Goal: Task Accomplishment & Management: Complete application form

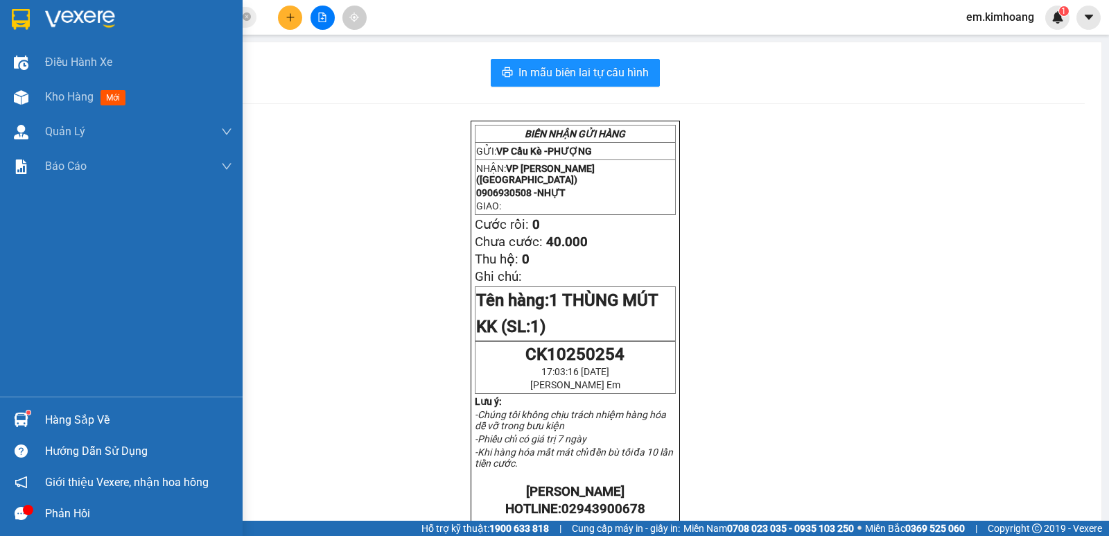
click at [91, 419] on div "Hàng sắp về" at bounding box center [138, 420] width 187 height 21
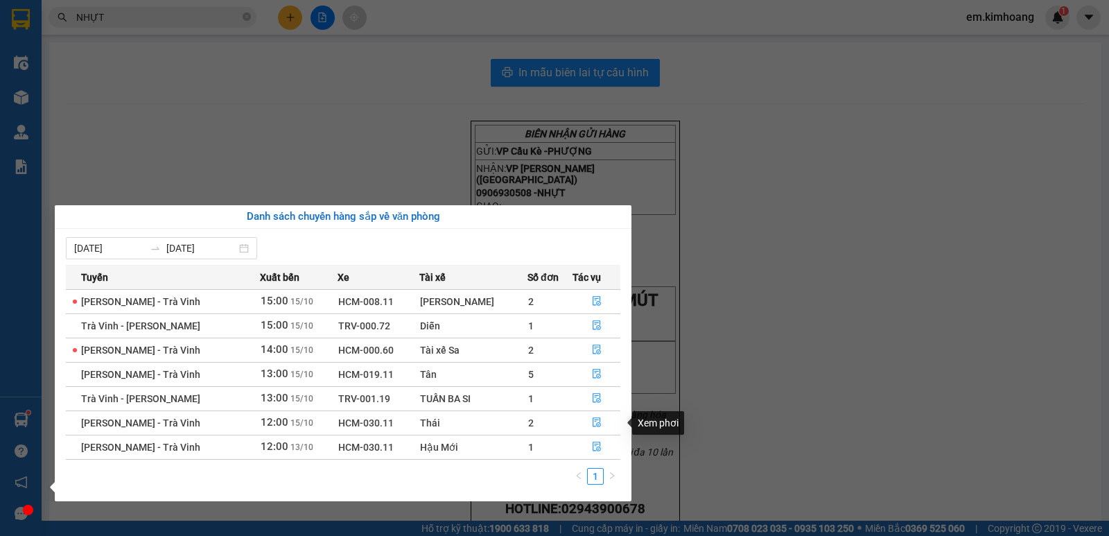
click at [593, 410] on td at bounding box center [596, 422] width 48 height 24
click at [592, 417] on icon "file-done" at bounding box center [597, 422] width 10 height 10
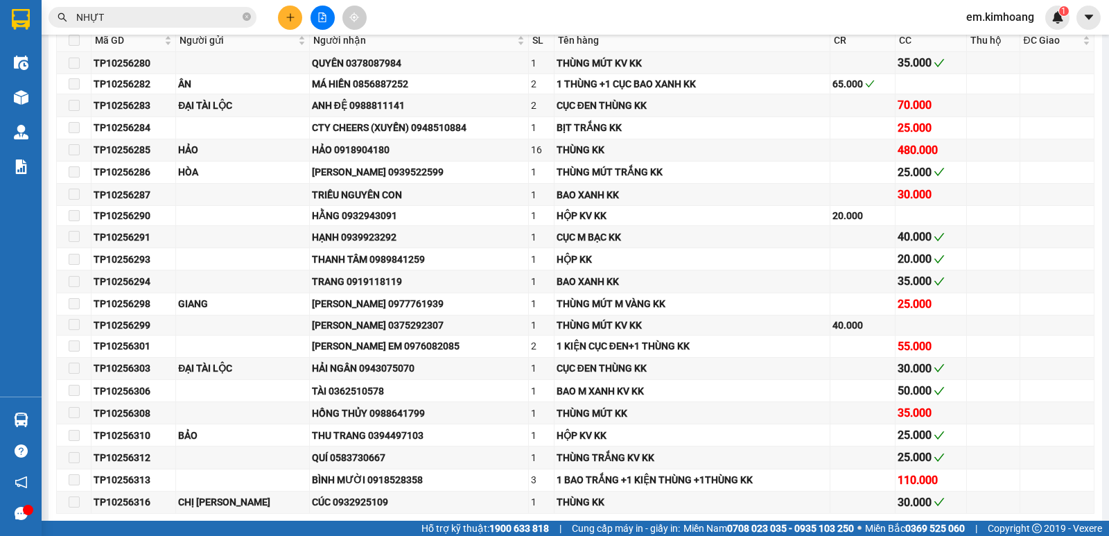
type input "[DATE]"
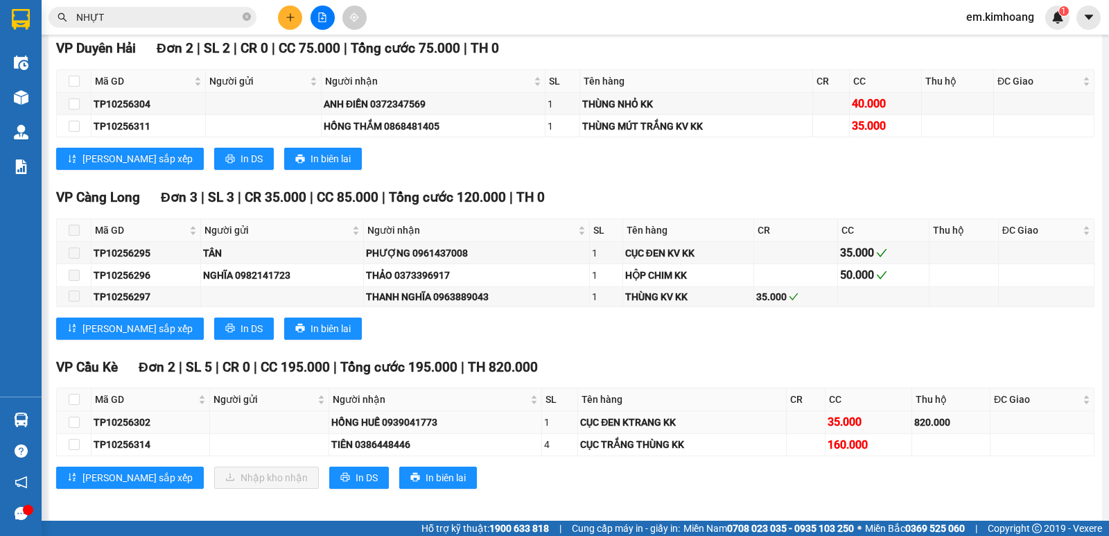
scroll to position [1303, 0]
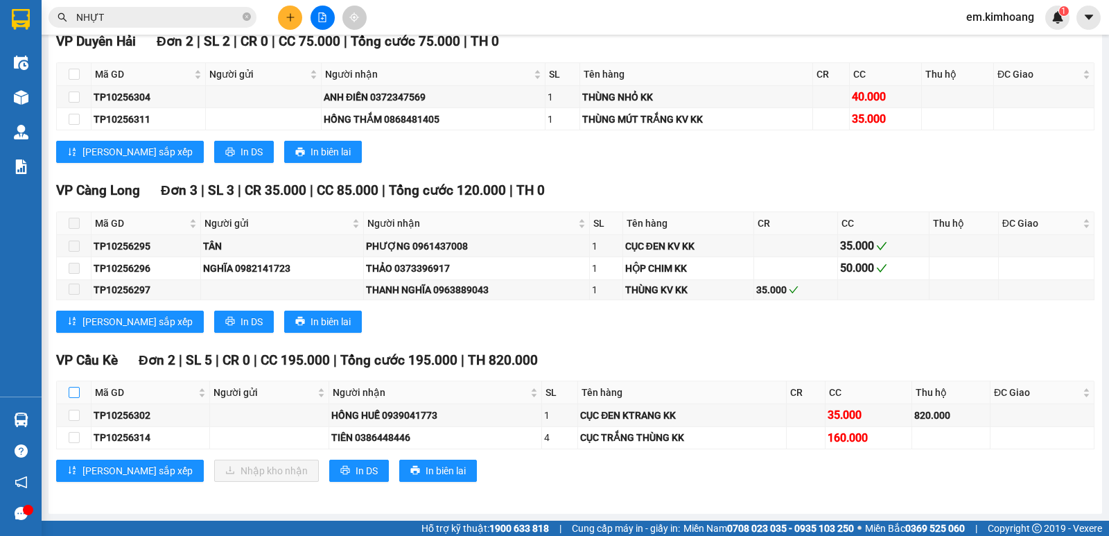
click at [71, 393] on input "checkbox" at bounding box center [74, 392] width 11 height 11
checkbox input "true"
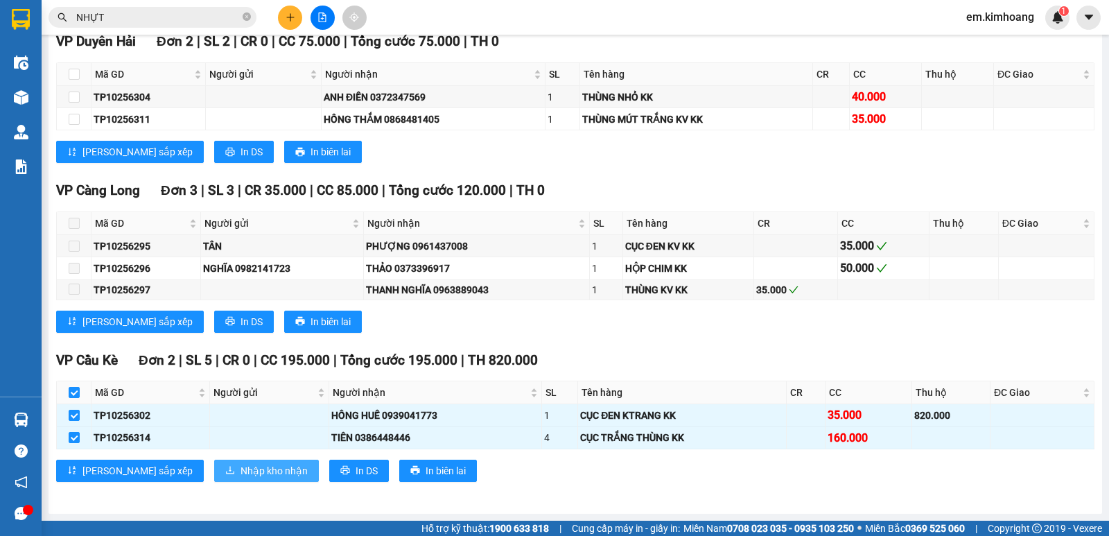
click at [240, 472] on span "Nhập kho nhận" at bounding box center [273, 470] width 67 height 15
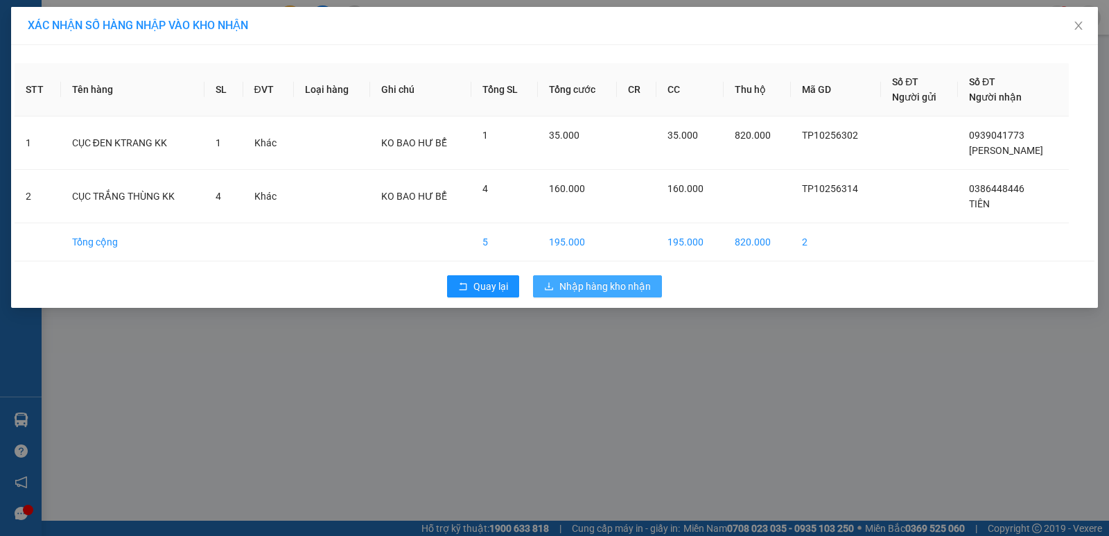
click at [600, 287] on span "Nhập hàng kho nhận" at bounding box center [604, 286] width 91 height 15
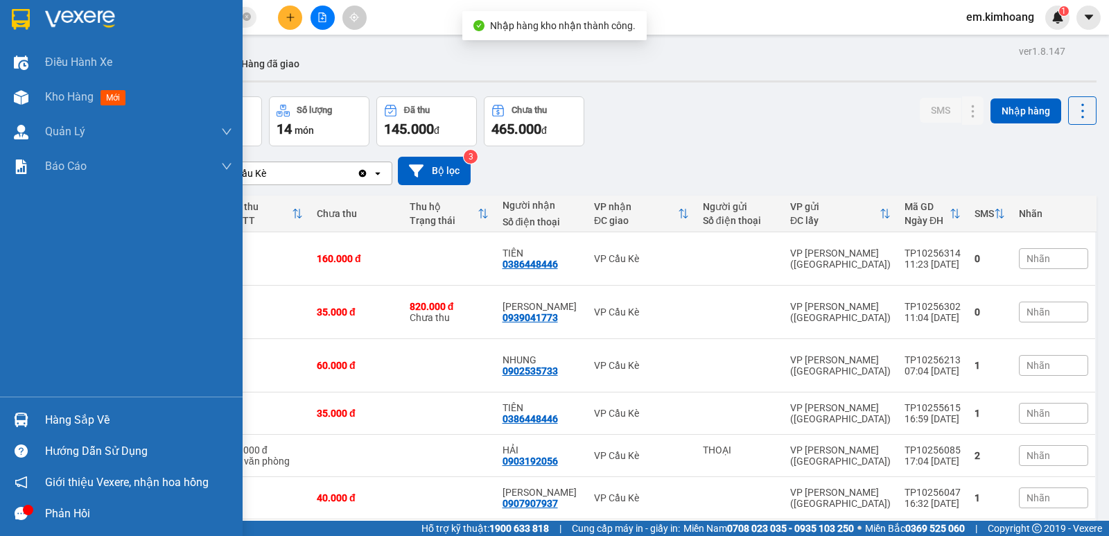
click at [57, 416] on div "Hàng sắp về" at bounding box center [138, 420] width 187 height 21
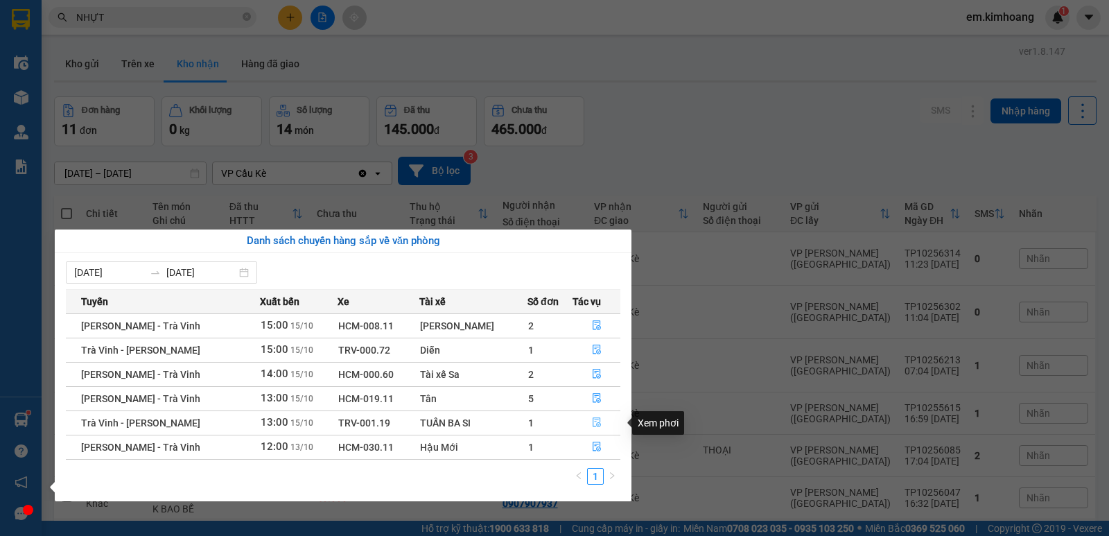
click at [594, 423] on icon "file-done" at bounding box center [597, 422] width 10 height 10
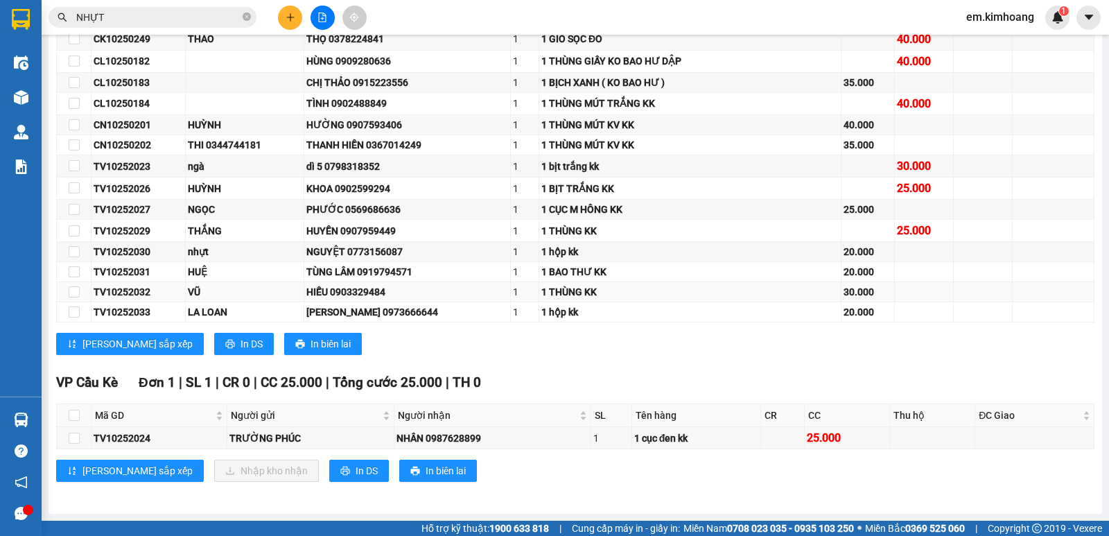
scroll to position [477, 0]
click at [73, 414] on input "checkbox" at bounding box center [74, 415] width 11 height 11
checkbox input "true"
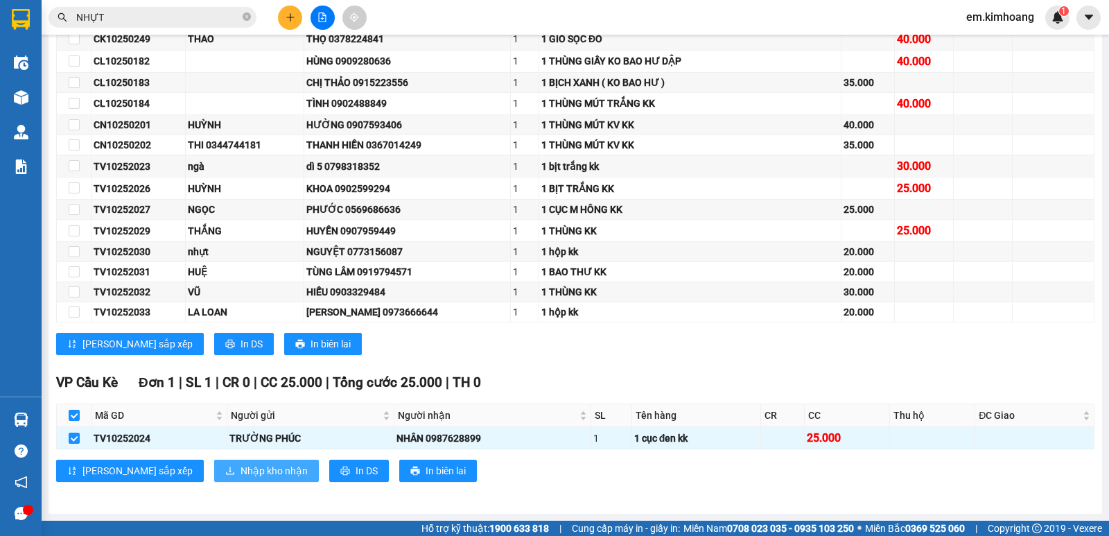
click at [240, 476] on span "Nhập kho nhận" at bounding box center [273, 470] width 67 height 15
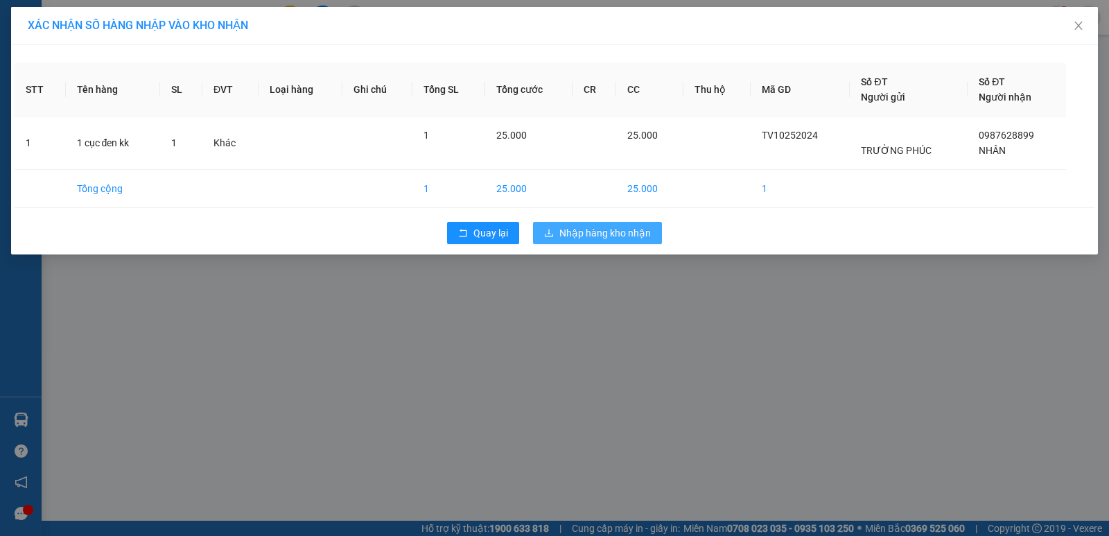
drag, startPoint x: 633, startPoint y: 234, endPoint x: 617, endPoint y: 240, distance: 17.1
click at [631, 234] on span "Nhập hàng kho nhận" at bounding box center [604, 232] width 91 height 15
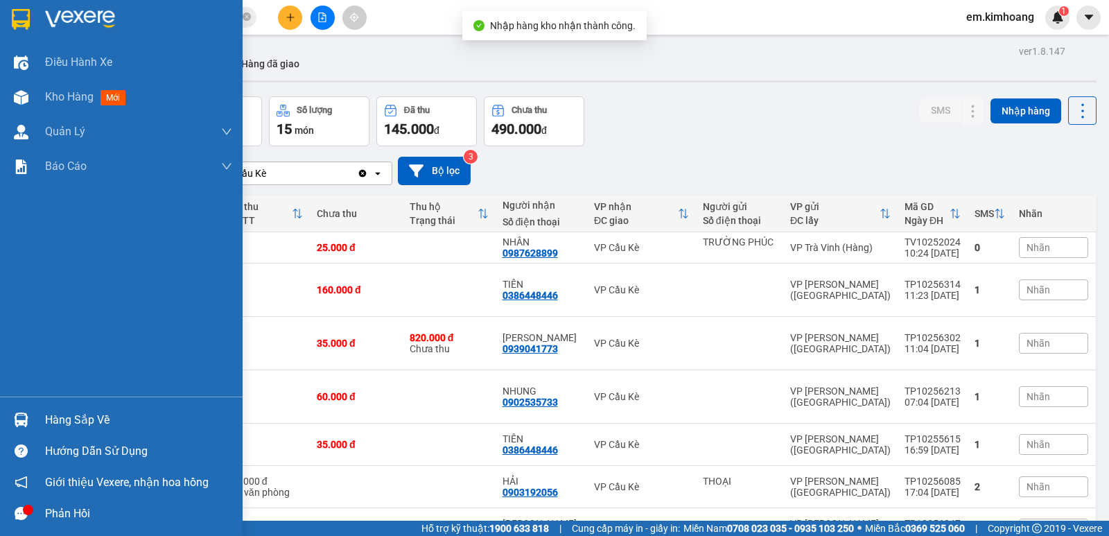
click at [33, 419] on div at bounding box center [21, 419] width 24 height 24
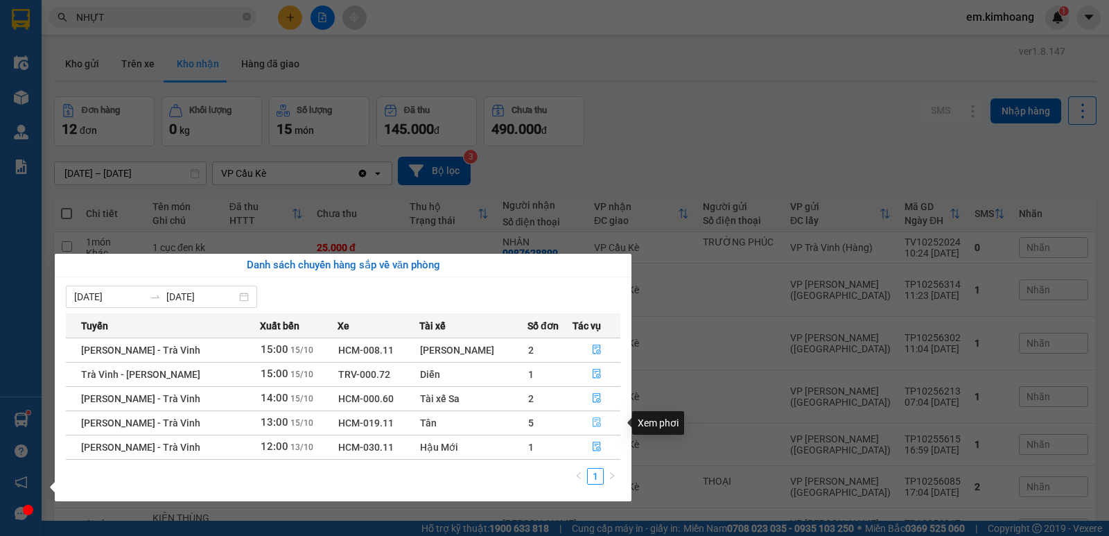
click at [595, 423] on icon "file-done" at bounding box center [596, 423] width 8 height 10
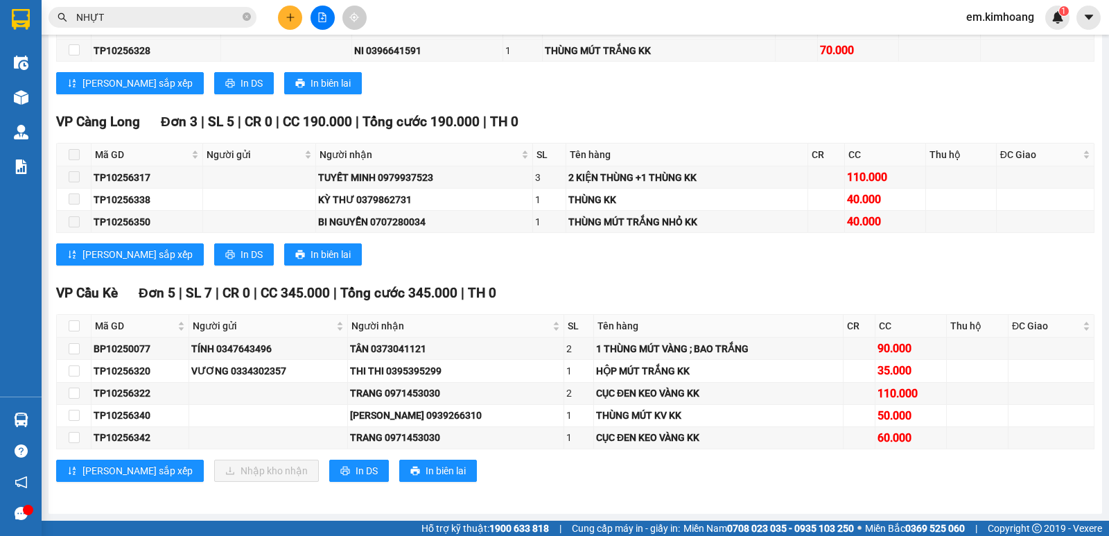
scroll to position [1434, 0]
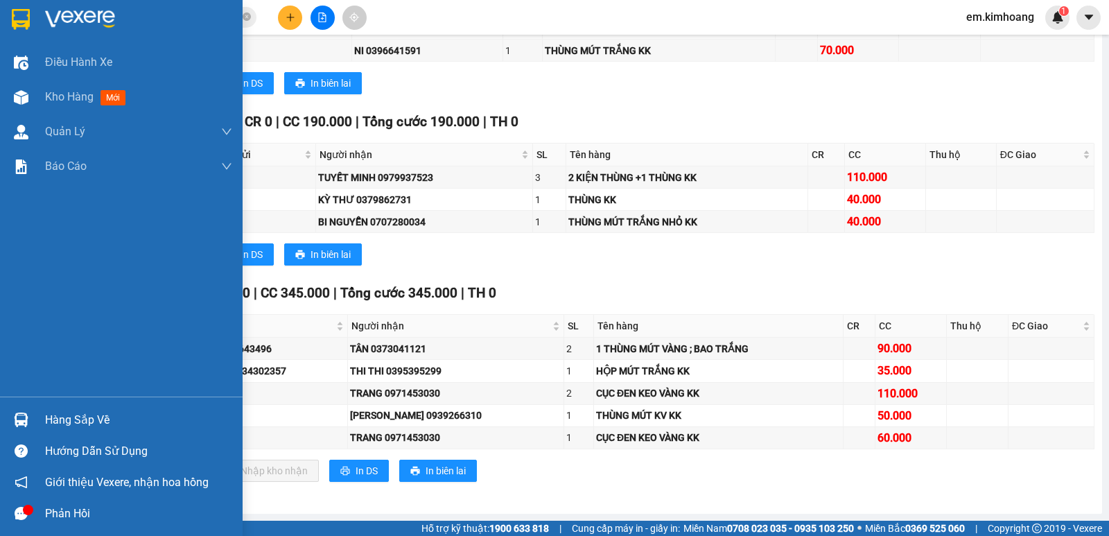
click at [28, 419] on img at bounding box center [21, 419] width 15 height 15
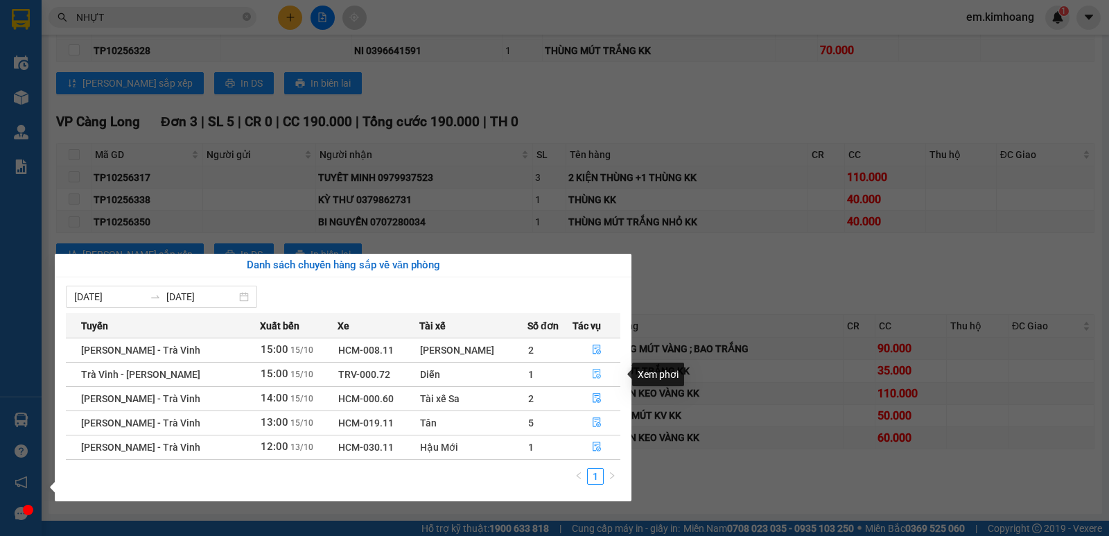
click at [595, 371] on icon "file-done" at bounding box center [597, 374] width 10 height 10
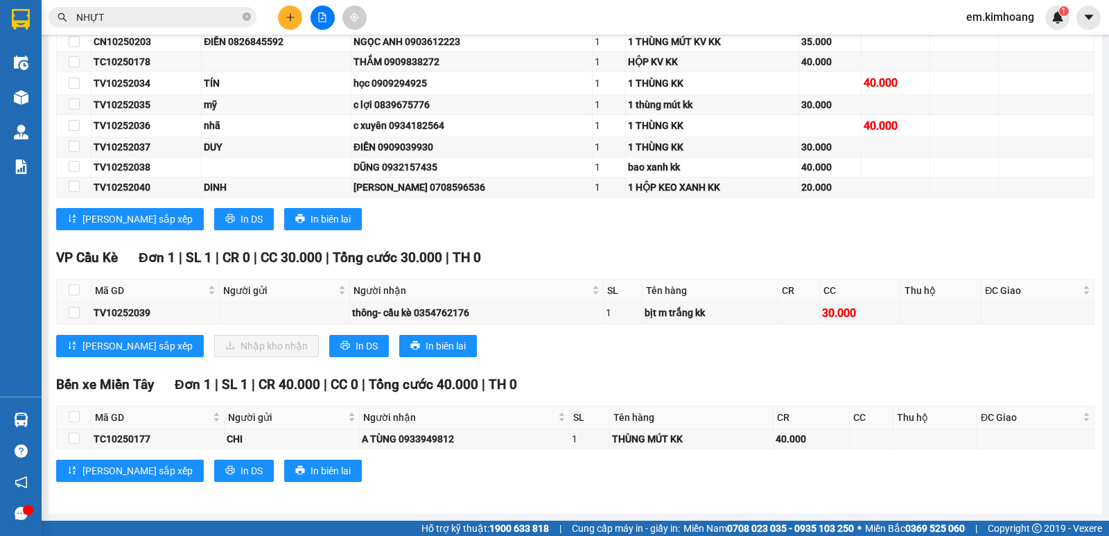
scroll to position [303, 0]
click at [70, 288] on input "checkbox" at bounding box center [74, 289] width 11 height 11
checkbox input "true"
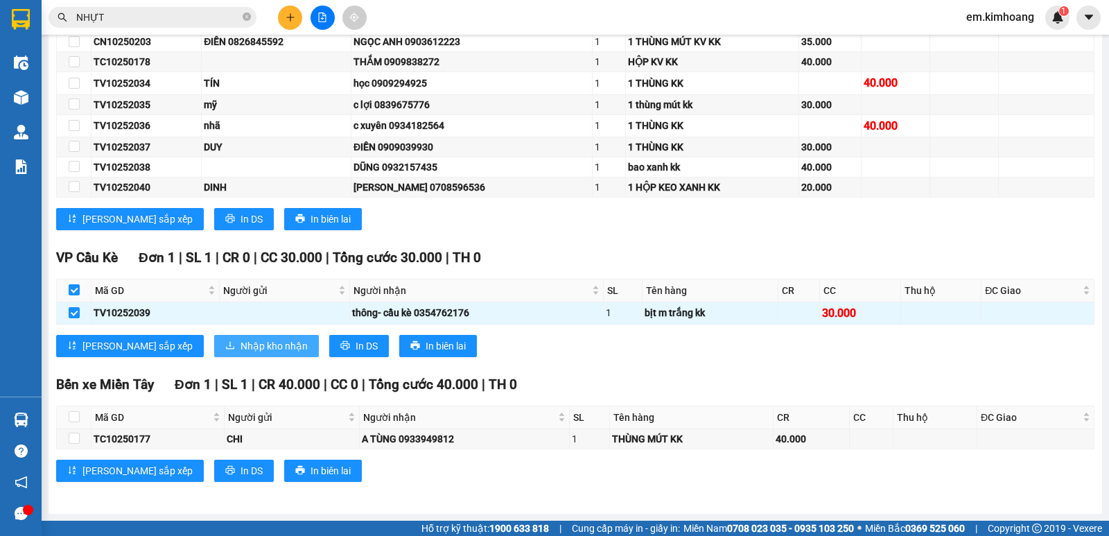
click at [240, 340] on span "Nhập kho nhận" at bounding box center [273, 345] width 67 height 15
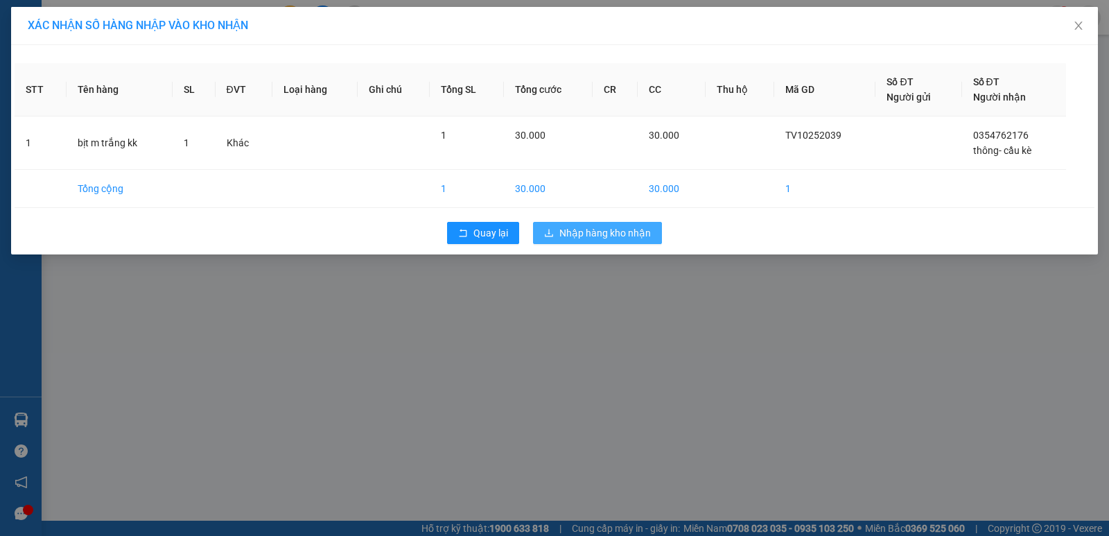
click at [558, 236] on button "Nhập hàng kho nhận" at bounding box center [597, 233] width 129 height 22
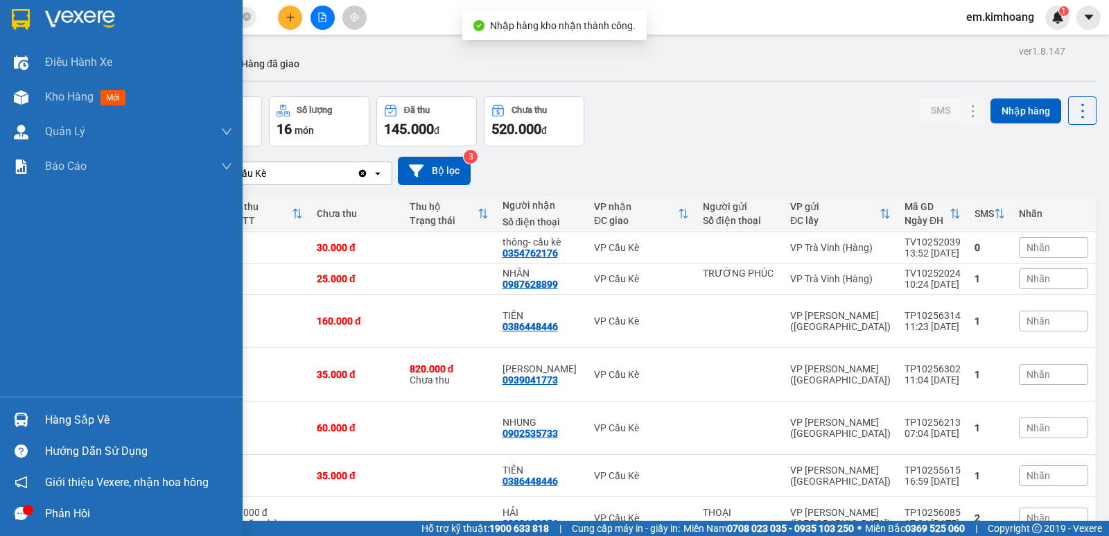
click at [25, 412] on img at bounding box center [21, 419] width 15 height 15
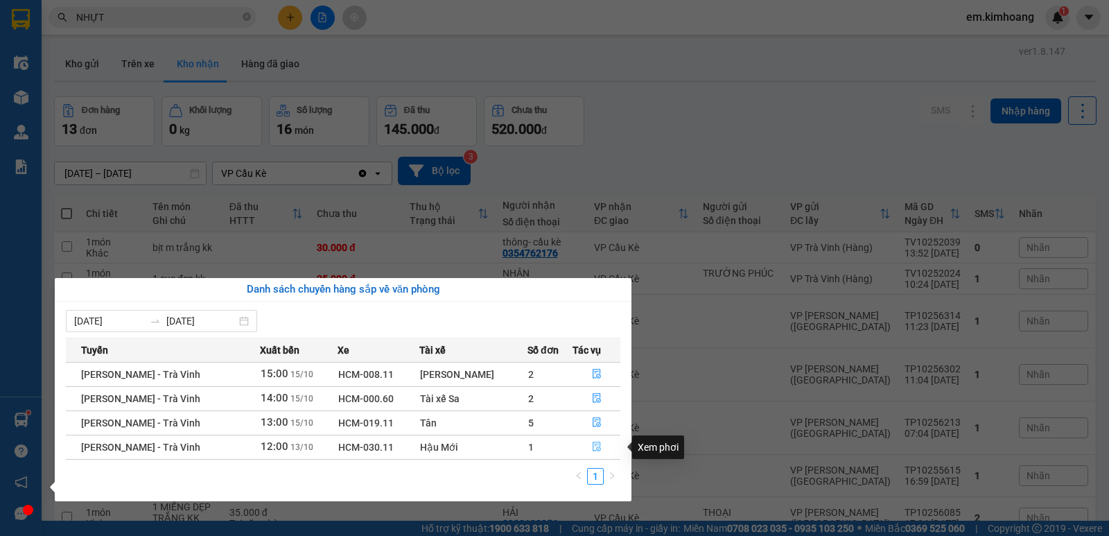
click at [592, 446] on icon "file-done" at bounding box center [596, 447] width 8 height 10
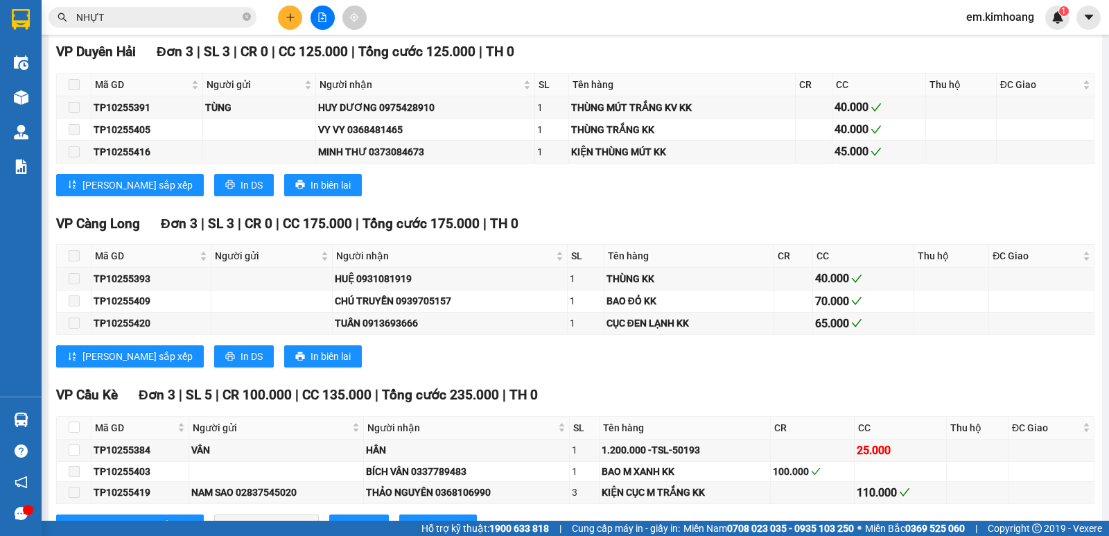
scroll to position [1327, 0]
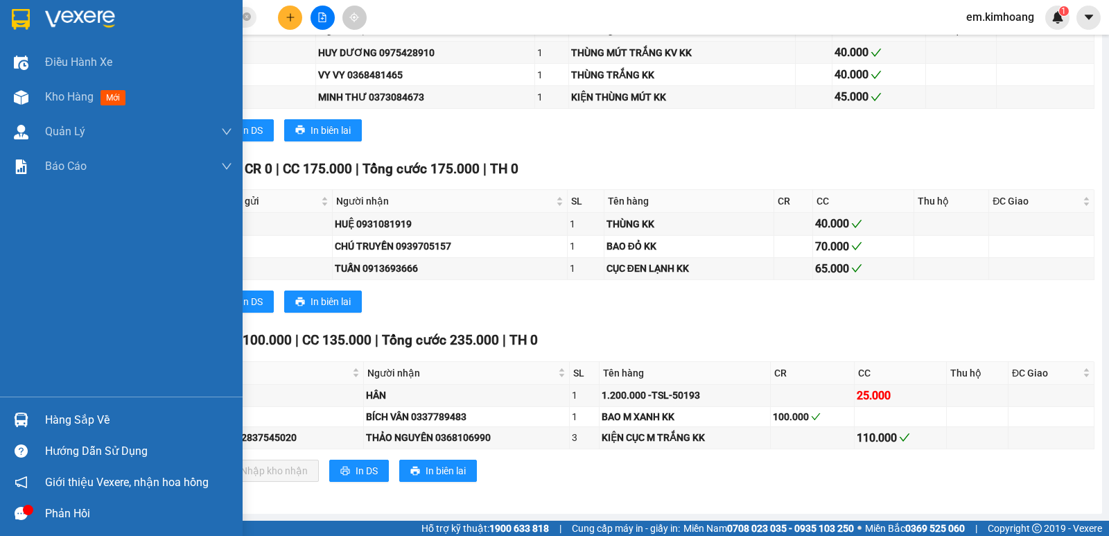
click at [38, 417] on div "Hàng sắp về" at bounding box center [121, 419] width 243 height 31
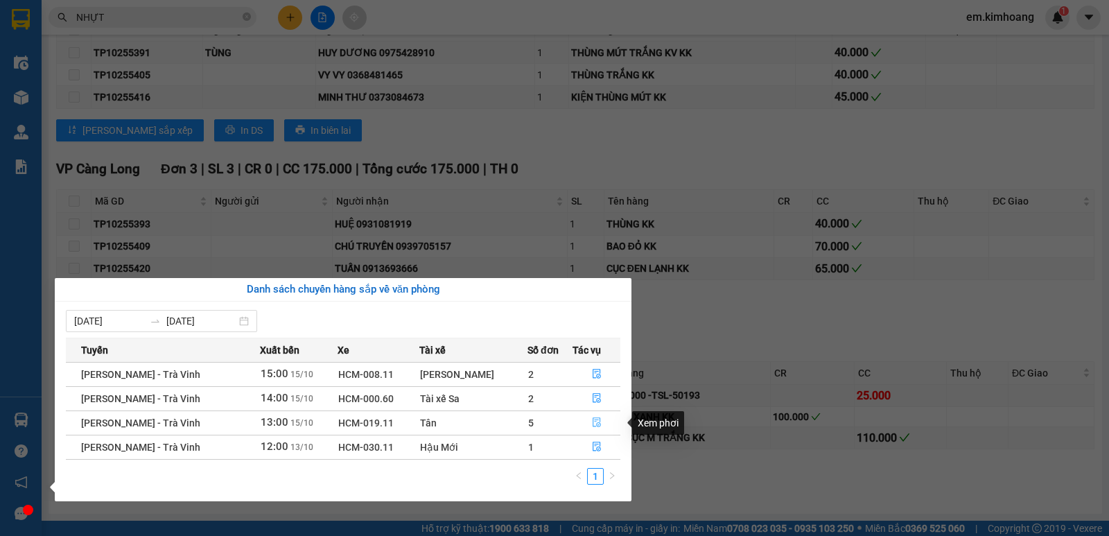
click at [592, 421] on icon "file-done" at bounding box center [597, 422] width 10 height 10
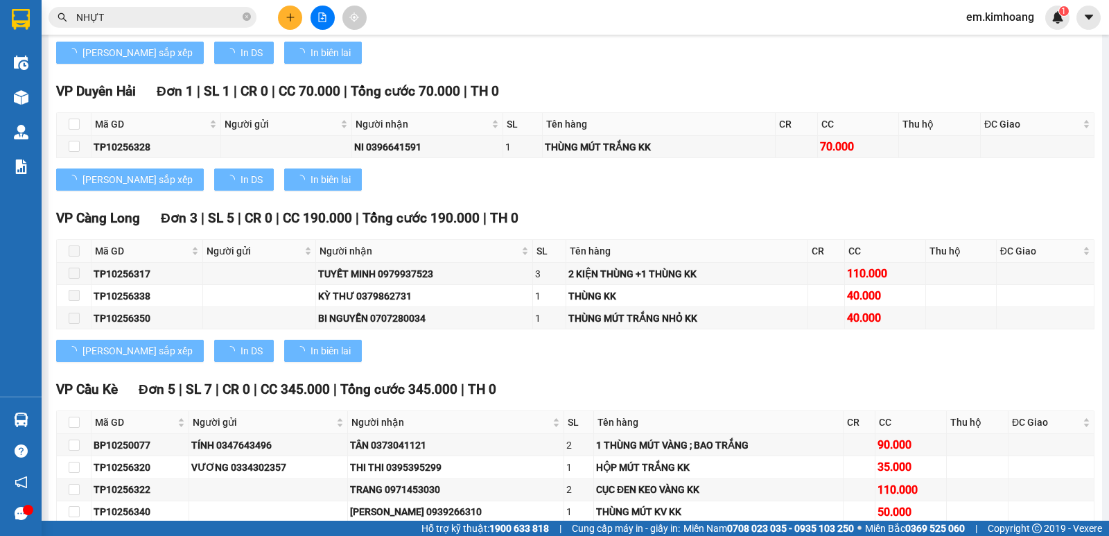
type input "[DATE]"
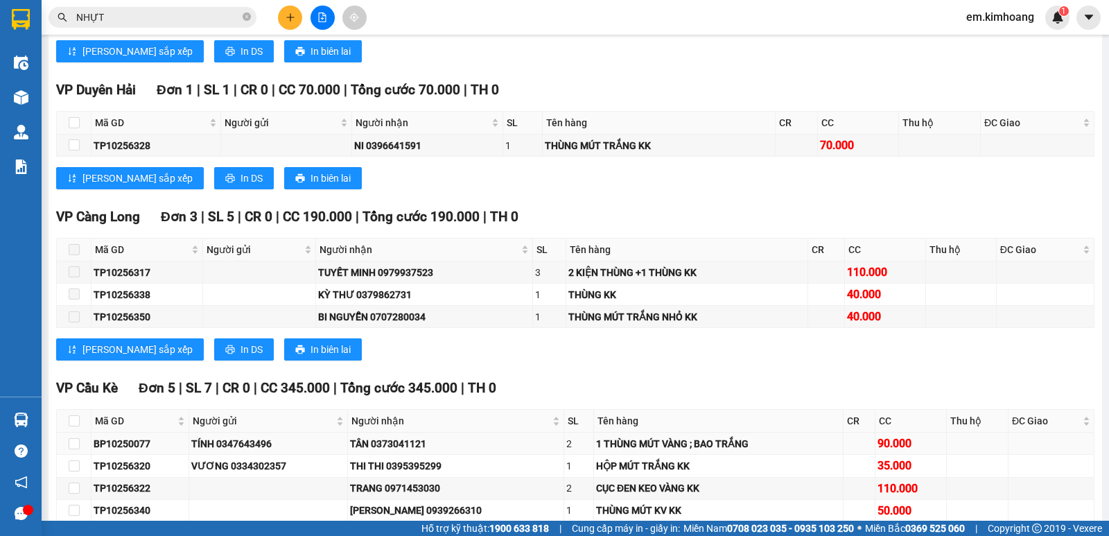
scroll to position [1434, 0]
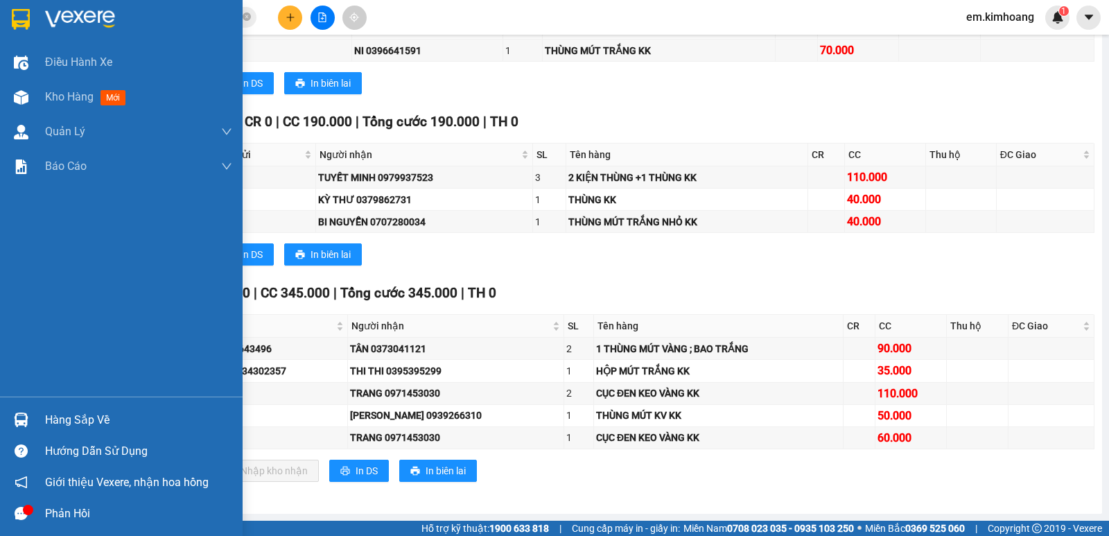
click at [19, 412] on div at bounding box center [21, 419] width 24 height 24
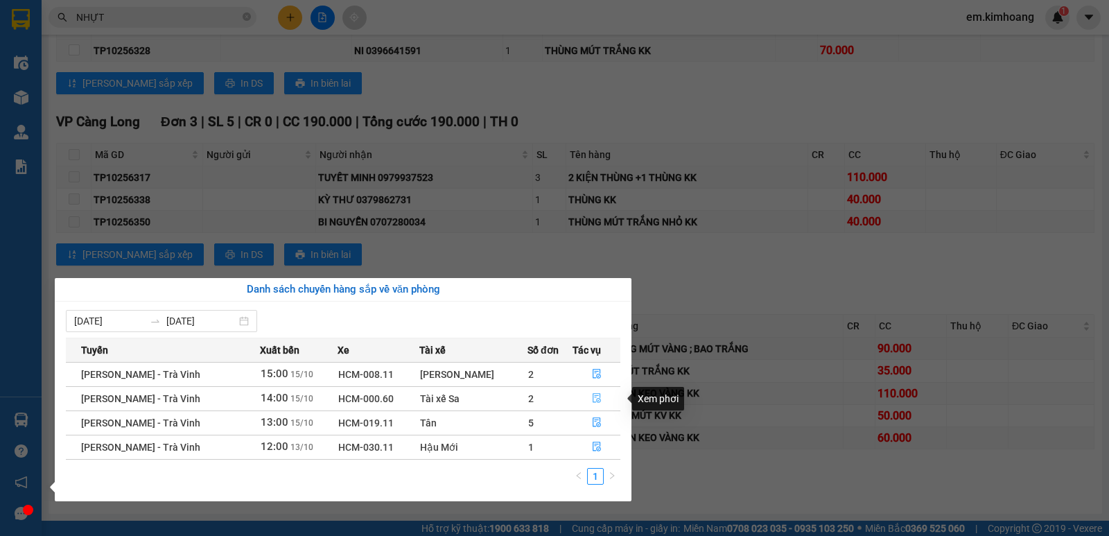
click at [593, 401] on icon "file-done" at bounding box center [597, 398] width 10 height 10
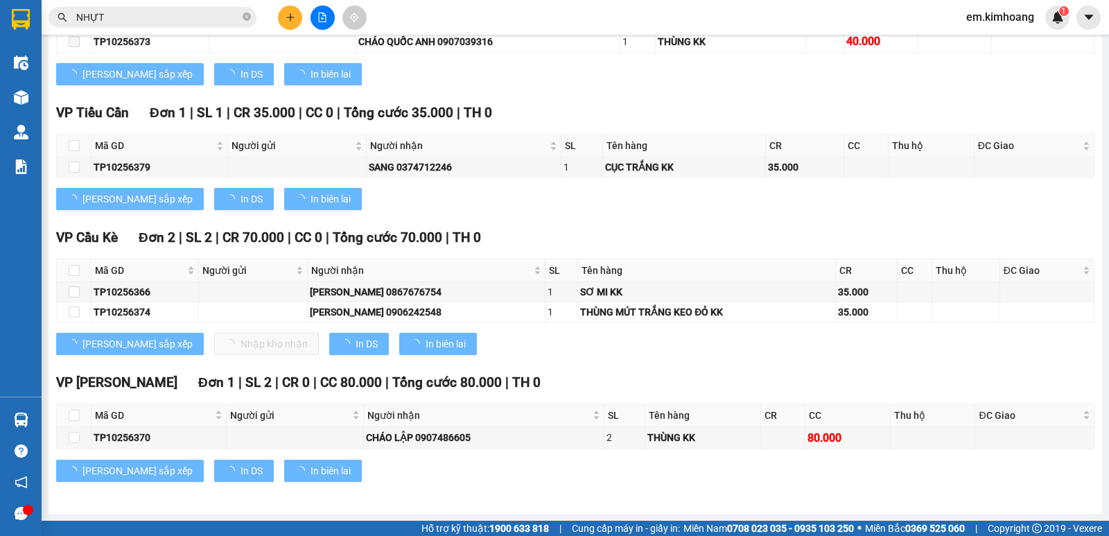
scroll to position [1171, 0]
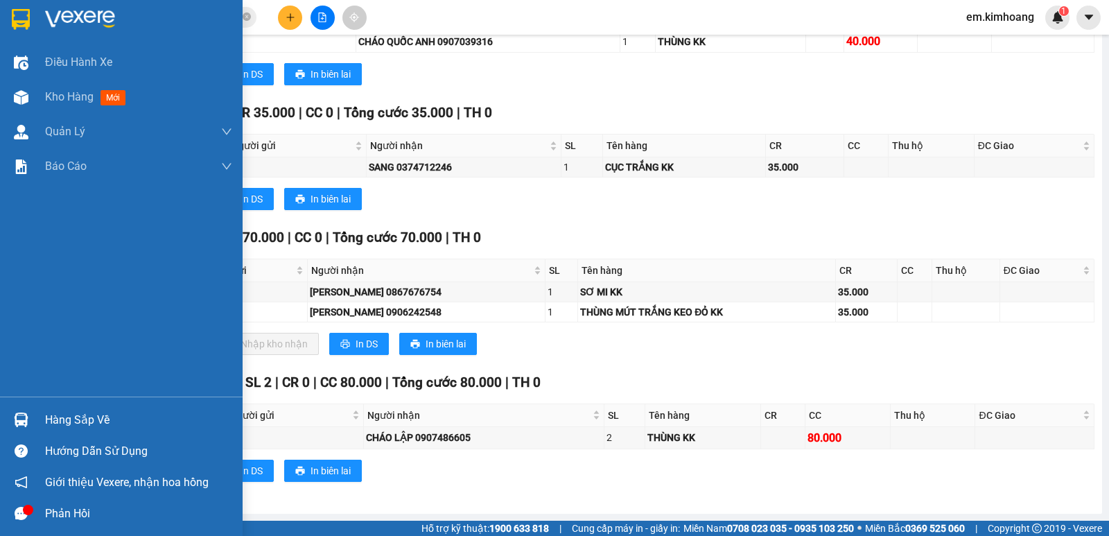
click at [20, 420] on img at bounding box center [21, 419] width 15 height 15
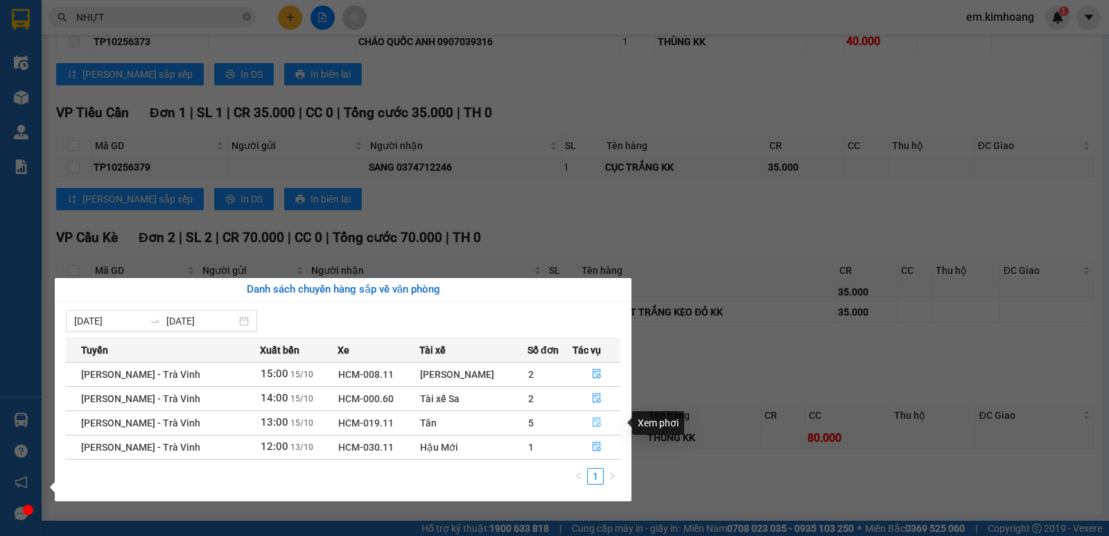
click at [592, 422] on icon "file-done" at bounding box center [597, 422] width 10 height 10
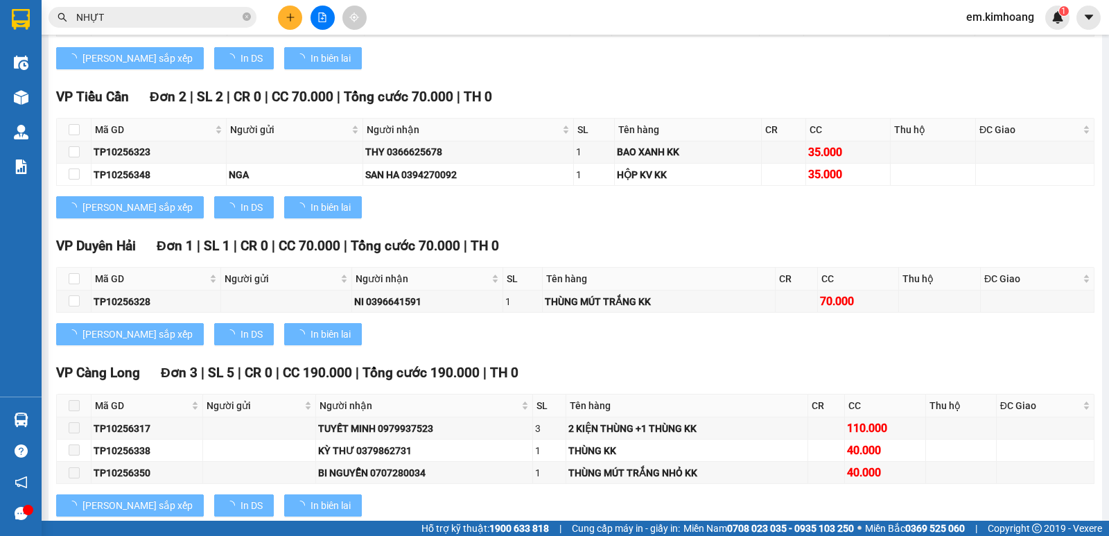
scroll to position [1434, 0]
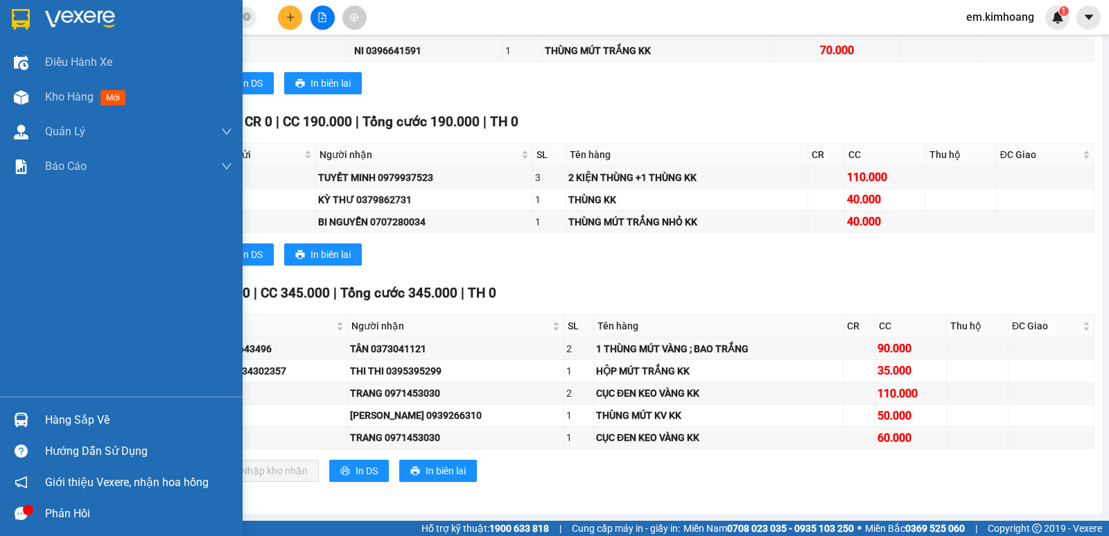
click at [48, 417] on div "Hàng sắp về" at bounding box center [138, 420] width 187 height 21
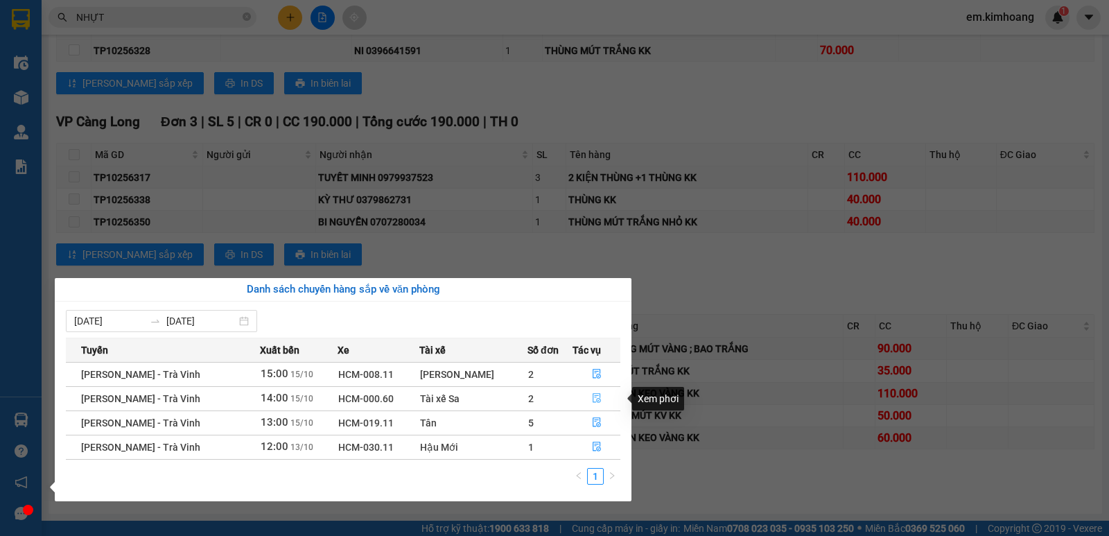
click at [597, 398] on icon "file-done" at bounding box center [597, 398] width 10 height 10
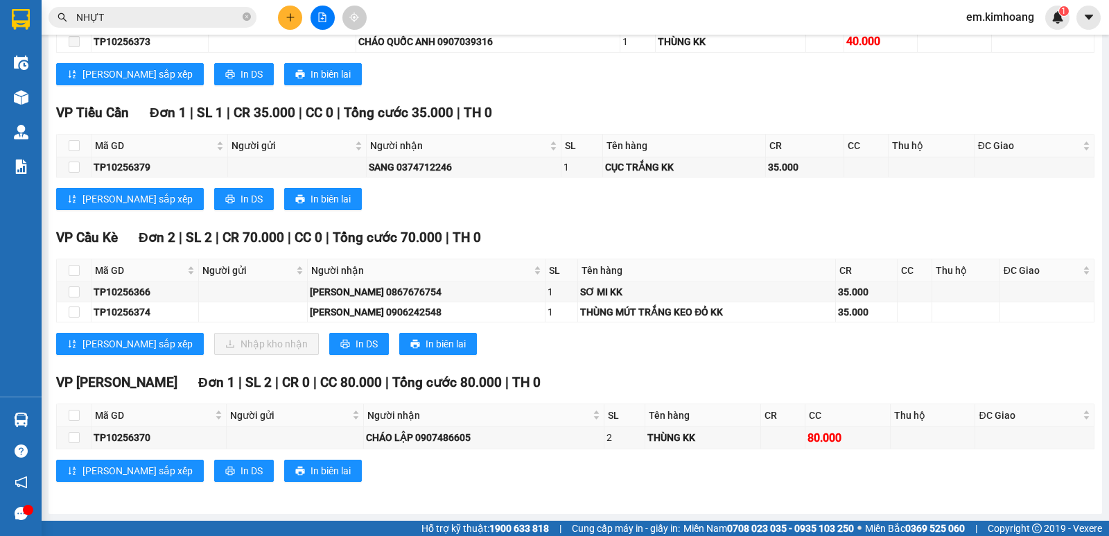
scroll to position [1171, 0]
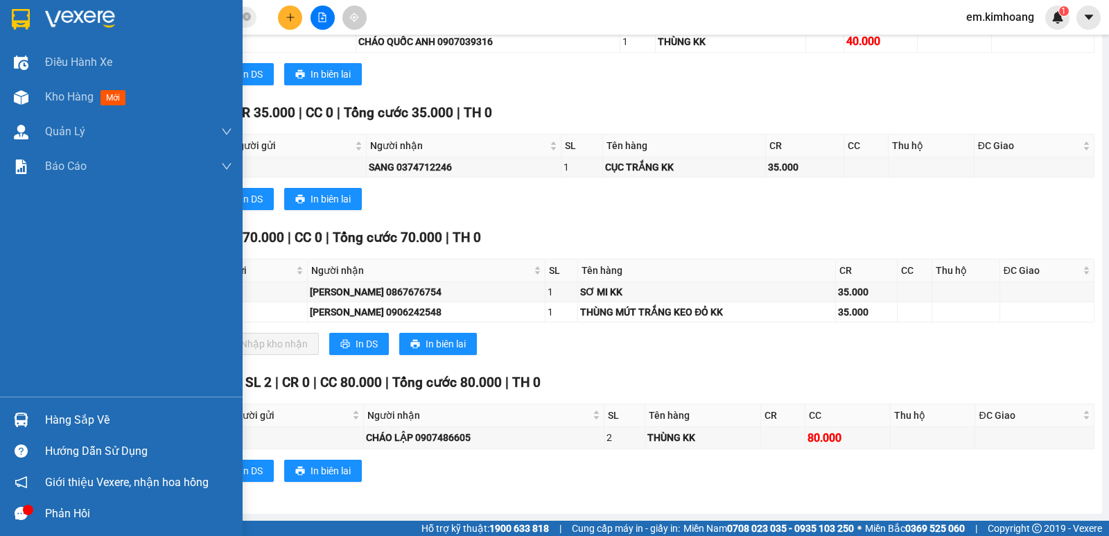
click at [43, 414] on div "Hàng sắp về" at bounding box center [121, 419] width 243 height 31
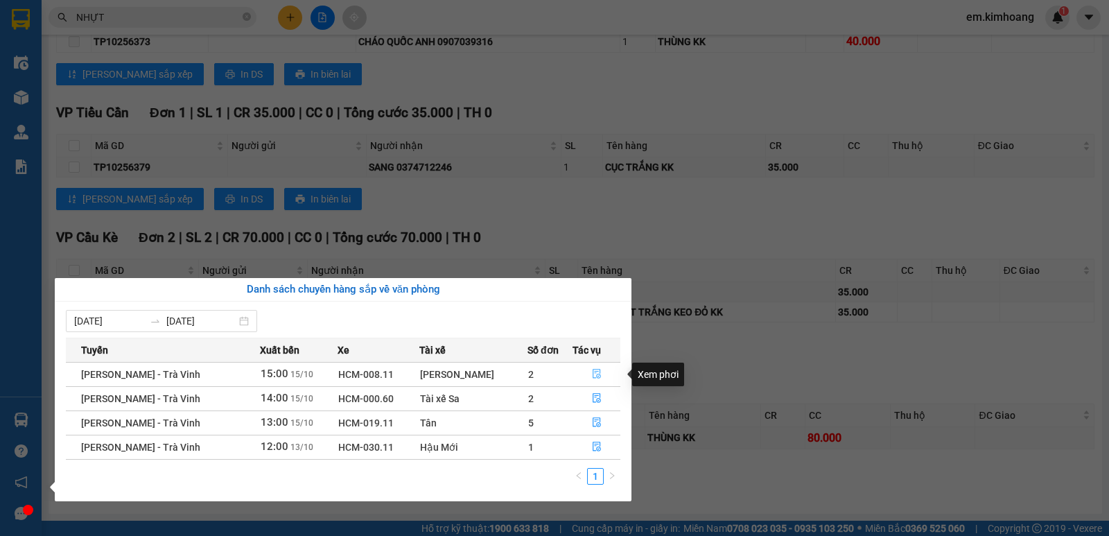
click at [596, 375] on icon "file-done" at bounding box center [596, 374] width 8 height 10
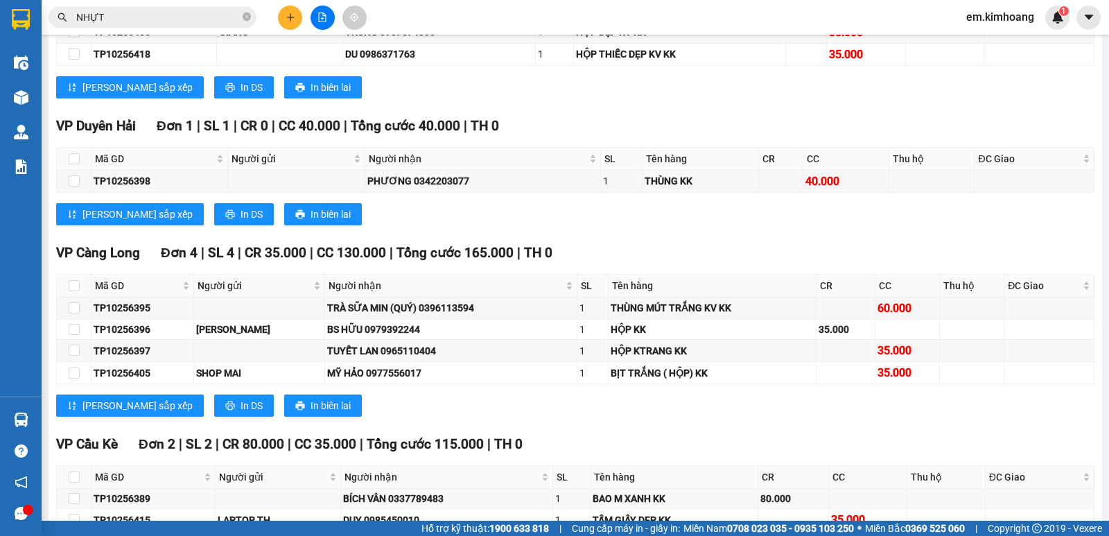
scroll to position [1265, 0]
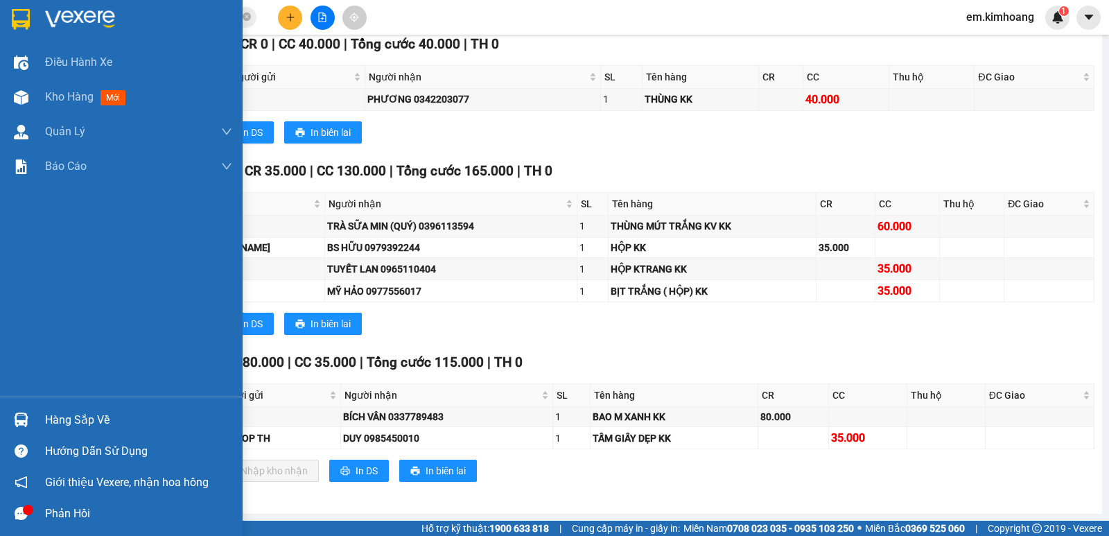
click at [38, 414] on div "Hàng sắp về" at bounding box center [121, 419] width 243 height 31
click at [16, 345] on div "Điều hành xe Kho hàng mới Quản [PERSON_NAME] lý chuyến Quản lý khách hàng mới B…" at bounding box center [121, 268] width 243 height 536
click at [62, 419] on div "Hàng sắp về" at bounding box center [138, 420] width 187 height 21
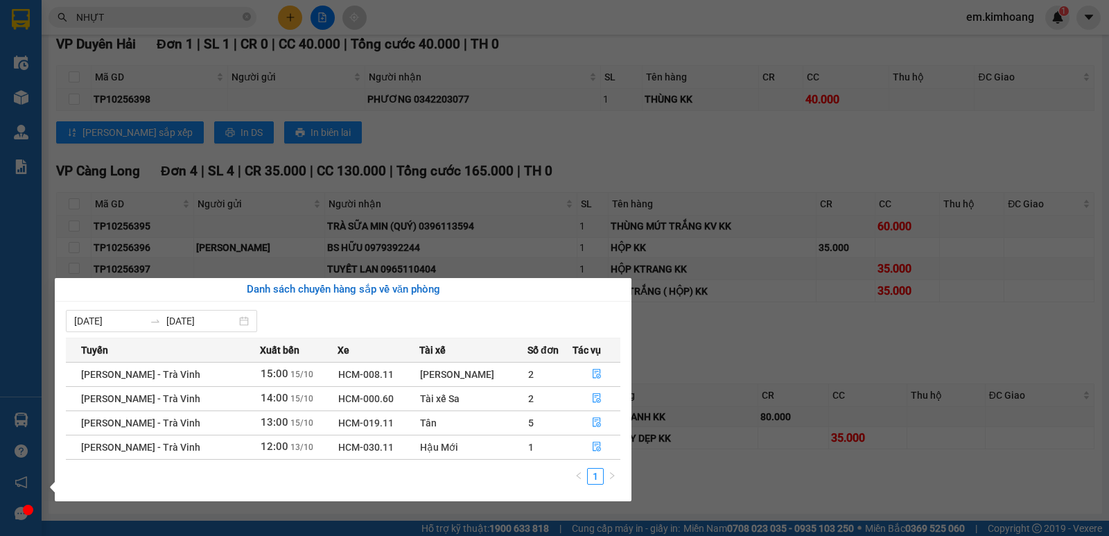
click at [628, 175] on section "Kết quả tìm kiếm ( 1144 ) Bộ lọc Mã ĐH Trạng thái Món hàng Thu hộ Tổng cước Chư…" at bounding box center [554, 268] width 1109 height 536
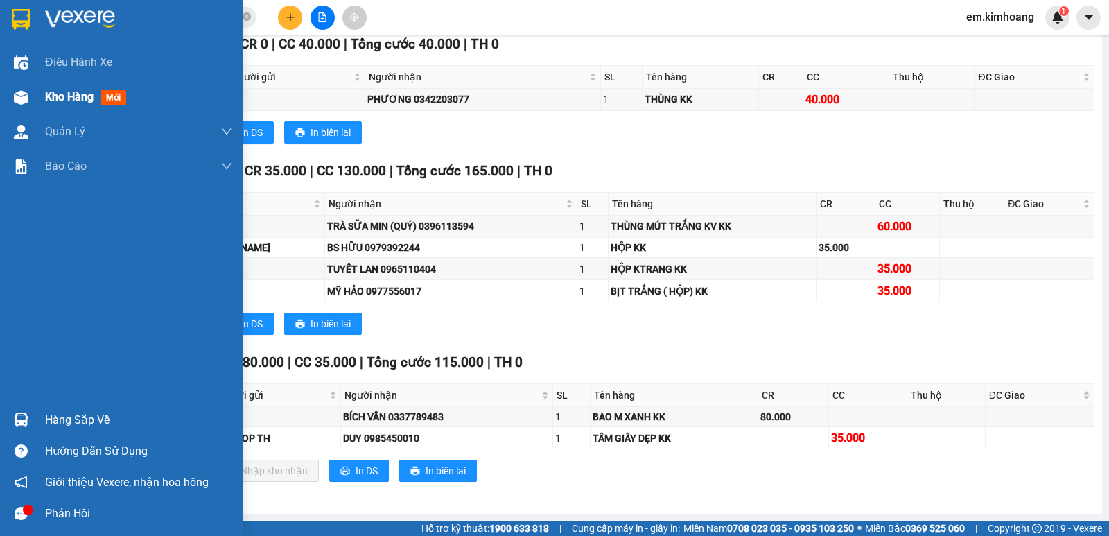
click at [76, 87] on div "Kho hàng mới" at bounding box center [138, 97] width 187 height 35
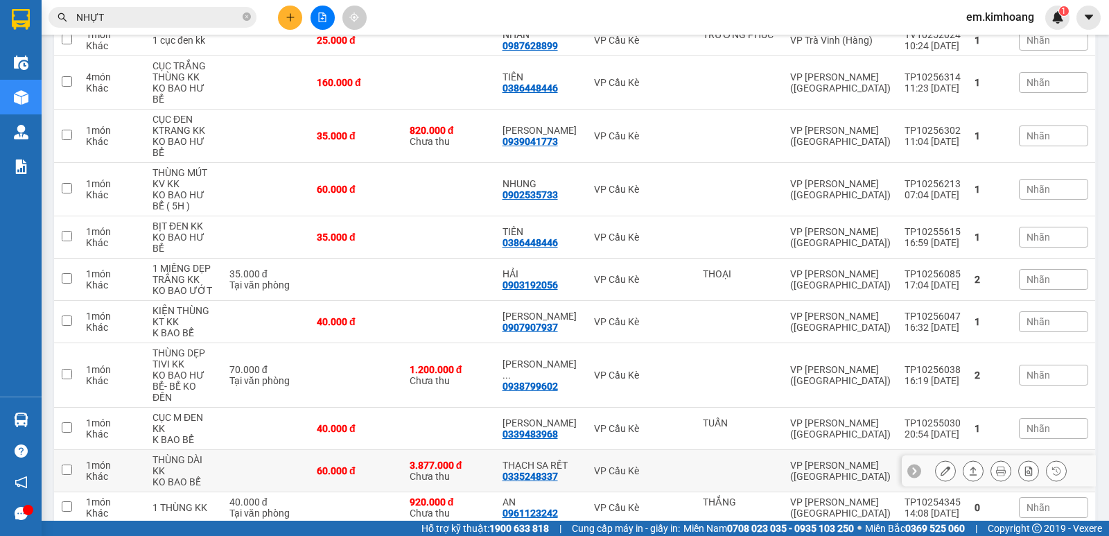
scroll to position [296, 0]
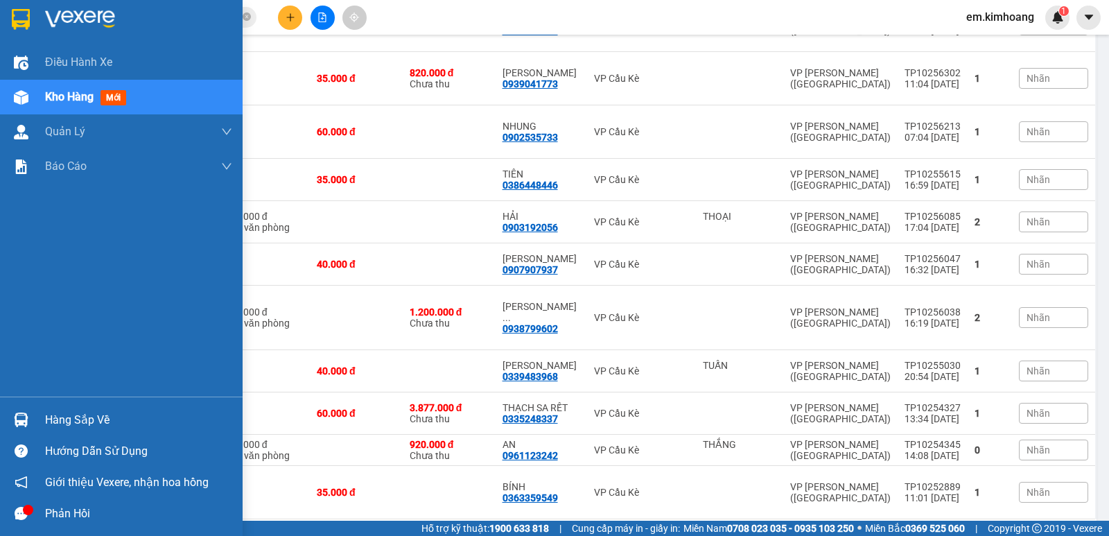
click at [48, 414] on div "Hàng sắp về" at bounding box center [138, 420] width 187 height 21
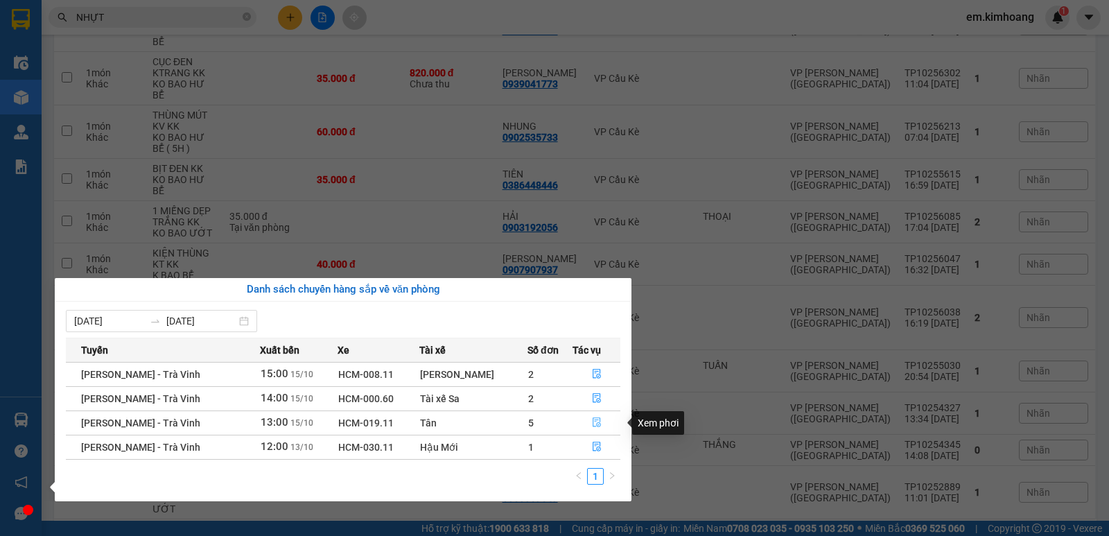
click at [592, 423] on icon "file-done" at bounding box center [597, 422] width 10 height 10
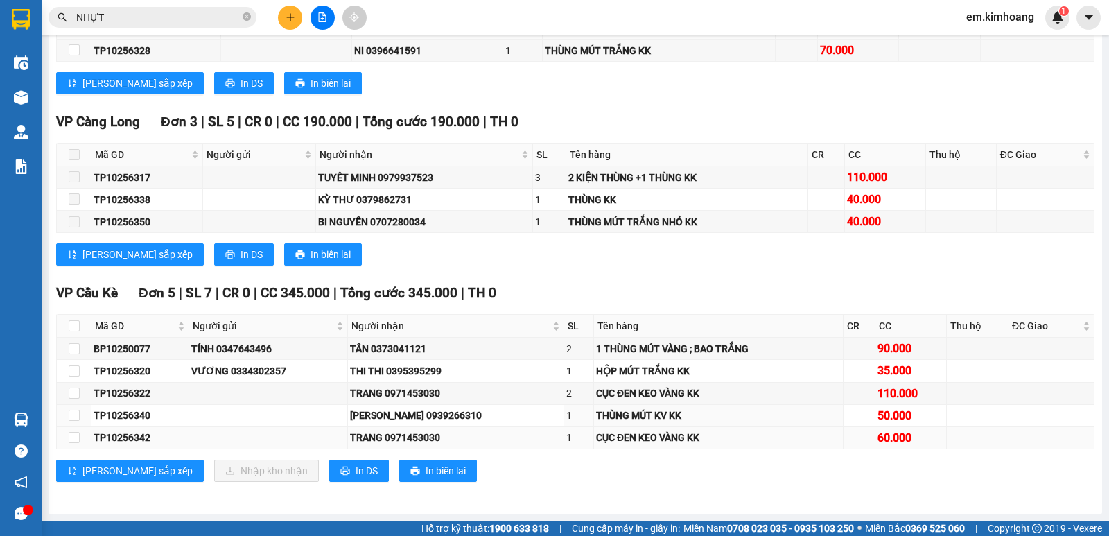
scroll to position [1434, 0]
click at [74, 345] on input "checkbox" at bounding box center [74, 348] width 11 height 11
checkbox input "true"
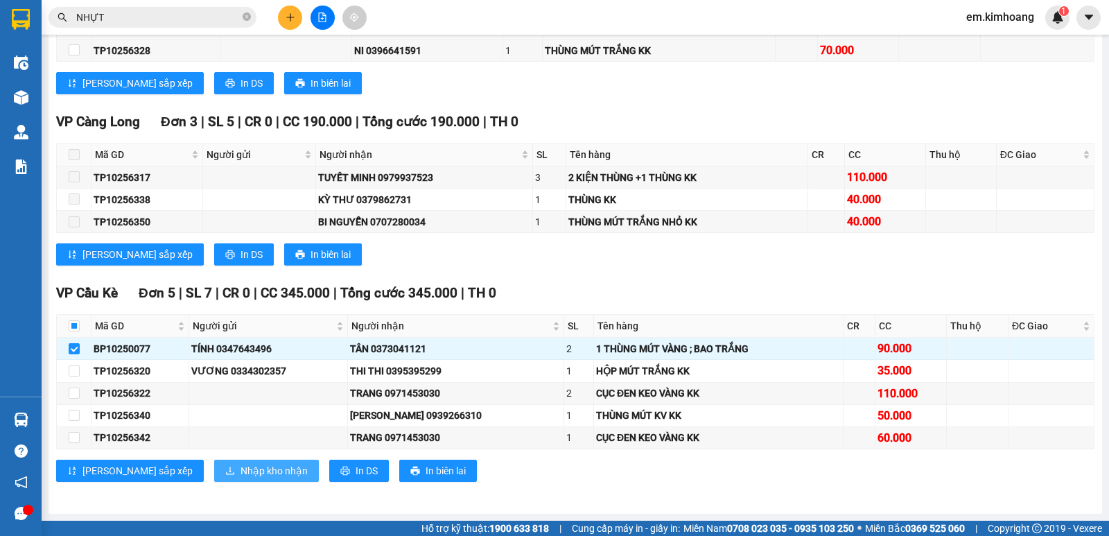
click at [240, 469] on span "Nhập kho nhận" at bounding box center [273, 470] width 67 height 15
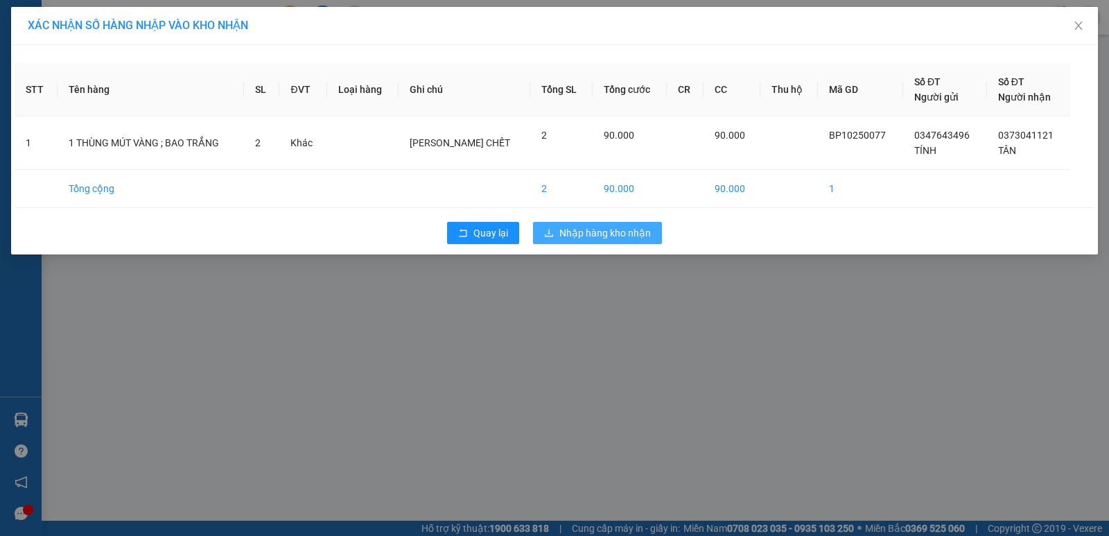
click at [613, 234] on span "Nhập hàng kho nhận" at bounding box center [604, 232] width 91 height 15
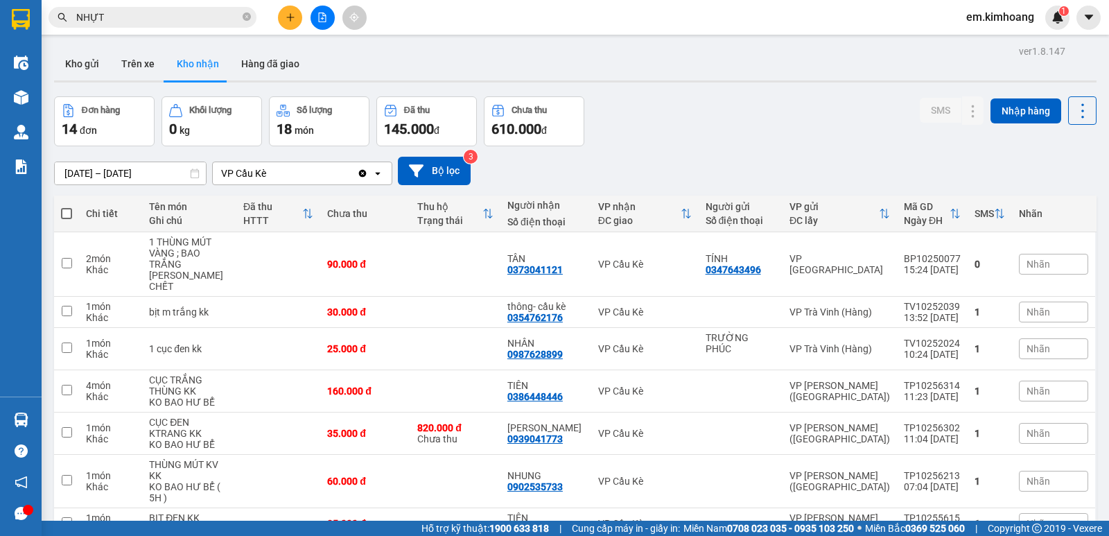
drag, startPoint x: 297, startPoint y: 159, endPoint x: 294, endPoint y: 177, distance: 17.5
click at [295, 177] on div "ver 1.8.147 Kho gửi Trên xe Kho nhận Hàng đã giao Đơn hàng 14 đơn Khối lượng 0 …" at bounding box center [575, 452] width 1053 height 821
drag, startPoint x: 283, startPoint y: 188, endPoint x: 257, endPoint y: 200, distance: 29.1
click at [260, 200] on div "ver 1.8.147 Kho gửi Trên xe Kho nhận Hàng đã giao Đơn hàng 14 đơn Khối lượng 0 …" at bounding box center [575, 452] width 1053 height 821
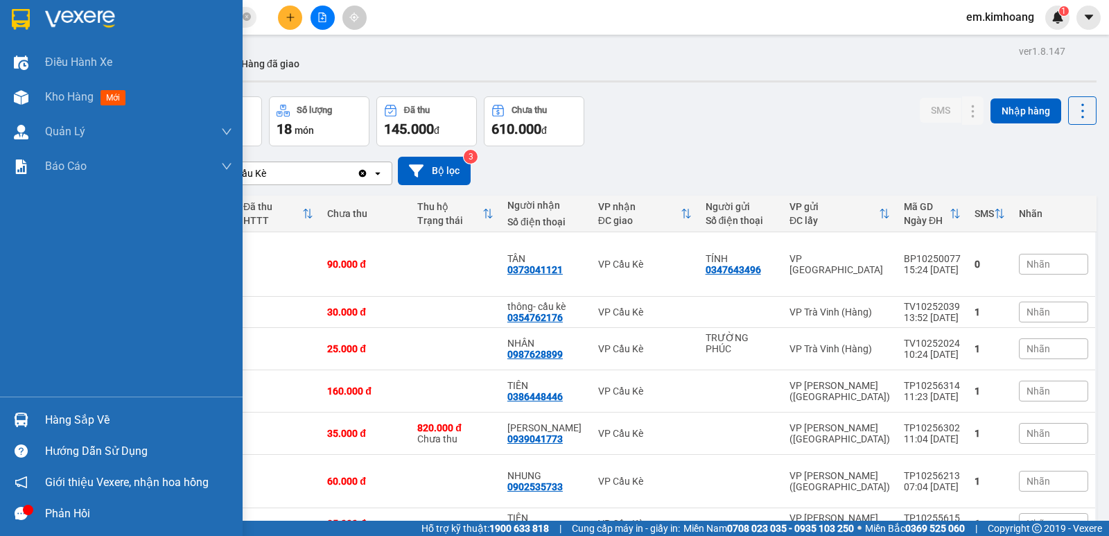
click at [3, 213] on div "Điều hành xe Kho hàng mới Quản [PERSON_NAME] lý chuyến Quản lý khách hàng mới B…" at bounding box center [121, 220] width 243 height 351
drag, startPoint x: 12, startPoint y: 209, endPoint x: 23, endPoint y: 197, distance: 15.7
click at [20, 205] on div "Điều hành xe Kho hàng mới Quản [PERSON_NAME] lý chuyến Quản lý khách hàng mới B…" at bounding box center [121, 220] width 243 height 351
click at [30, 194] on div "Điều hành xe Kho hàng mới Quản [PERSON_NAME] lý chuyến Quản lý khách hàng mới B…" at bounding box center [121, 220] width 243 height 351
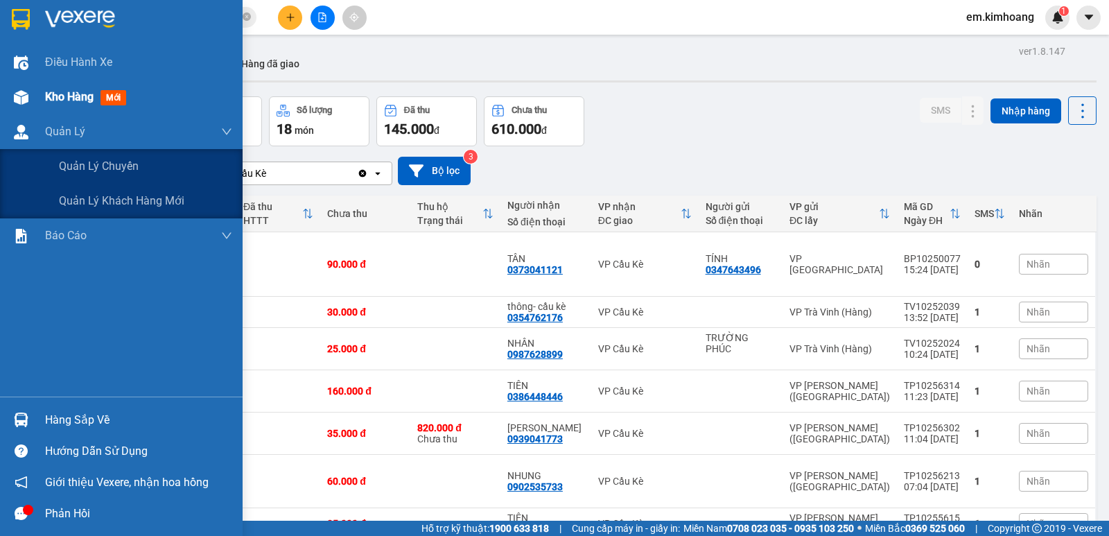
drag, startPoint x: 120, startPoint y: 138, endPoint x: 58, endPoint y: 112, distance: 67.1
click at [92, 132] on div "Quản Lý" at bounding box center [138, 131] width 187 height 35
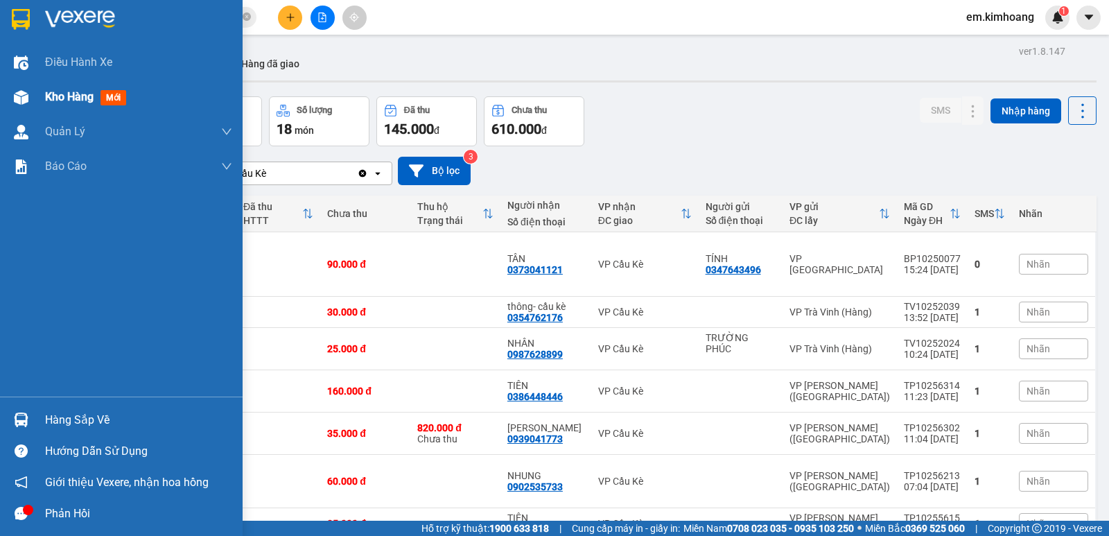
drag, startPoint x: 58, startPoint y: 112, endPoint x: 0, endPoint y: 98, distance: 59.2
click at [40, 112] on div "Kho hàng mới" at bounding box center [121, 97] width 243 height 35
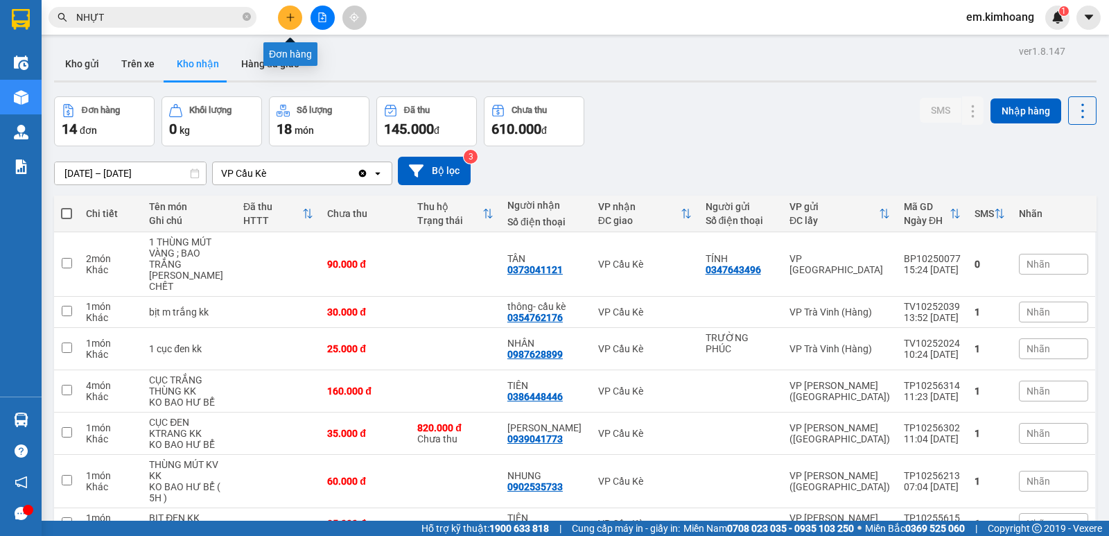
click at [289, 18] on icon "plus" at bounding box center [290, 17] width 10 height 10
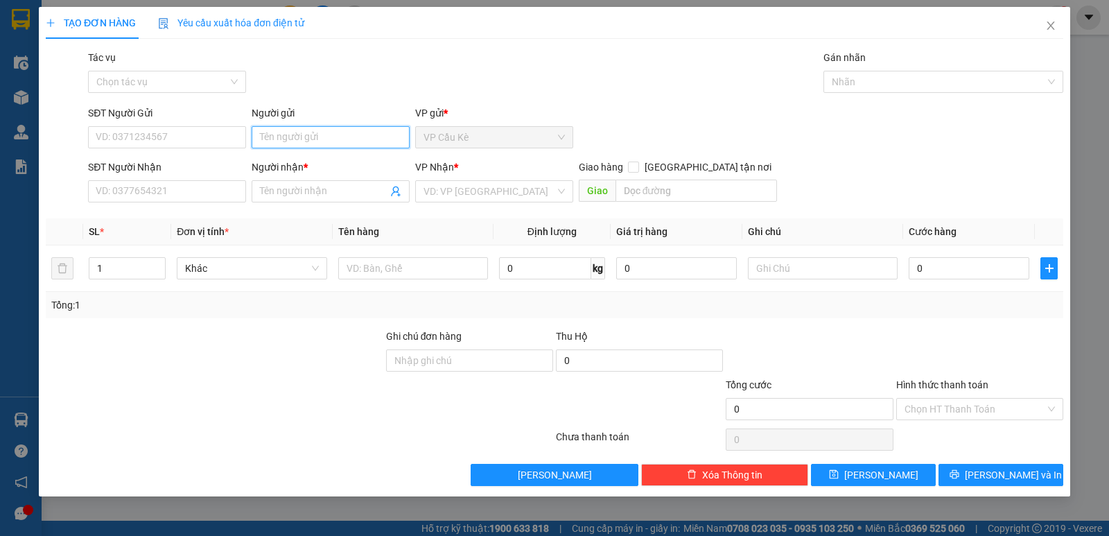
click at [313, 132] on input "Người gửi" at bounding box center [331, 137] width 158 height 22
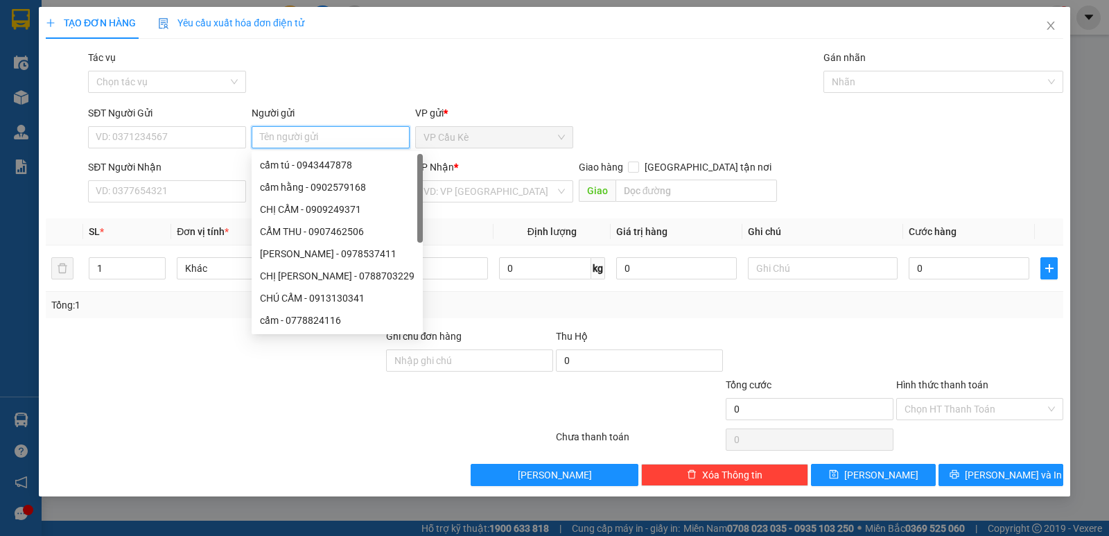
type input "C"
type input "DINH"
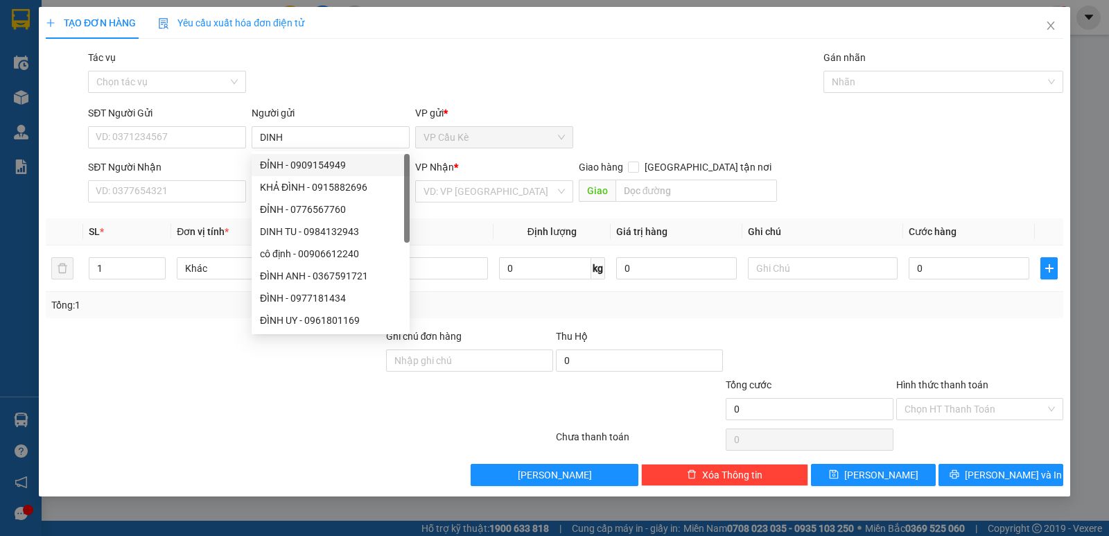
click at [453, 179] on div "VP Nhận *" at bounding box center [494, 169] width 158 height 21
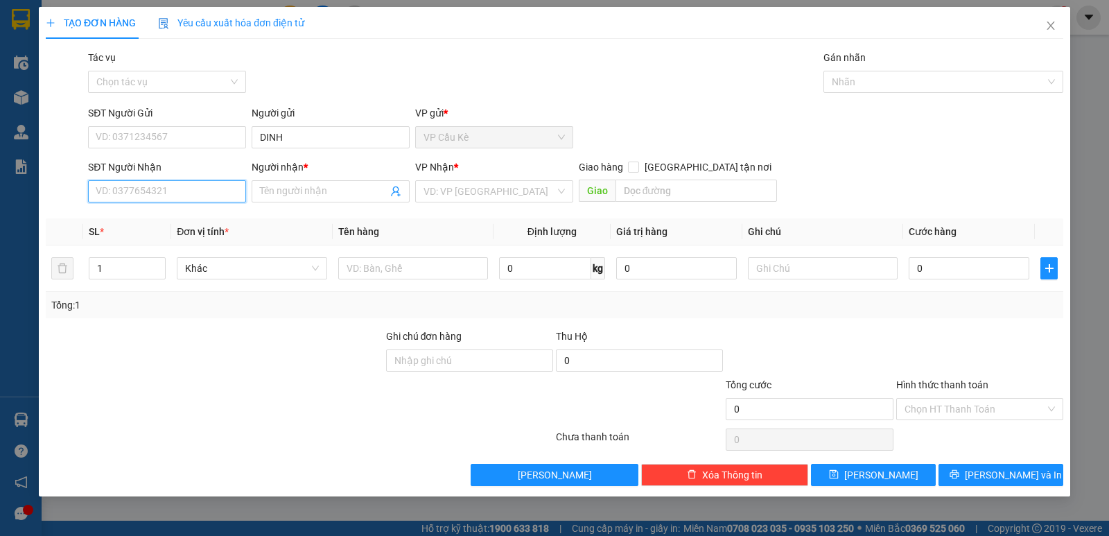
click at [152, 182] on input "SĐT Người Nhận" at bounding box center [167, 191] width 158 height 22
type input "0986833448"
click at [214, 213] on div "0986833448 - DUY" at bounding box center [166, 218] width 141 height 15
type input "DUY"
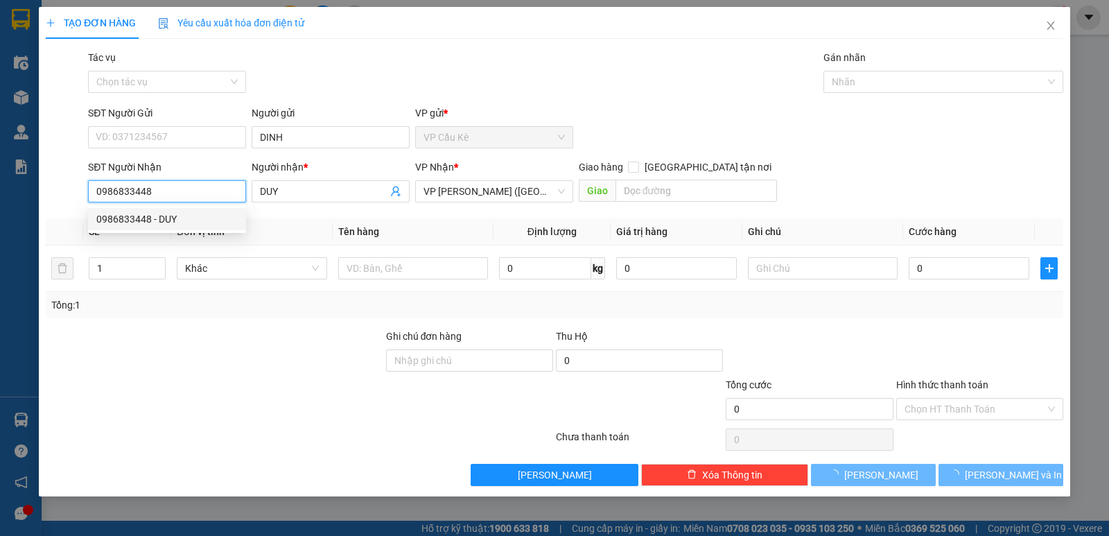
type input "40.000"
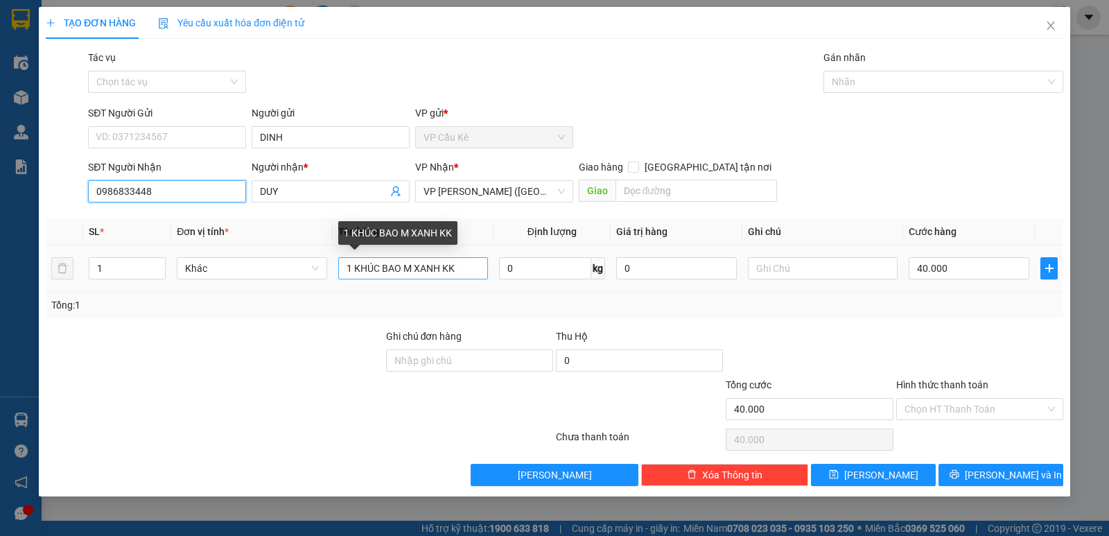
type input "0986833448"
click at [443, 269] on input "1 KHÚC BAO M XANH KK" at bounding box center [413, 268] width 150 height 22
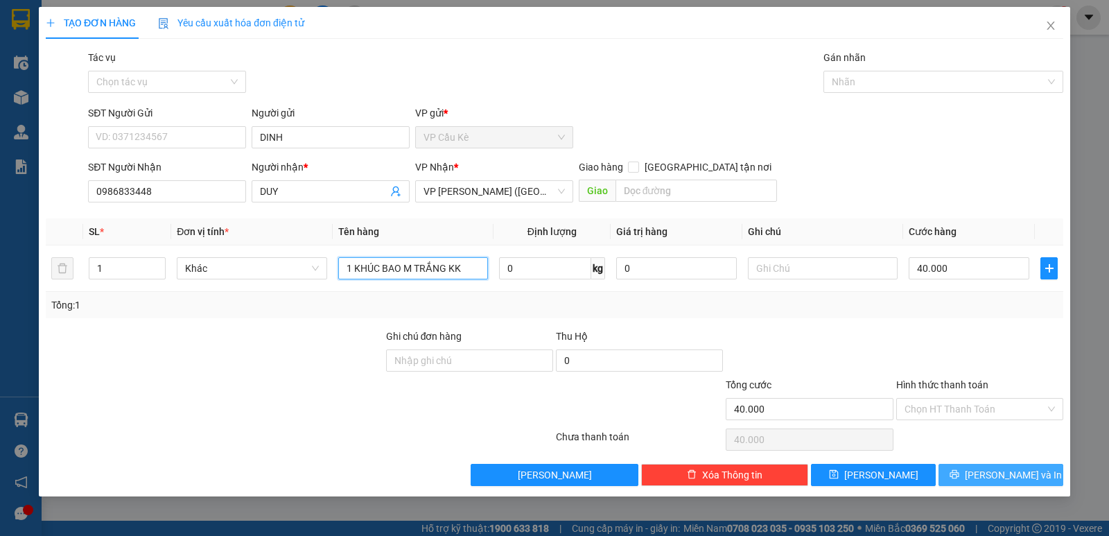
type input "1 KHÚC BAO M TRẮNG KK"
click at [1009, 477] on span "[PERSON_NAME] và In" at bounding box center [1013, 474] width 97 height 15
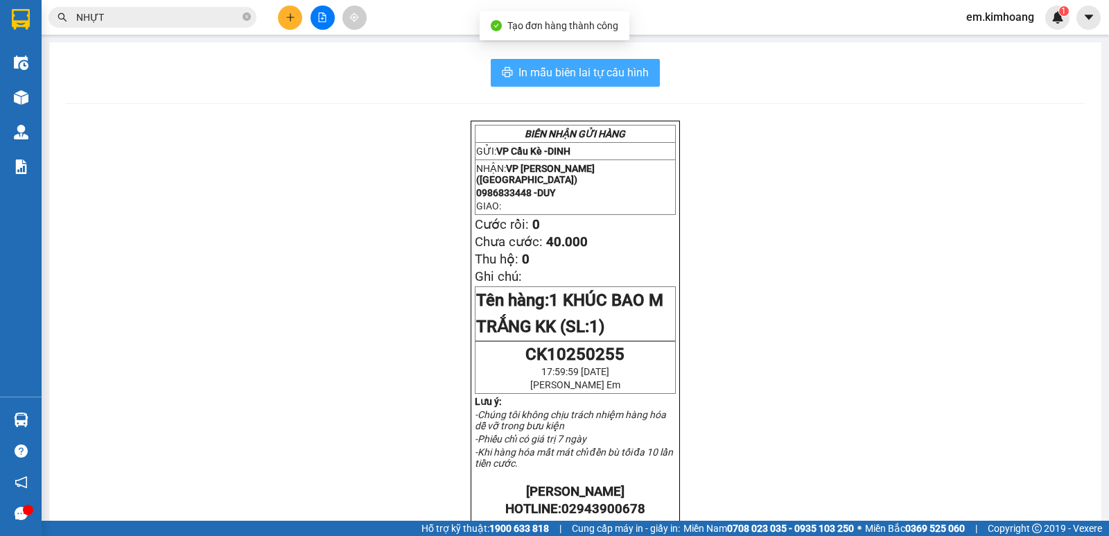
click at [572, 76] on span "In mẫu biên lai tự cấu hình" at bounding box center [583, 72] width 130 height 17
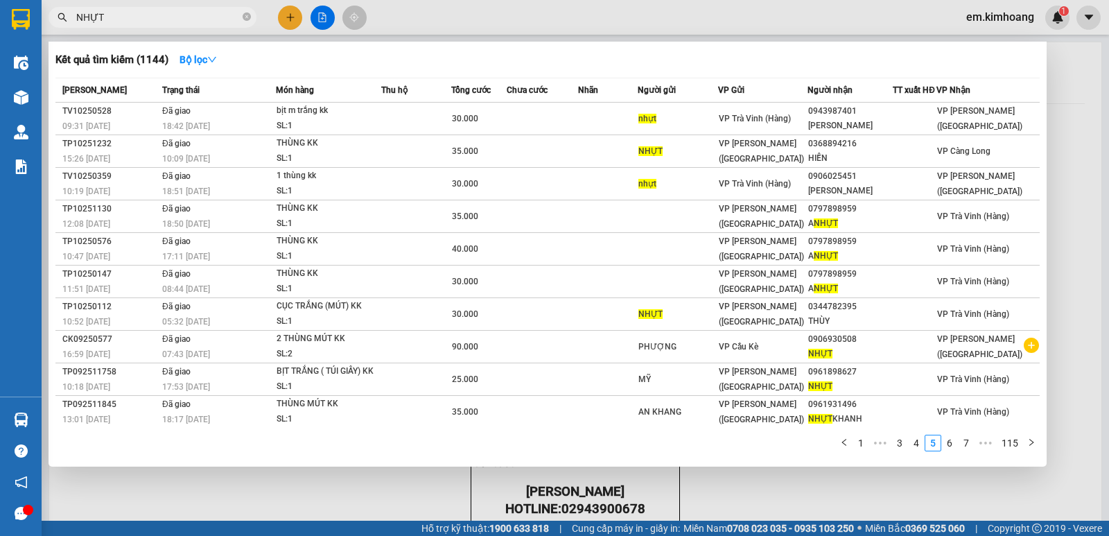
drag, startPoint x: 247, startPoint y: 17, endPoint x: 240, endPoint y: 24, distance: 9.3
click at [248, 19] on icon "close-circle" at bounding box center [247, 16] width 8 height 8
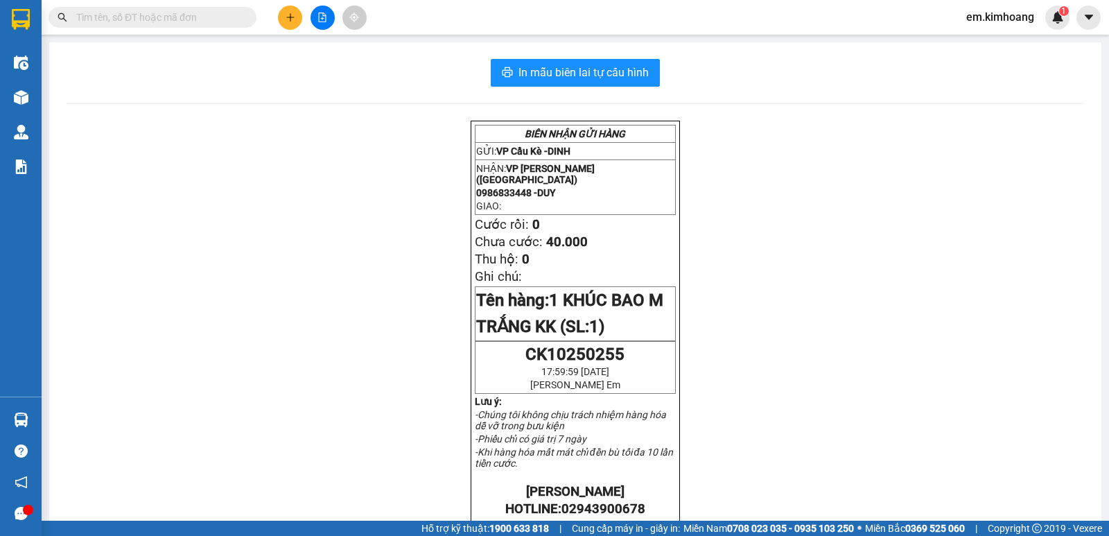
click at [234, 26] on span at bounding box center [153, 17] width 208 height 21
click at [234, 19] on input "text" at bounding box center [158, 17] width 164 height 15
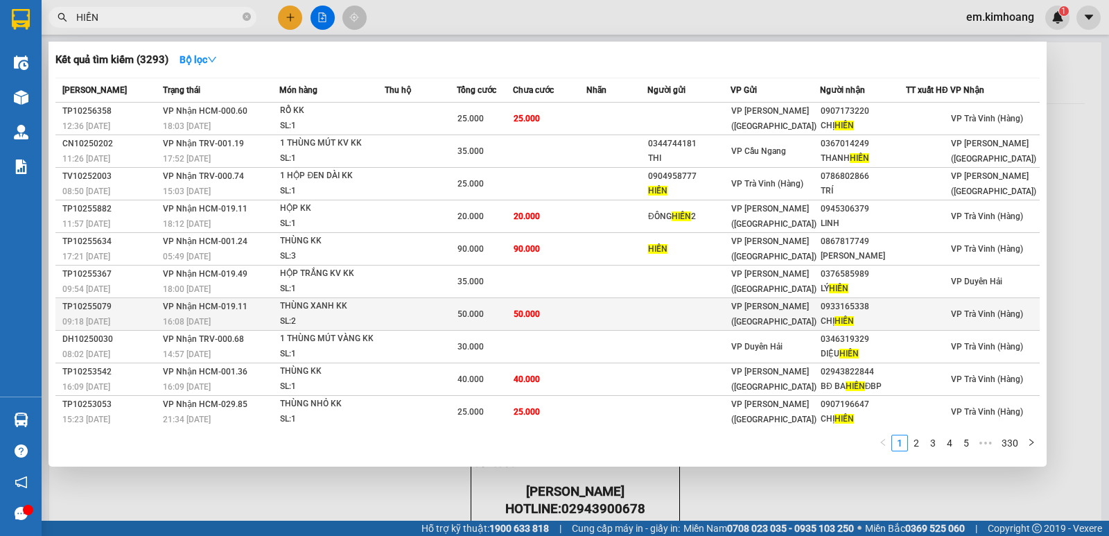
scroll to position [3, 0]
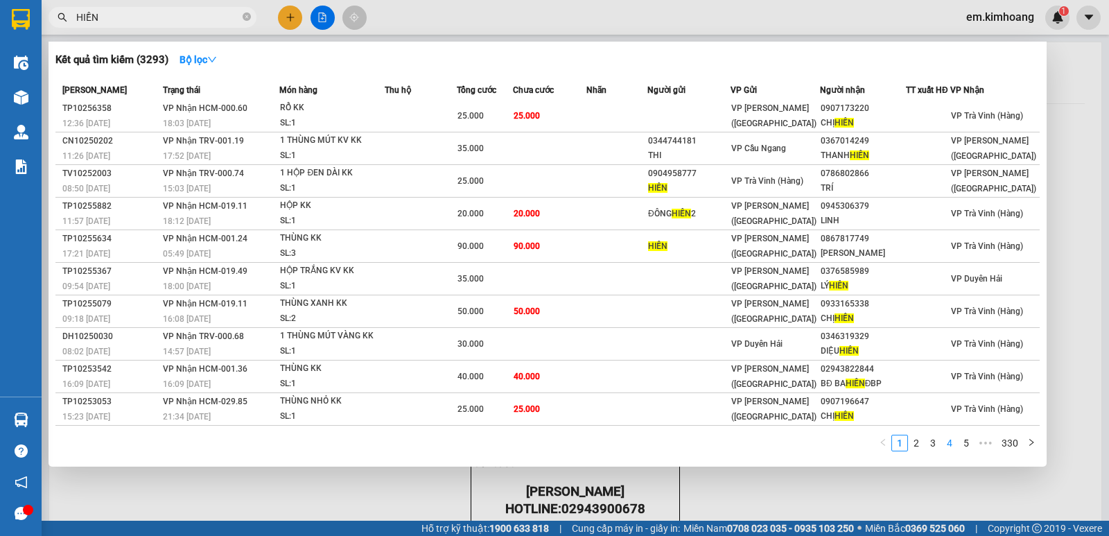
type input "HIỀN"
click at [946, 437] on link "4" at bounding box center [949, 442] width 15 height 15
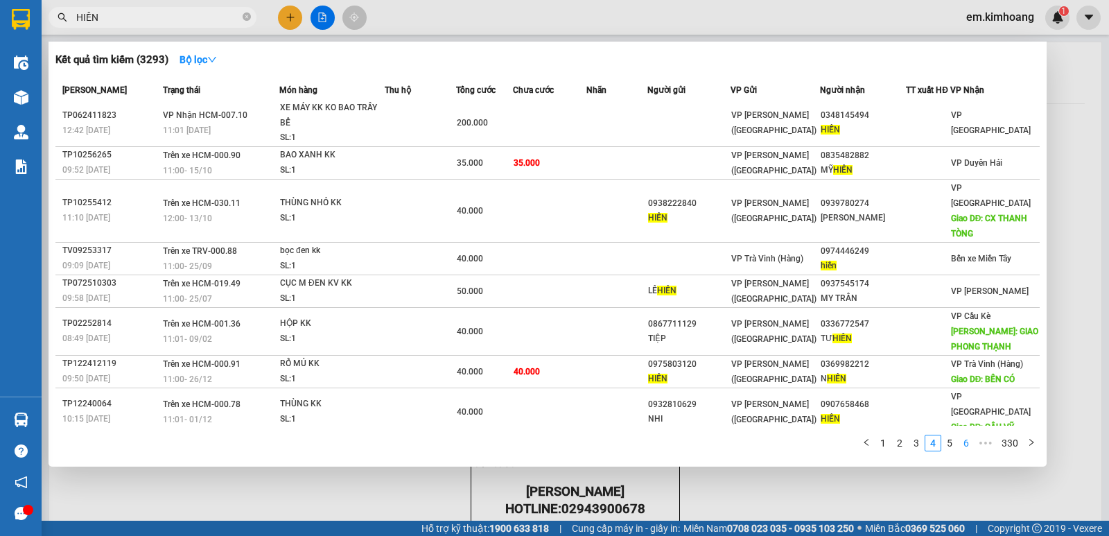
click at [961, 440] on link "6" at bounding box center [965, 442] width 15 height 15
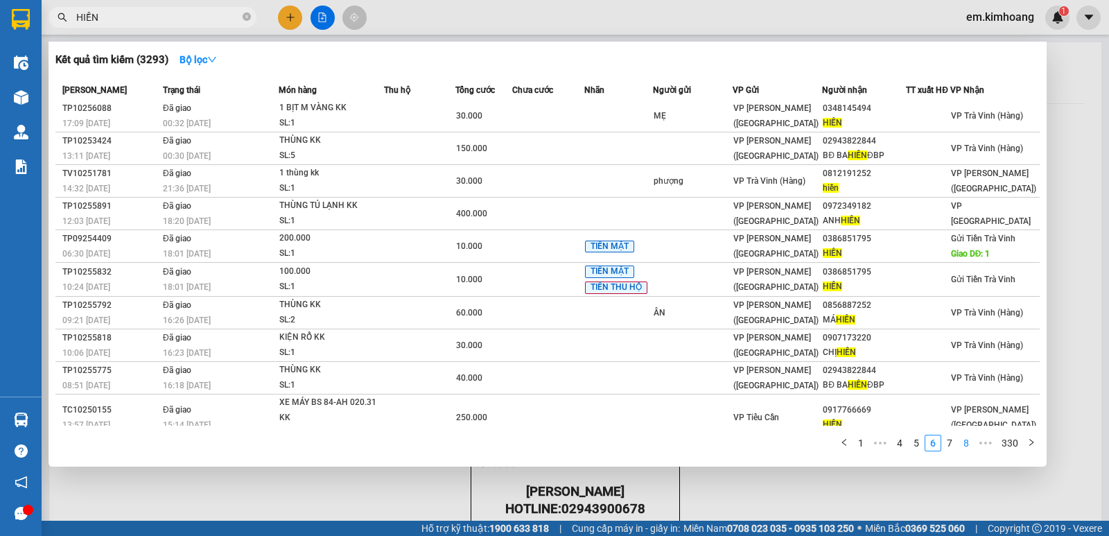
click at [961, 440] on link "8" at bounding box center [965, 442] width 15 height 15
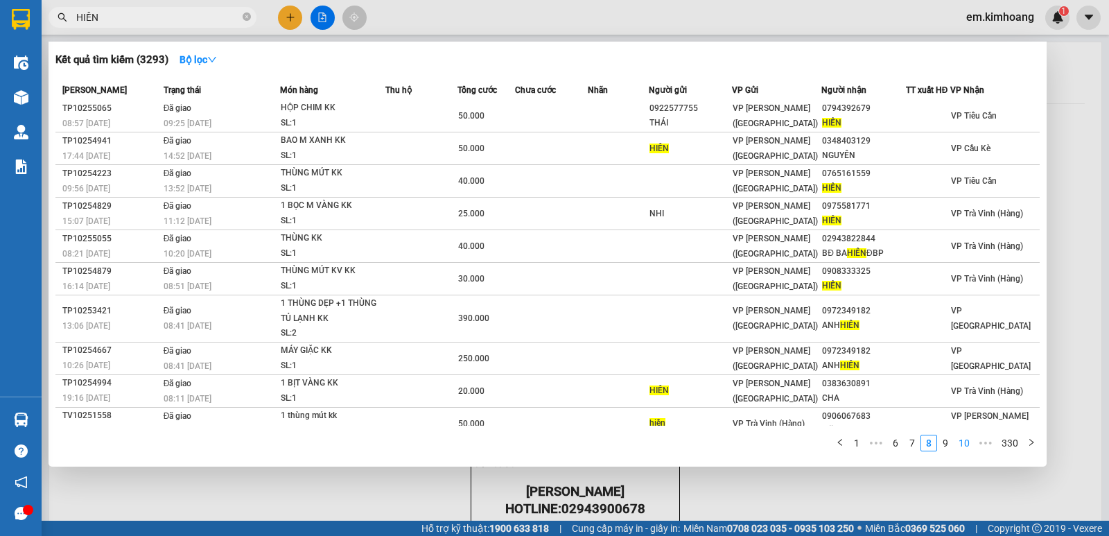
click at [961, 440] on link "10" at bounding box center [963, 442] width 19 height 15
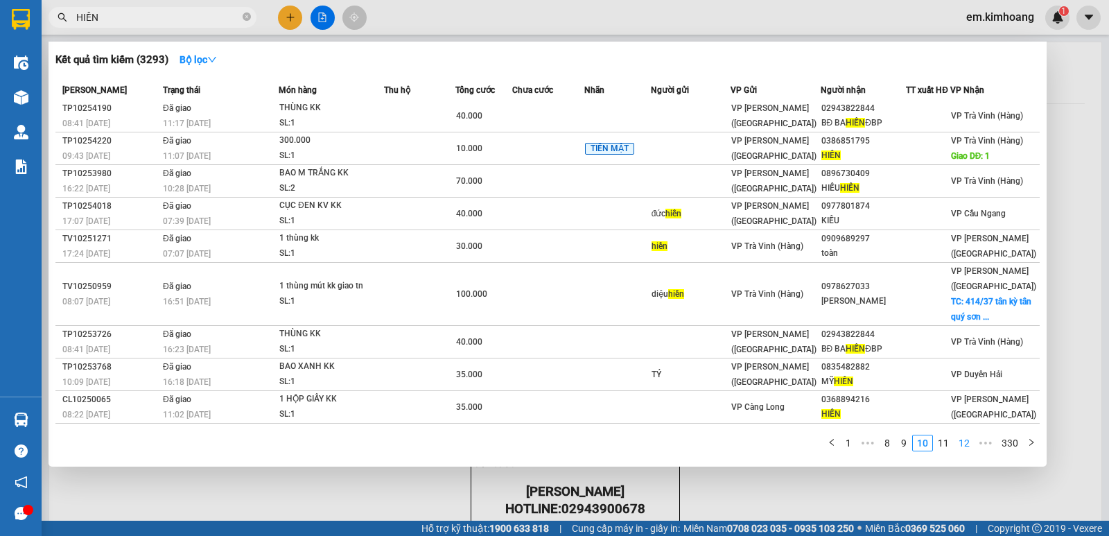
click at [961, 440] on link "12" at bounding box center [963, 442] width 19 height 15
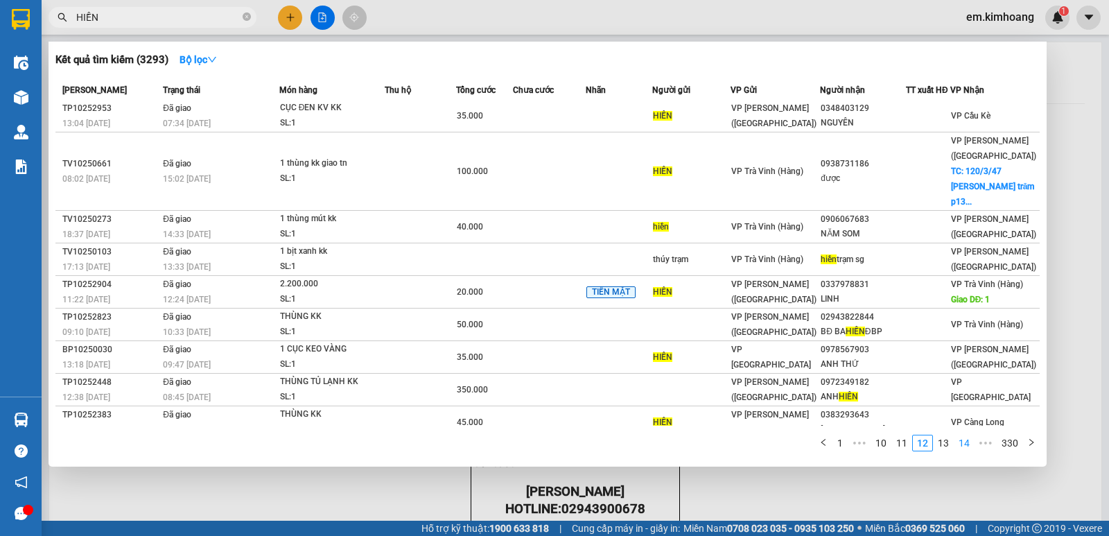
click at [961, 440] on link "14" at bounding box center [963, 442] width 19 height 15
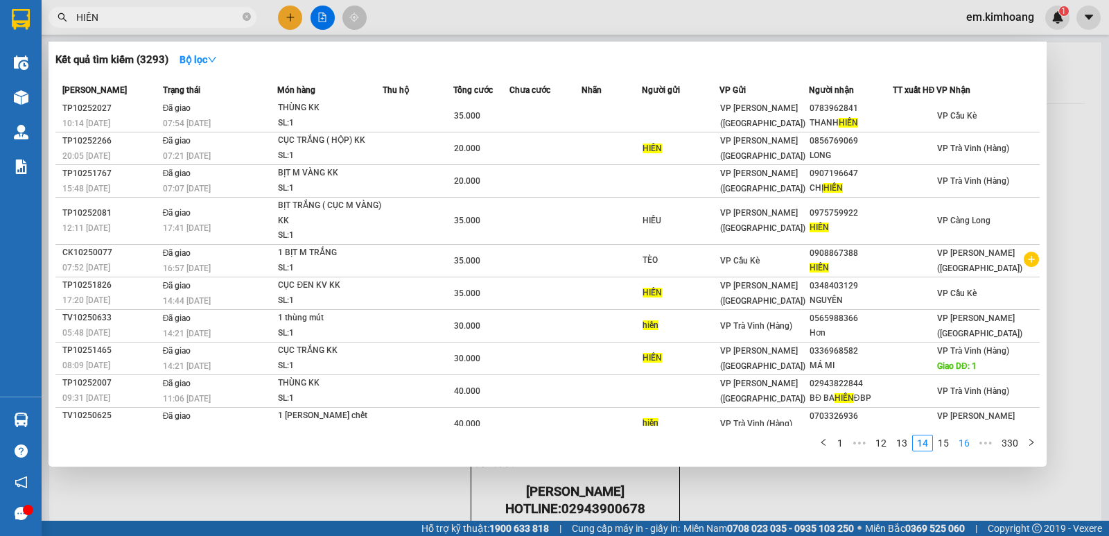
click at [961, 440] on link "16" at bounding box center [963, 442] width 19 height 15
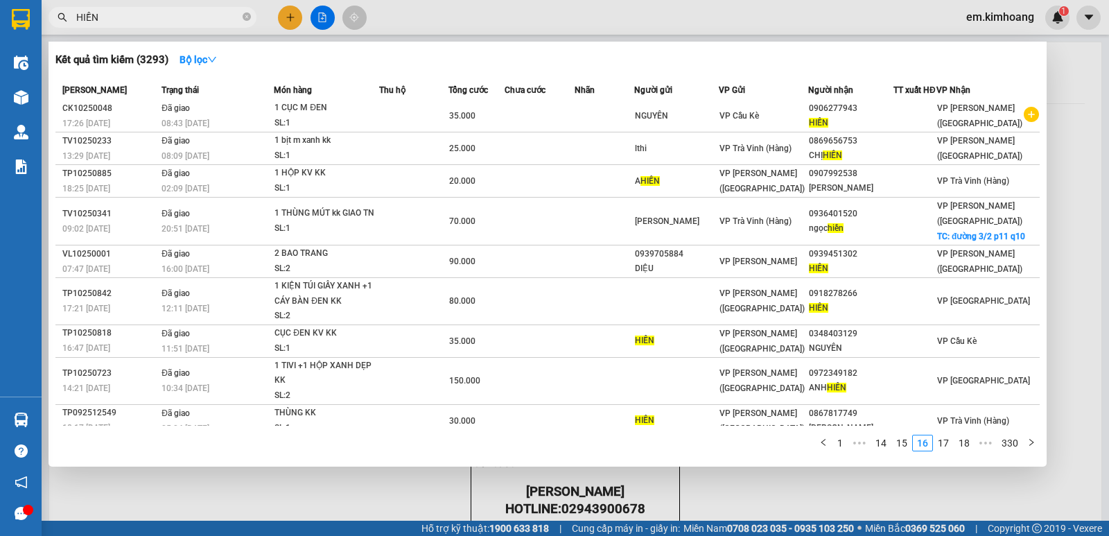
click at [287, 13] on div at bounding box center [554, 268] width 1109 height 536
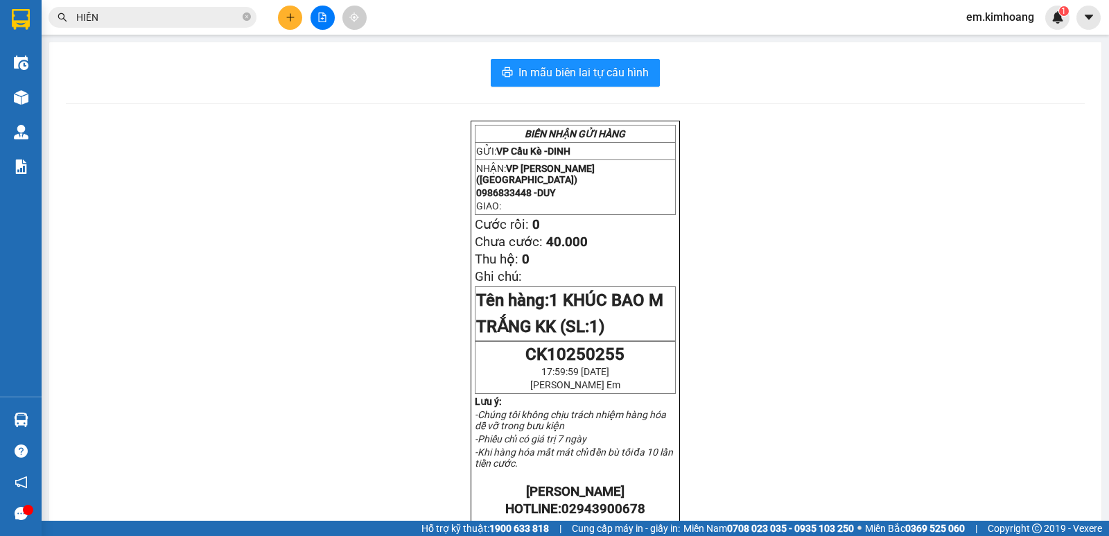
click at [294, 18] on icon "plus" at bounding box center [290, 17] width 10 height 10
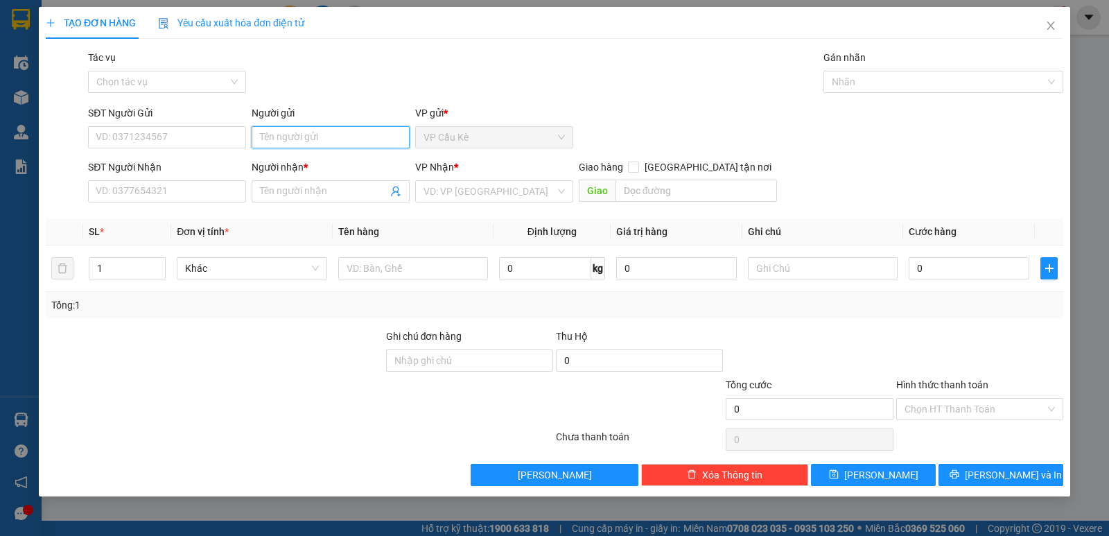
click at [306, 139] on input "Người gửi" at bounding box center [331, 137] width 158 height 22
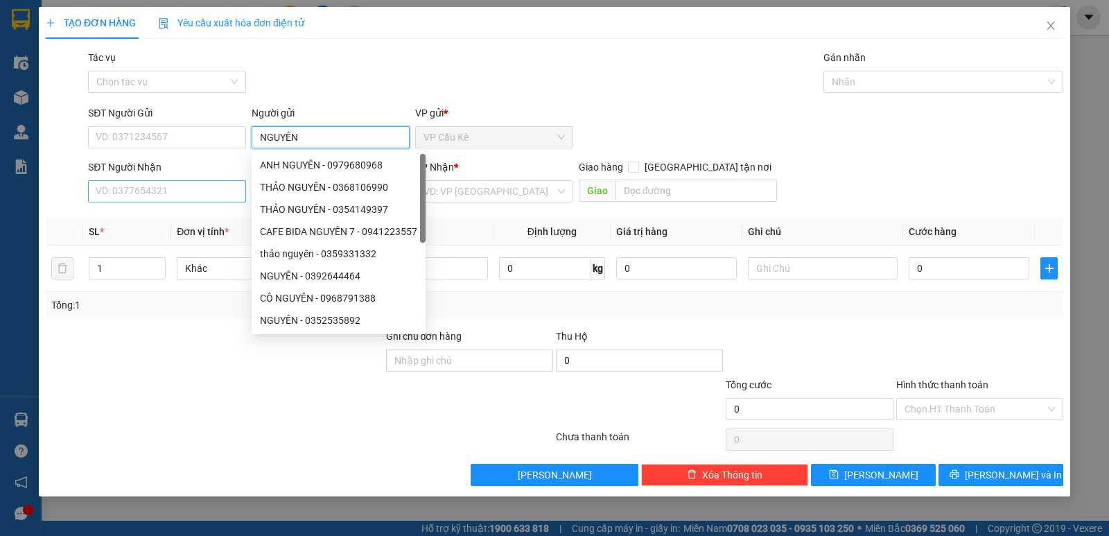
type input "NGUYÊN"
click at [210, 191] on input "SĐT Người Nhận" at bounding box center [167, 191] width 158 height 22
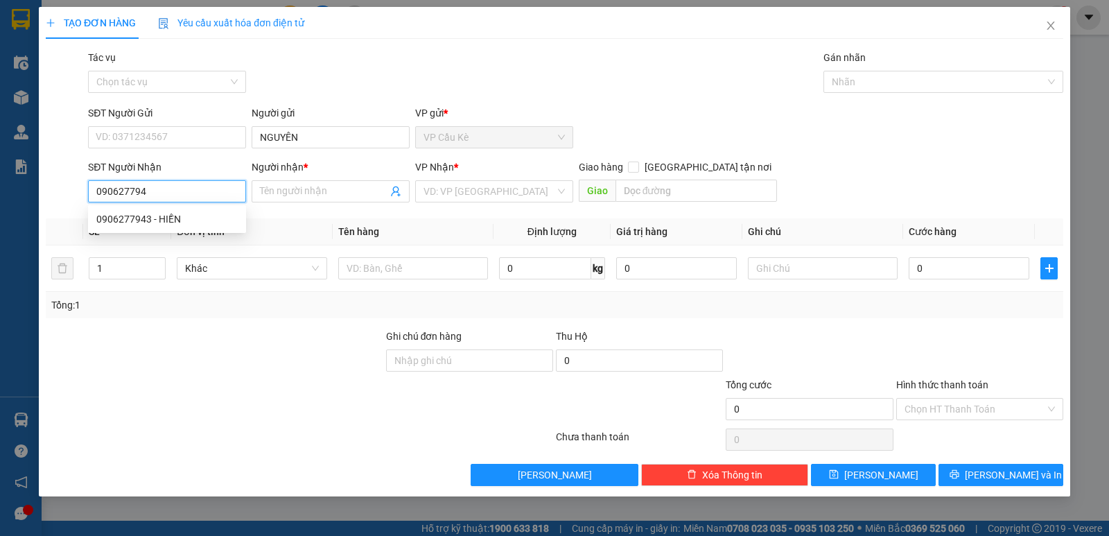
type input "0906277943"
click at [210, 213] on div "0906277943 - HIỀN" at bounding box center [166, 218] width 141 height 15
type input "HIỀN"
type input "40.000"
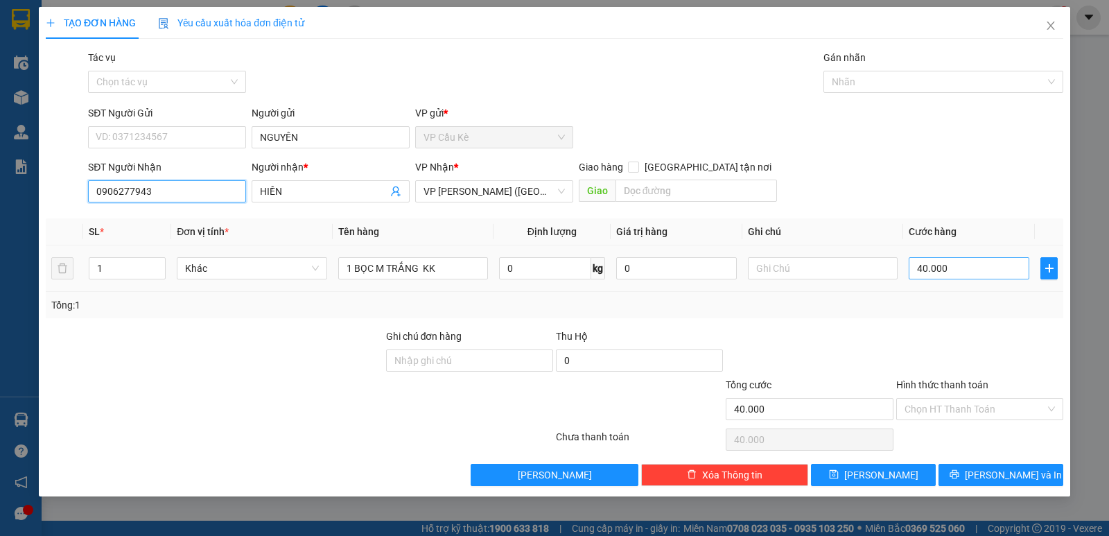
type input "0906277943"
click at [976, 267] on input "40.000" at bounding box center [968, 268] width 121 height 22
type input "0"
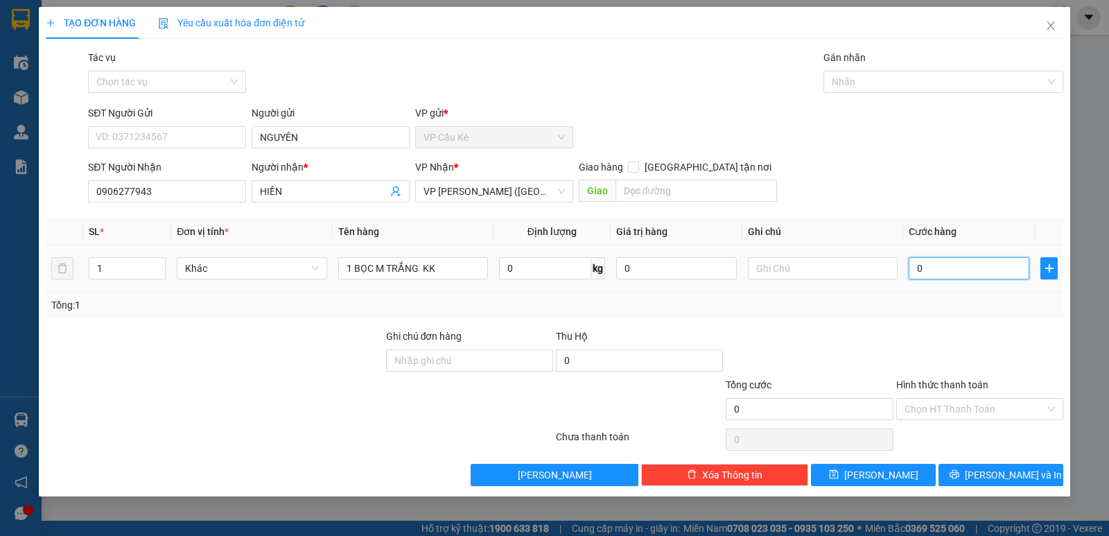
type input "3"
type input "03"
type input "35"
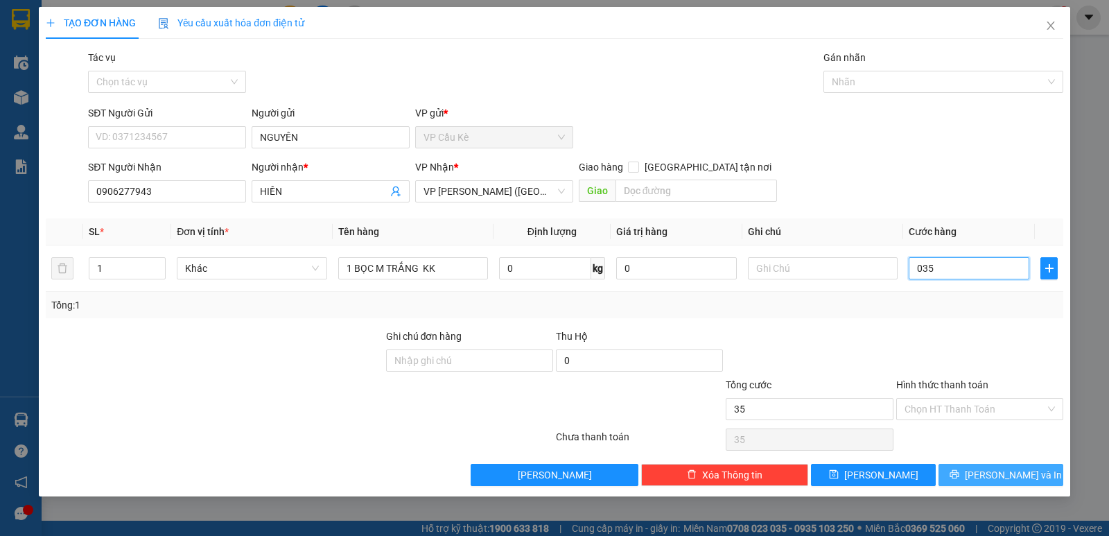
type input "035"
type input "35.000"
click at [1005, 475] on span "[PERSON_NAME] và In" at bounding box center [1013, 474] width 97 height 15
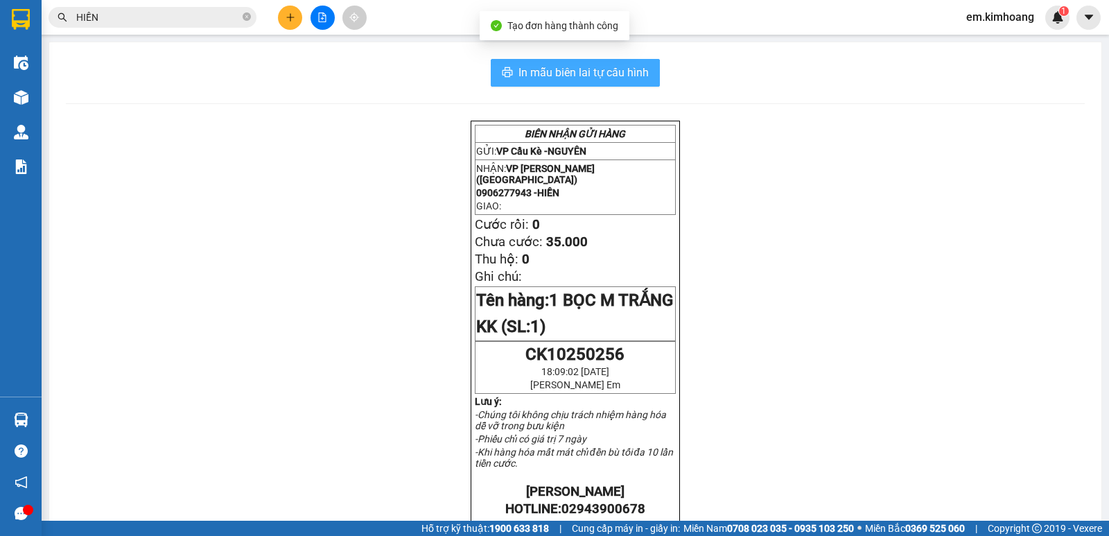
click at [568, 69] on span "In mẫu biên lai tự cấu hình" at bounding box center [583, 72] width 130 height 17
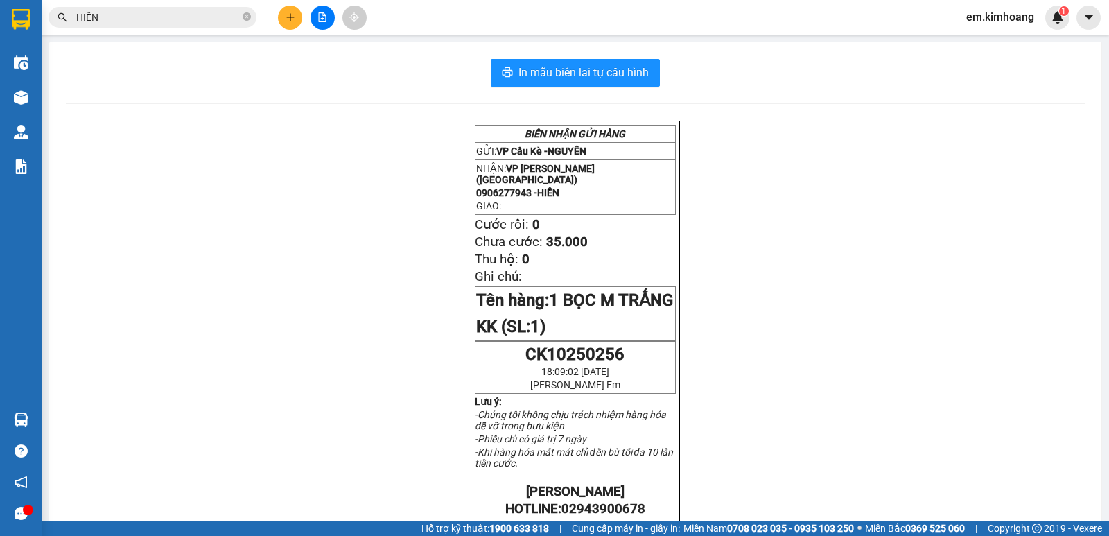
drag, startPoint x: 989, startPoint y: 540, endPoint x: 981, endPoint y: 529, distance: 13.5
click at [987, 535] on html "Kết quả tìm kiếm ( 3293 ) Bộ lọc Mã ĐH Trạng thái Món hàng Thu hộ Tổng cước Chư…" at bounding box center [554, 268] width 1109 height 536
click at [980, 531] on div "Hỗ trợ kỹ thuật: 1900 633 818 | Cung cấp máy in - giấy in: [GEOGRAPHIC_DATA] 07…" at bounding box center [551, 527] width 1102 height 15
drag, startPoint x: 827, startPoint y: 166, endPoint x: 852, endPoint y: 164, distance: 25.8
click at [840, 166] on div "BIÊN NHẬN GỬI HÀNG GỬI: VP Cầu Kè - NGUYÊN NHẬN: VP [PERSON_NAME] (Hàng) 090627…" at bounding box center [575, 515] width 1019 height 788
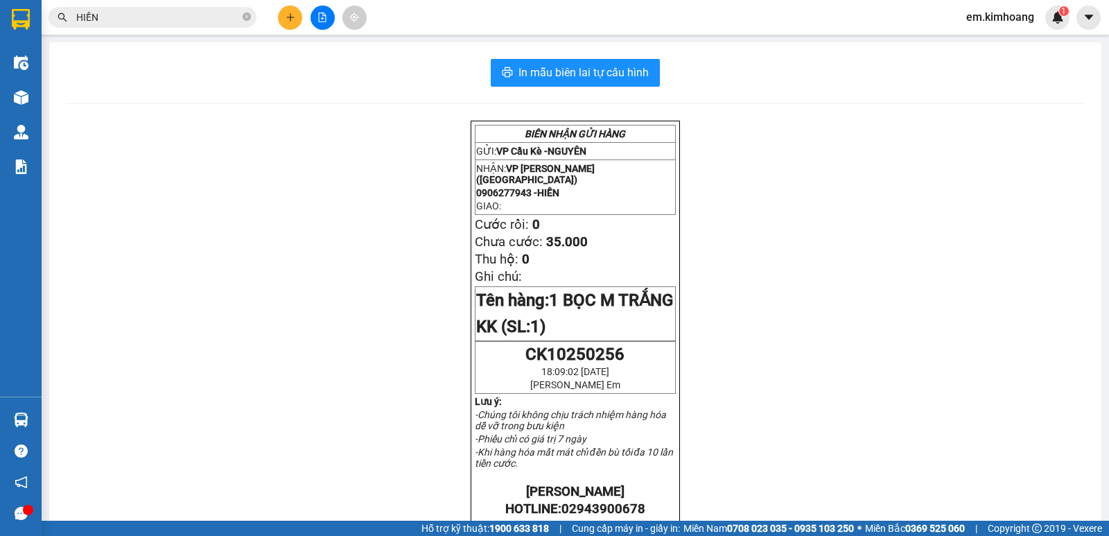
drag, startPoint x: 879, startPoint y: 186, endPoint x: 900, endPoint y: 178, distance: 22.1
click at [886, 188] on div "BIÊN NHẬN GỬI HÀNG GỬI: VP Cầu Kè - NGUYÊN NHẬN: VP [PERSON_NAME] (Hàng) 090627…" at bounding box center [575, 515] width 1019 height 788
drag, startPoint x: 900, startPoint y: 178, endPoint x: 946, endPoint y: 165, distance: 47.6
click at [917, 176] on div "BIÊN NHẬN GỬI HÀNG GỬI: VP Cầu Kè - NGUYÊN NHẬN: VP [PERSON_NAME] (Hàng) 090627…" at bounding box center [575, 515] width 1019 height 788
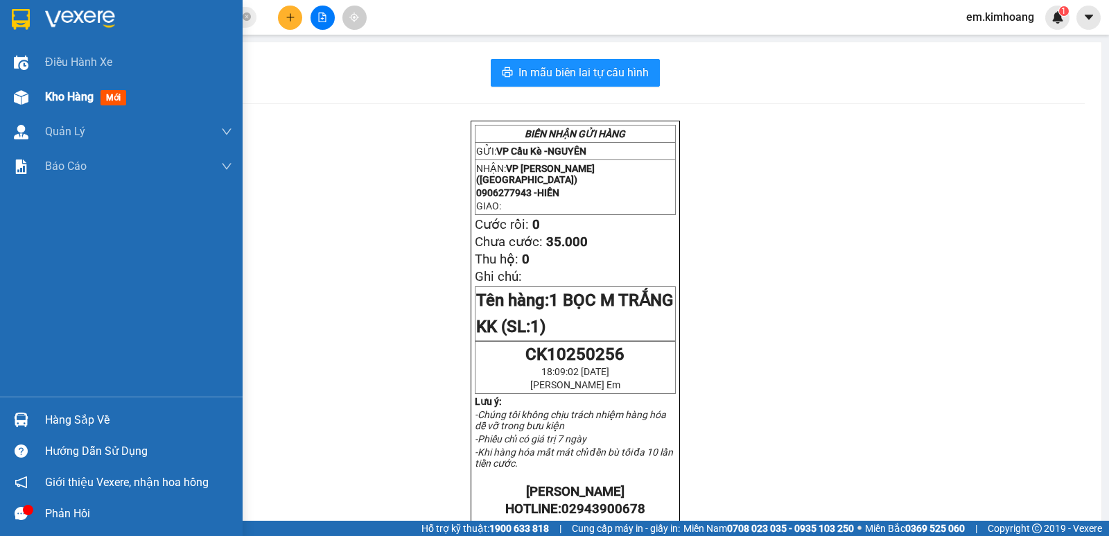
click at [62, 98] on span "Kho hàng" at bounding box center [69, 96] width 49 height 13
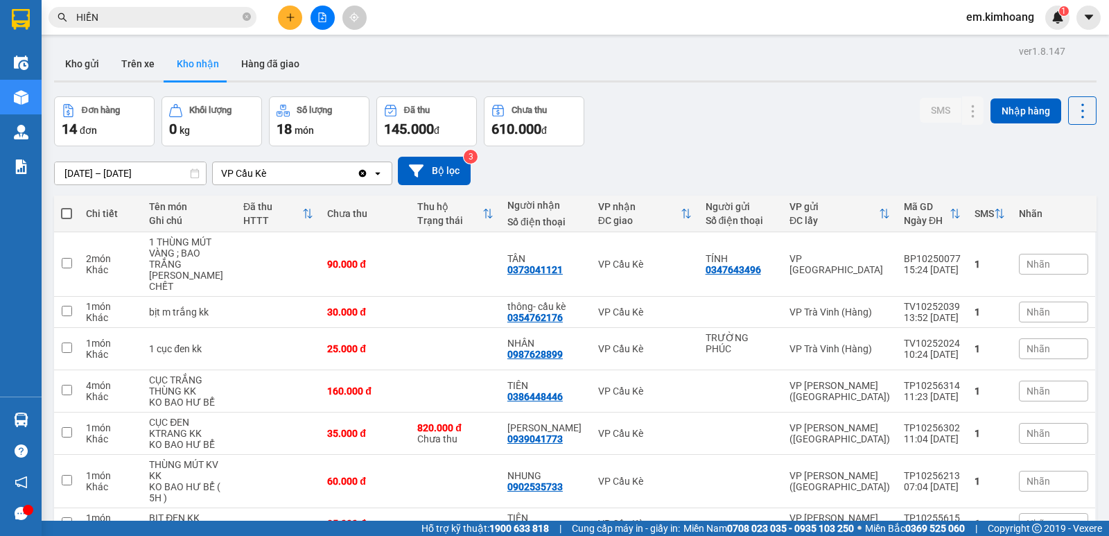
drag, startPoint x: 698, startPoint y: 193, endPoint x: 705, endPoint y: 164, distance: 30.6
click at [705, 166] on div "ver 1.8.147 Kho gửi Trên xe Kho nhận Hàng đã giao Đơn hàng 14 đơn Khối lượng 0 …" at bounding box center [575, 452] width 1053 height 821
click at [705, 157] on div "[DATE] – [DATE] Press the down arrow key to interact with the calendar and sele…" at bounding box center [575, 171] width 1042 height 28
drag, startPoint x: 728, startPoint y: 156, endPoint x: 873, endPoint y: 199, distance: 151.1
click at [871, 199] on div "ver 1.8.147 Kho gửi Trên xe Kho nhận Hàng đã giao Đơn hàng 14 đơn Khối lượng 0 …" at bounding box center [575, 452] width 1053 height 821
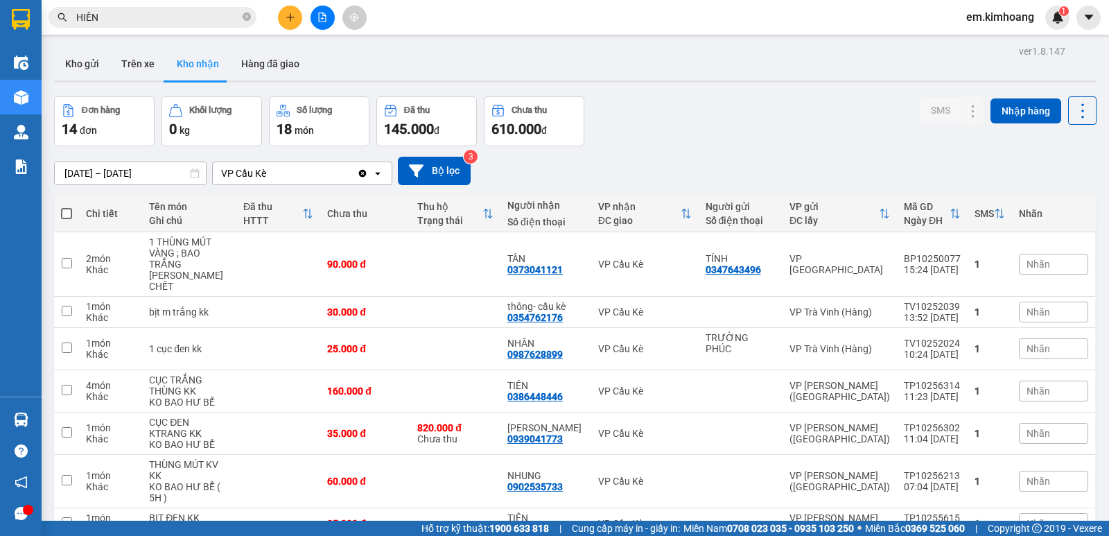
drag, startPoint x: 776, startPoint y: 399, endPoint x: 775, endPoint y: 387, distance: 12.5
click at [775, 387] on tbody "2 món Khác 1 THÙNG MÚT VÀNG ; BAO TRẮNG KO BAO CHẾT 90.000 đ TÂN 0373041121 VP …" at bounding box center [575, 522] width 1042 height 581
drag, startPoint x: 766, startPoint y: 392, endPoint x: 610, endPoint y: 460, distance: 169.4
click at [726, 439] on tbody "2 món Khác 1 THÙNG MÚT VÀNG ; BAO TRẮNG KO BAO CHẾT 90.000 đ TÂN 0373041121 VP …" at bounding box center [575, 522] width 1042 height 581
click at [806, 263] on td "VP [GEOGRAPHIC_DATA]" at bounding box center [839, 264] width 114 height 64
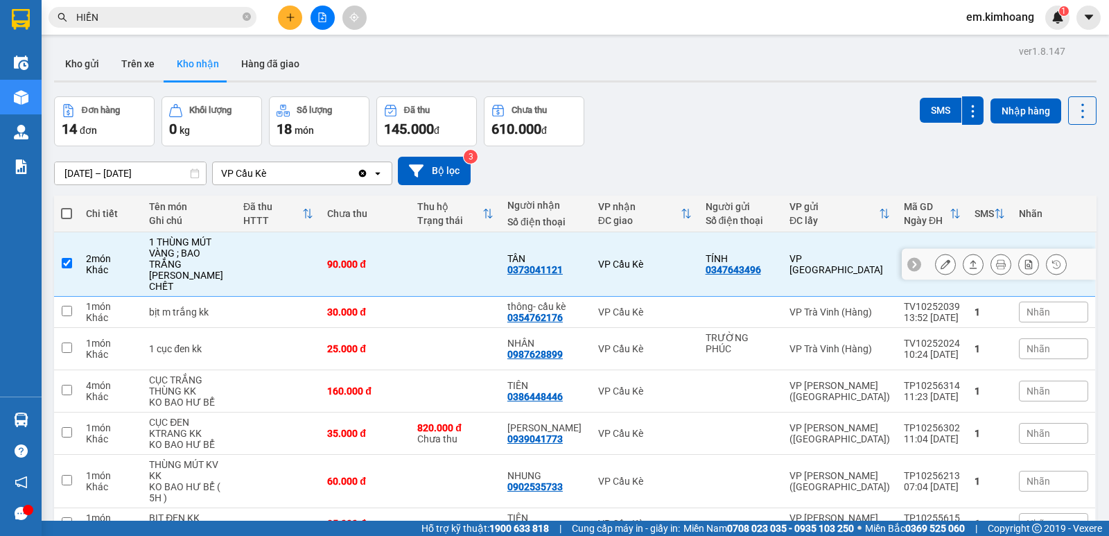
click at [806, 263] on td "VP [GEOGRAPHIC_DATA]" at bounding box center [839, 264] width 114 height 64
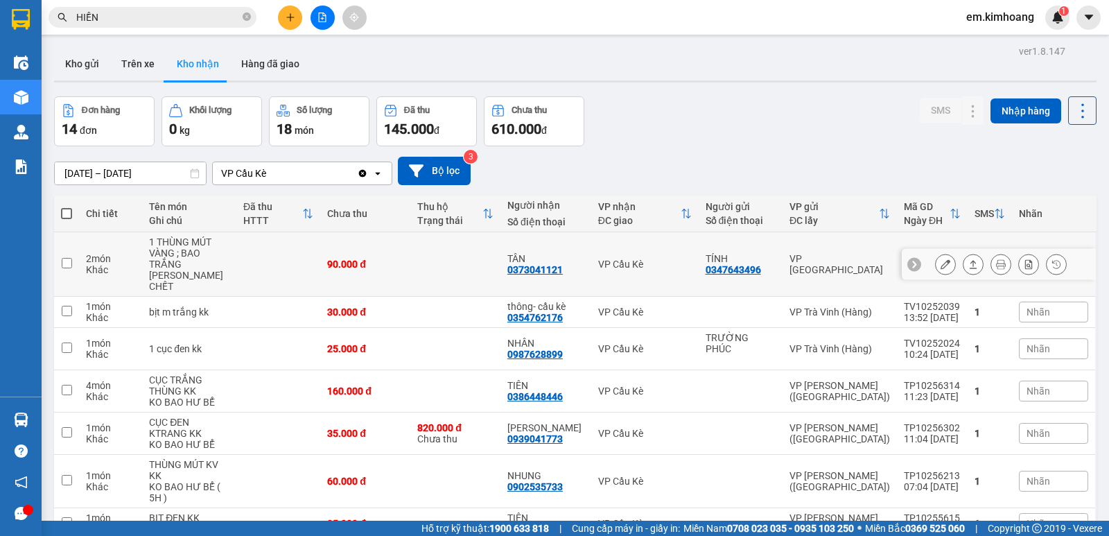
click at [831, 246] on td "VP [GEOGRAPHIC_DATA]" at bounding box center [839, 264] width 114 height 64
checkbox input "true"
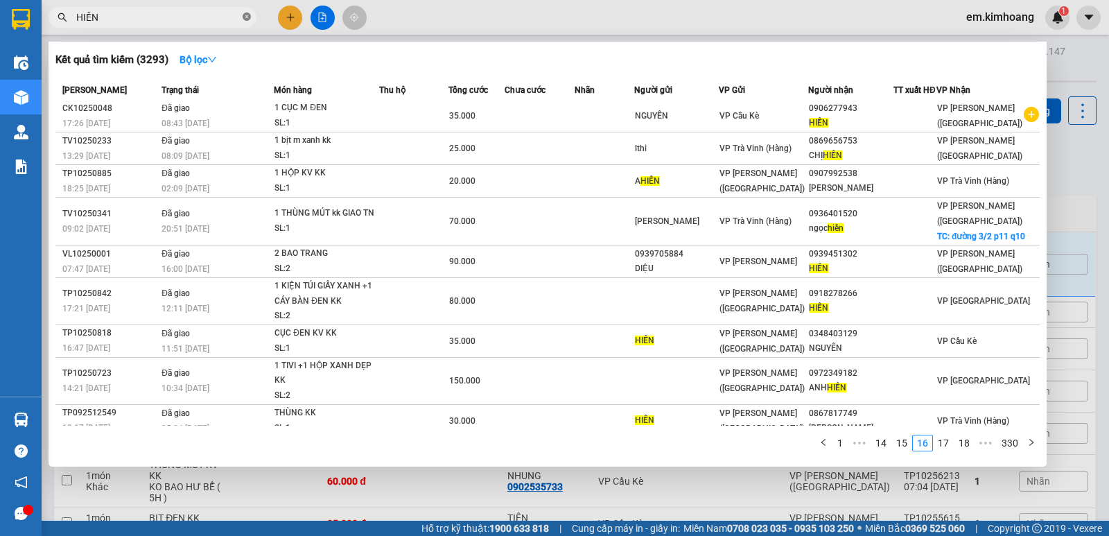
click at [246, 17] on icon "close-circle" at bounding box center [247, 16] width 8 height 8
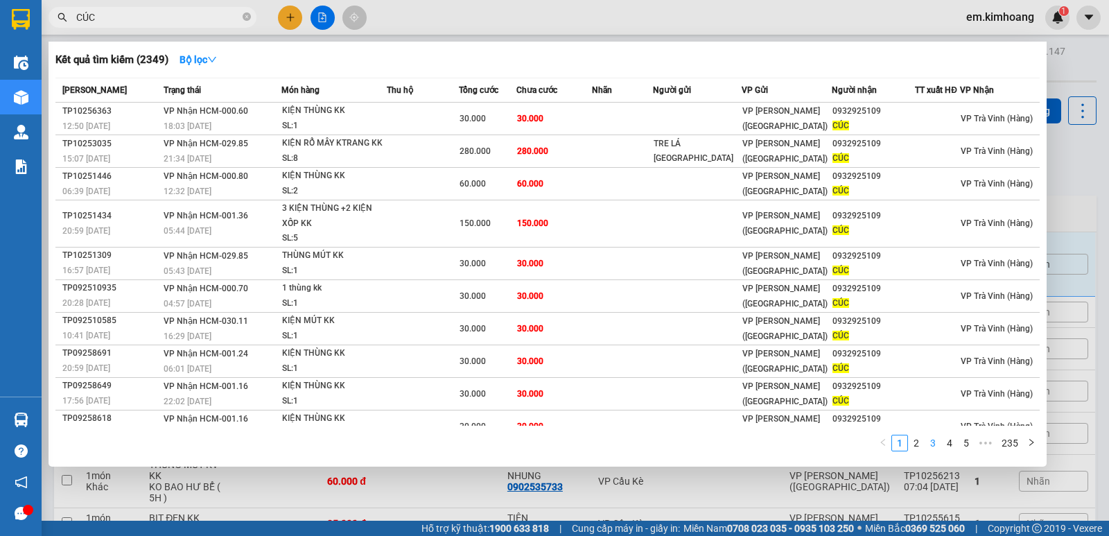
type input "CÚC"
click at [940, 438] on link "3" at bounding box center [932, 442] width 15 height 15
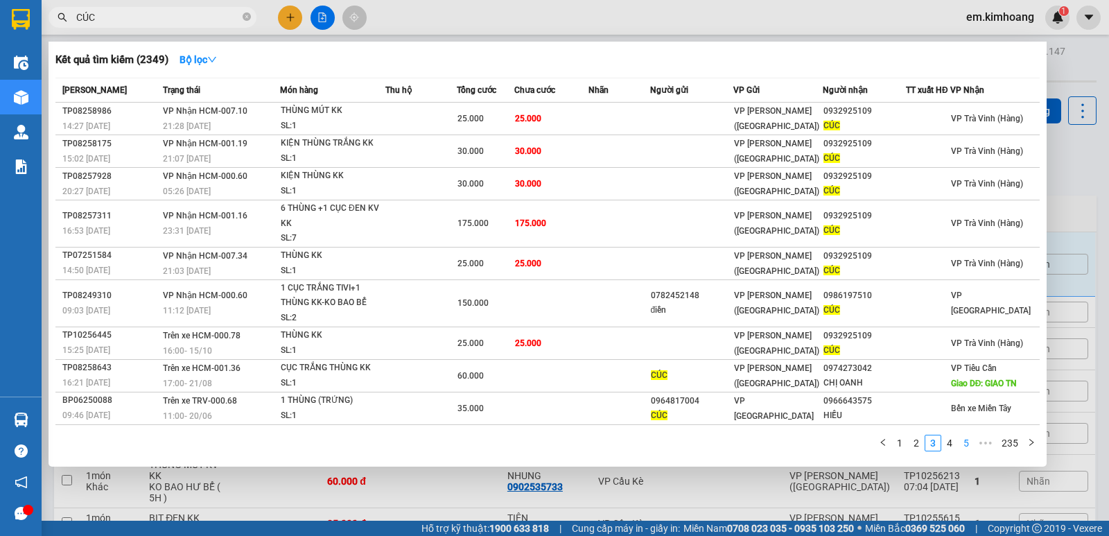
click at [959, 436] on ul "1 2 3 4 5 ••• 235" at bounding box center [956, 442] width 165 height 17
click at [955, 441] on link "4" at bounding box center [949, 442] width 15 height 15
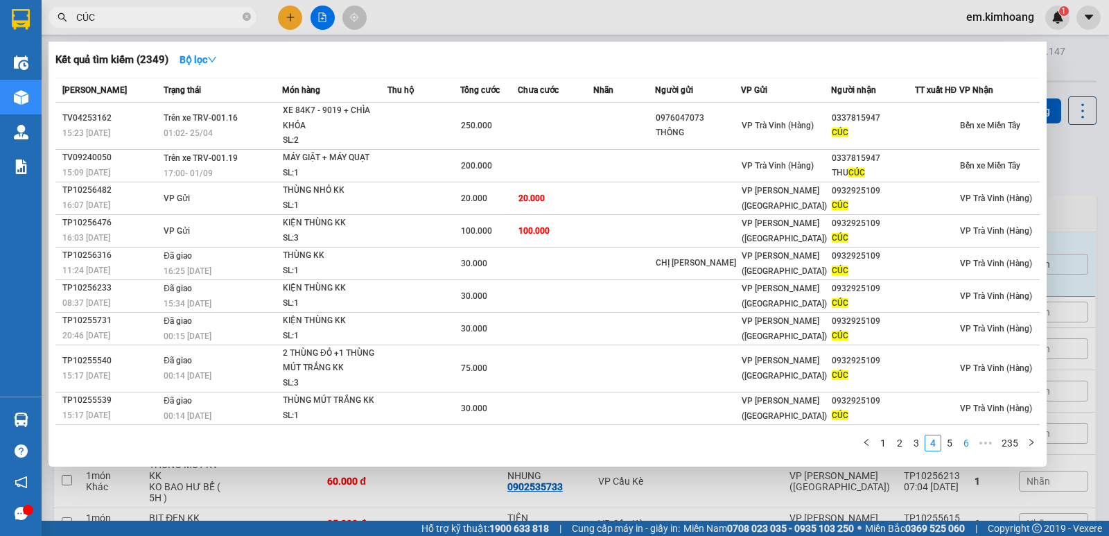
click at [968, 442] on link "6" at bounding box center [965, 442] width 15 height 15
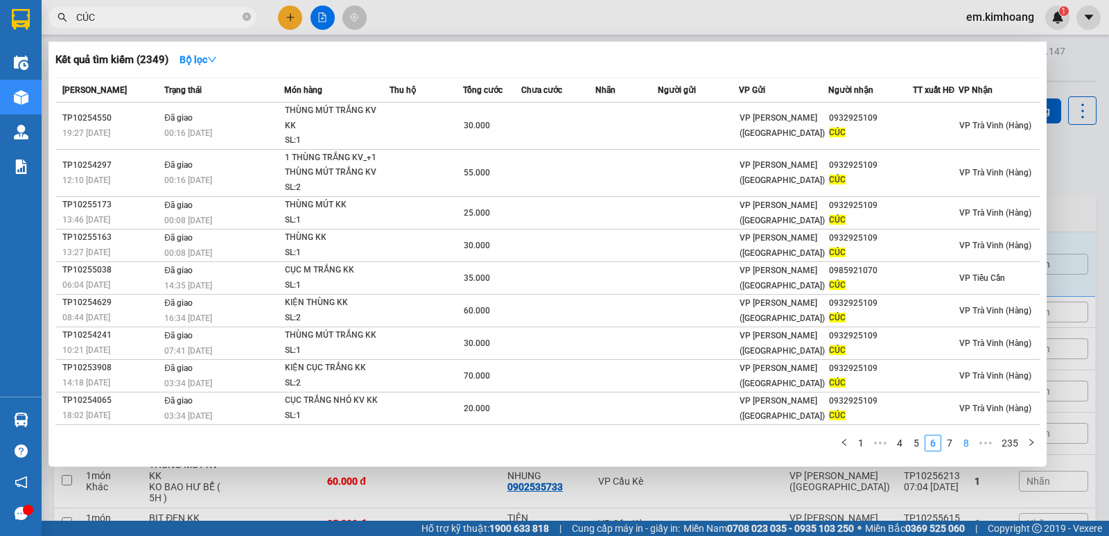
click at [968, 442] on link "8" at bounding box center [965, 442] width 15 height 15
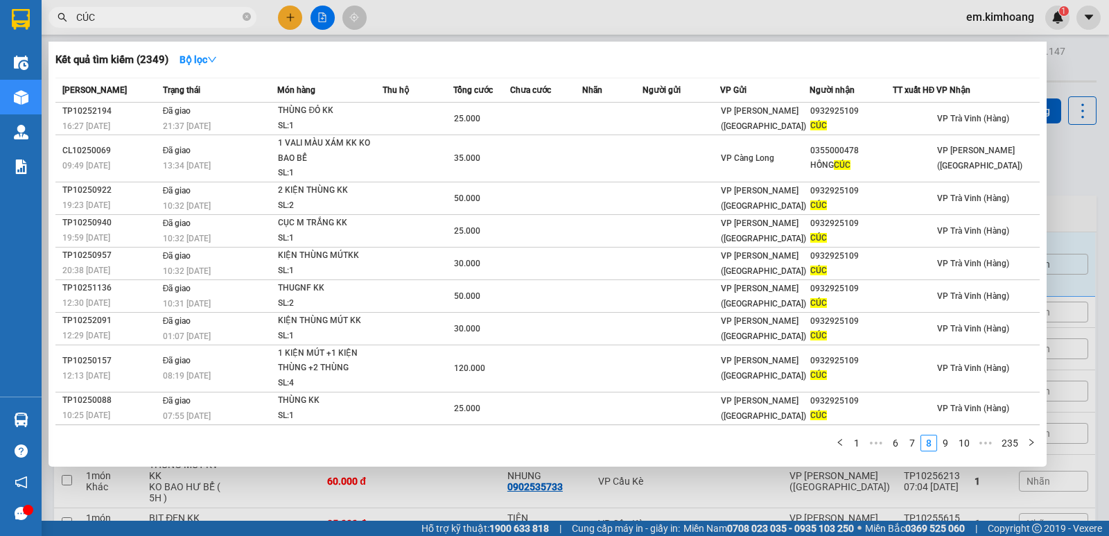
click at [1023, 432] on icon "plus-circle" at bounding box center [1030, 439] width 15 height 15
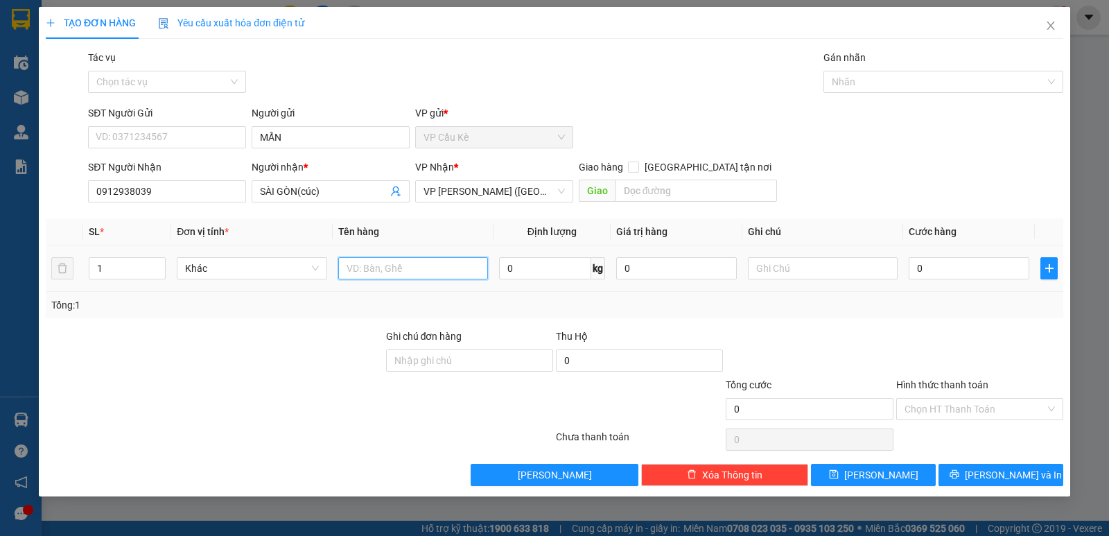
click at [392, 273] on input "text" at bounding box center [413, 268] width 150 height 22
type input "1 HỘP NHỎ KK"
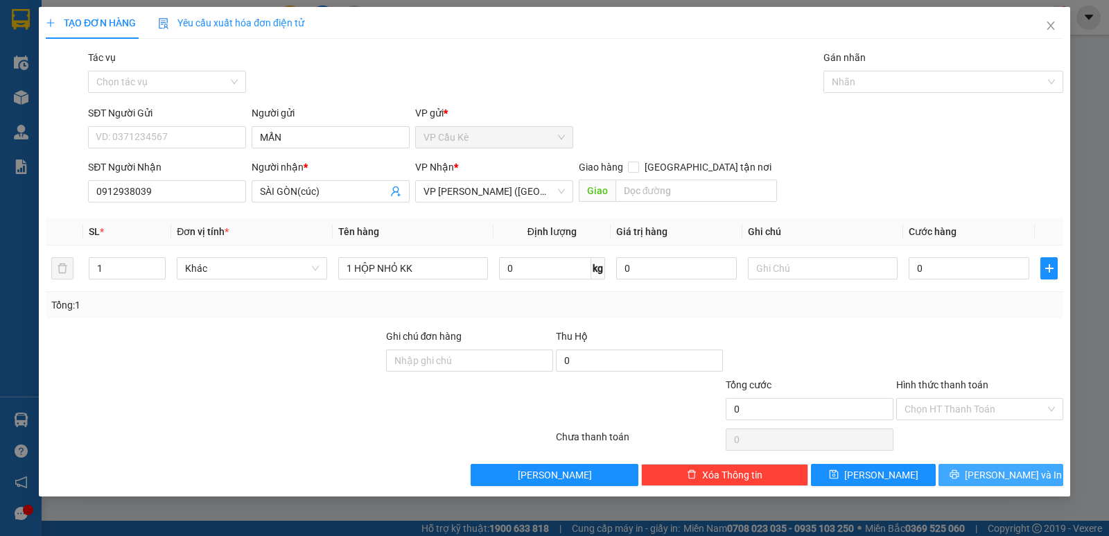
click at [959, 471] on icon "printer" at bounding box center [954, 474] width 10 height 10
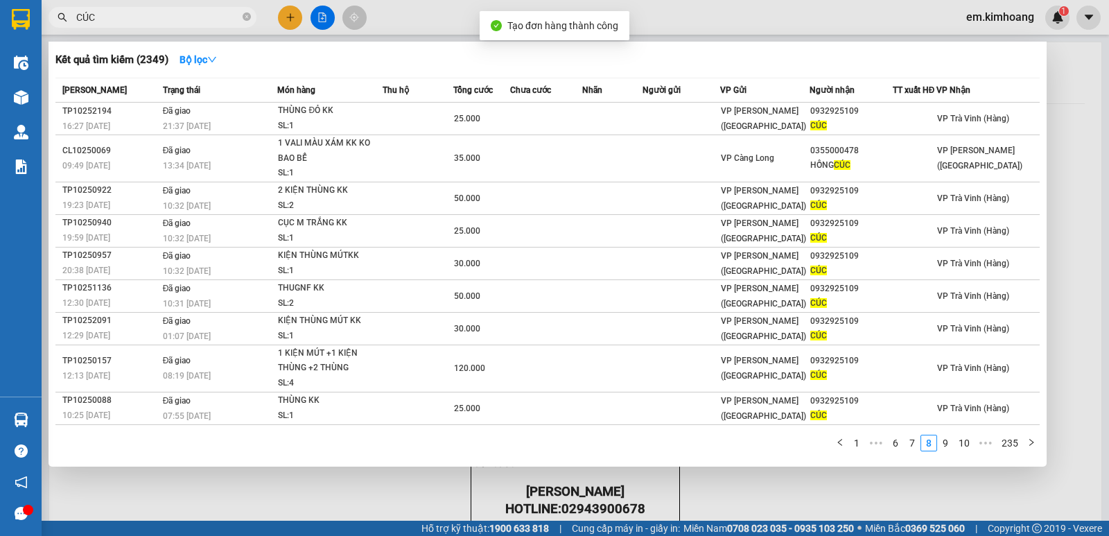
click at [978, 471] on div at bounding box center [554, 268] width 1109 height 536
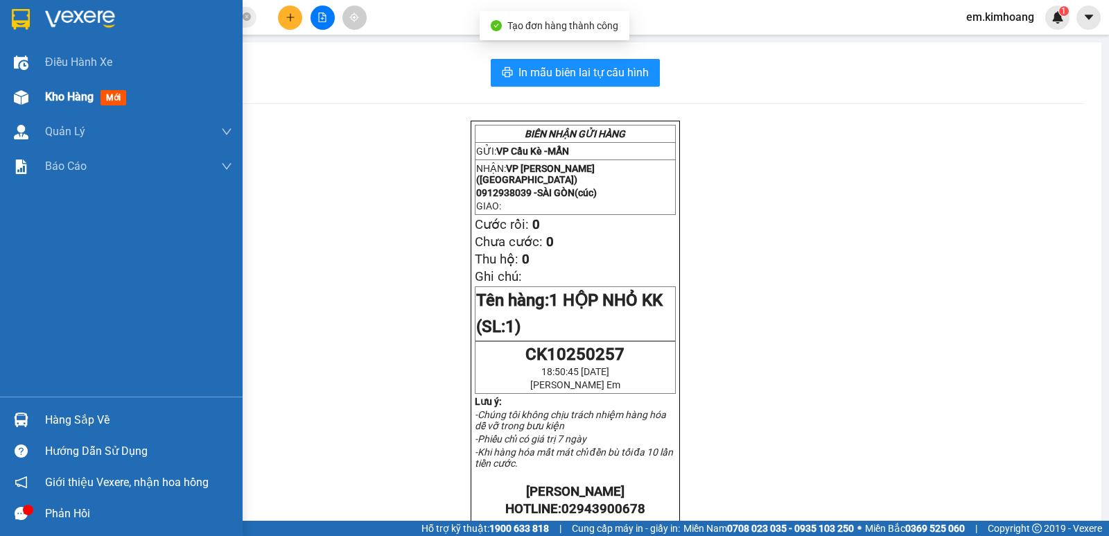
click at [17, 98] on img at bounding box center [21, 97] width 15 height 15
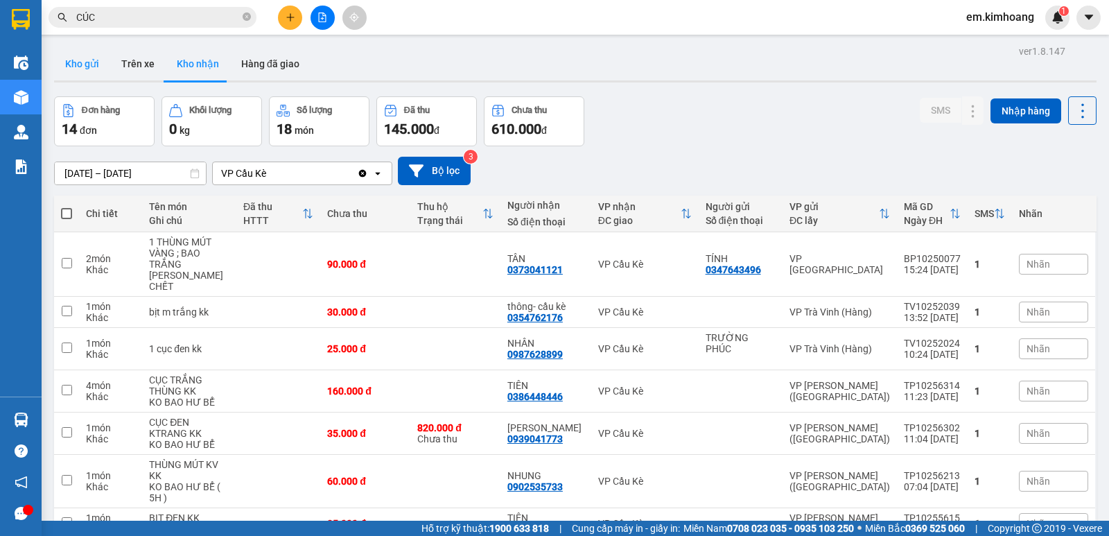
click at [85, 64] on button "Kho gửi" at bounding box center [82, 63] width 56 height 33
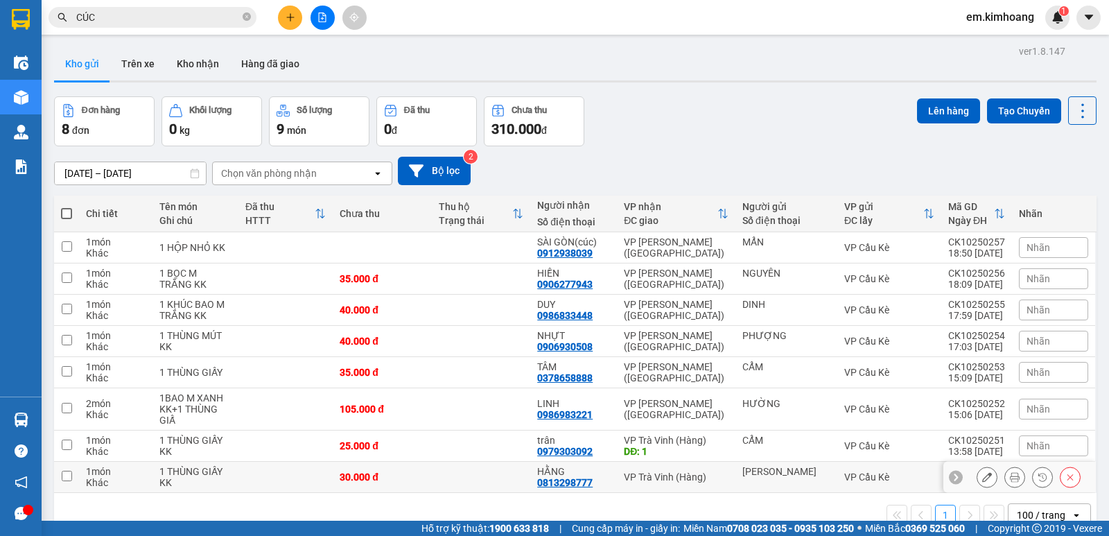
click at [927, 461] on td "VP Cầu Kè" at bounding box center [889, 476] width 104 height 31
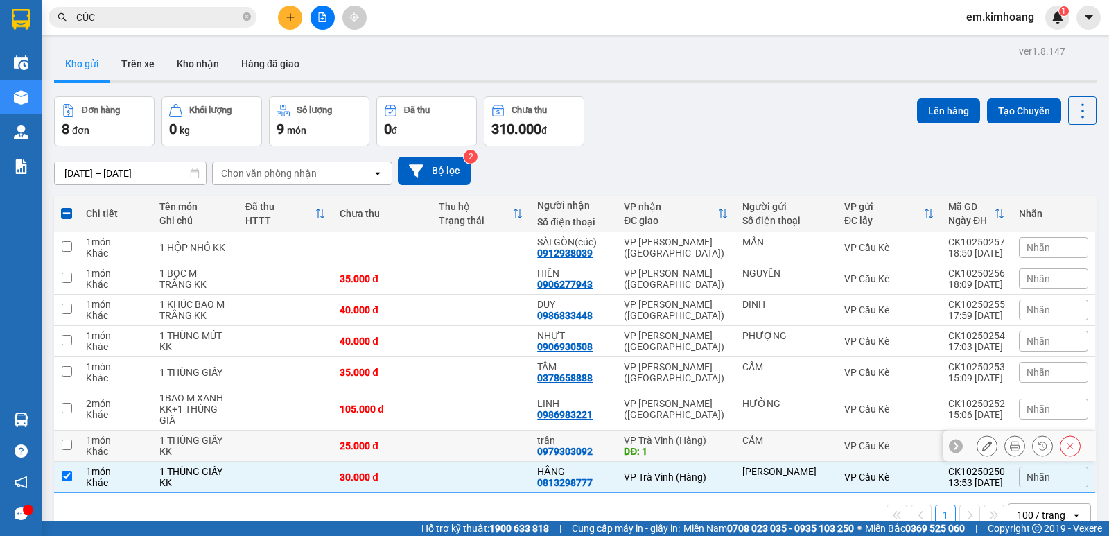
click at [899, 440] on div "VP Cầu Kè" at bounding box center [889, 445] width 90 height 11
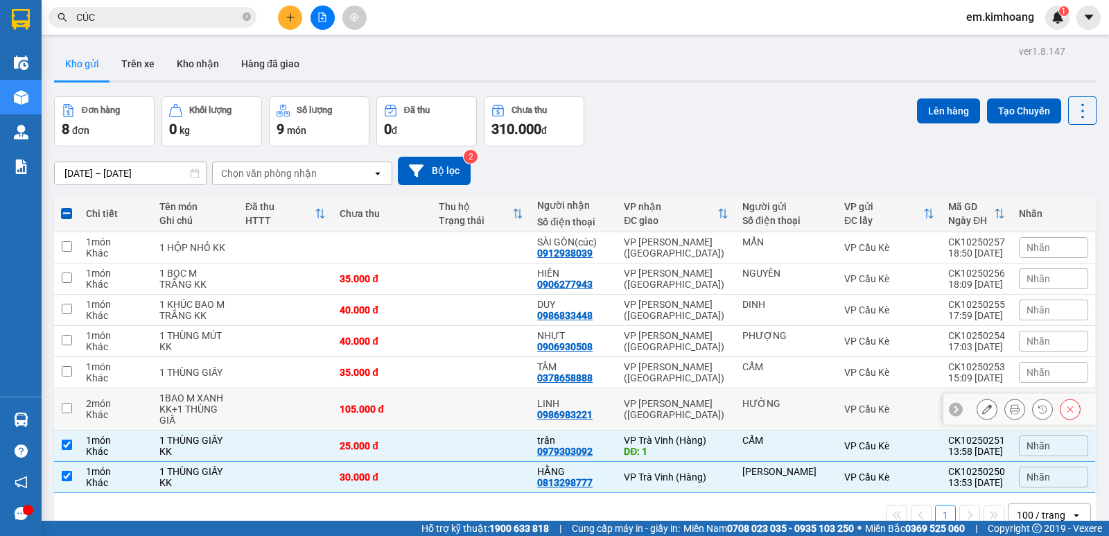
drag, startPoint x: 890, startPoint y: 341, endPoint x: 875, endPoint y: 317, distance: 28.6
click at [890, 403] on div "VP Cầu Kè" at bounding box center [889, 408] width 90 height 11
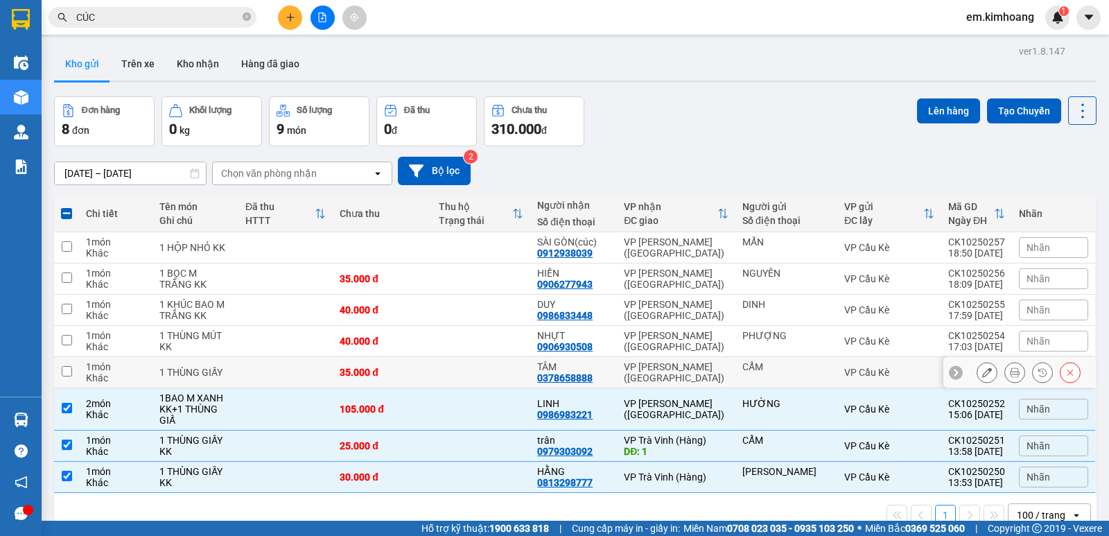
click at [868, 367] on div "VP Cầu Kè" at bounding box center [889, 372] width 90 height 11
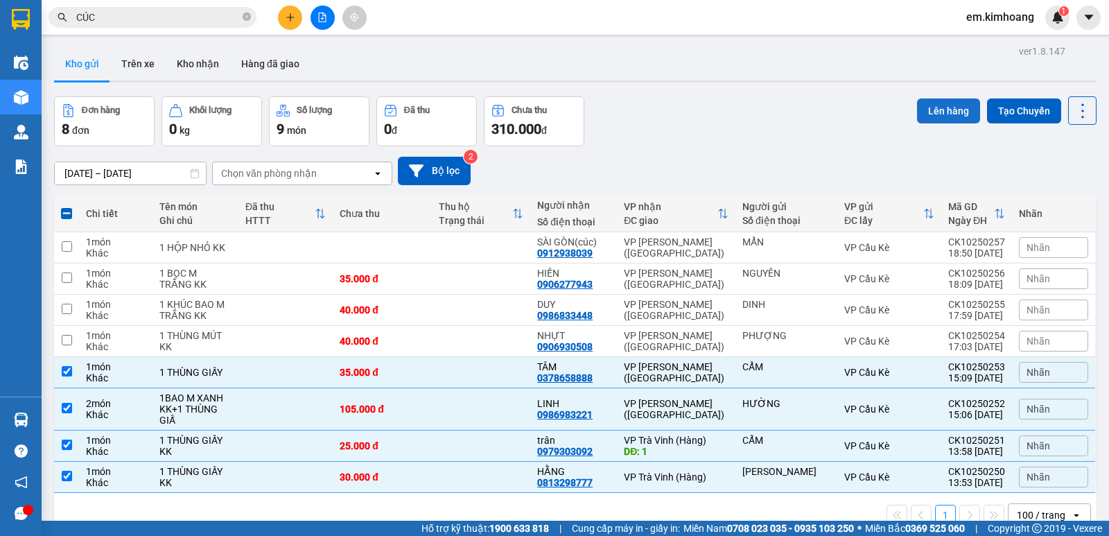
click at [931, 98] on button "Lên hàng" at bounding box center [948, 110] width 63 height 25
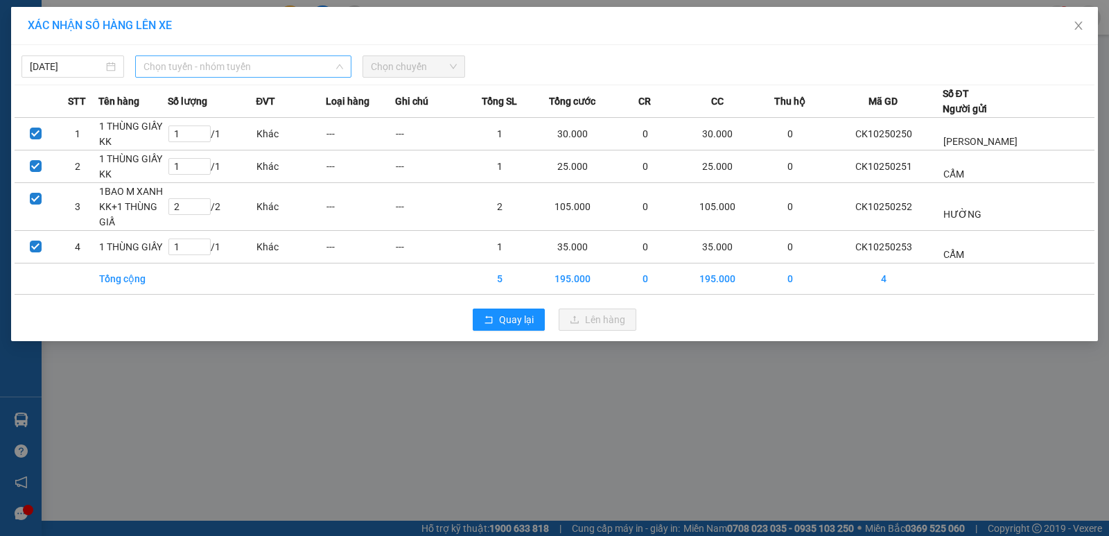
click at [280, 66] on span "Chọn tuyến - nhóm tuyến" at bounding box center [243, 66] width 200 height 21
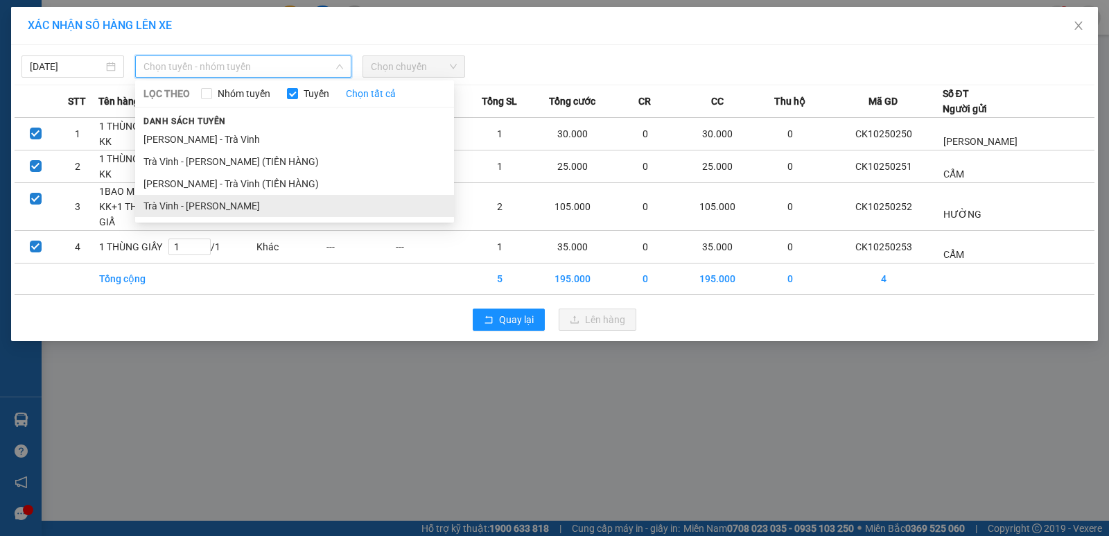
click at [326, 206] on li "Trà Vinh - [PERSON_NAME]" at bounding box center [294, 206] width 319 height 22
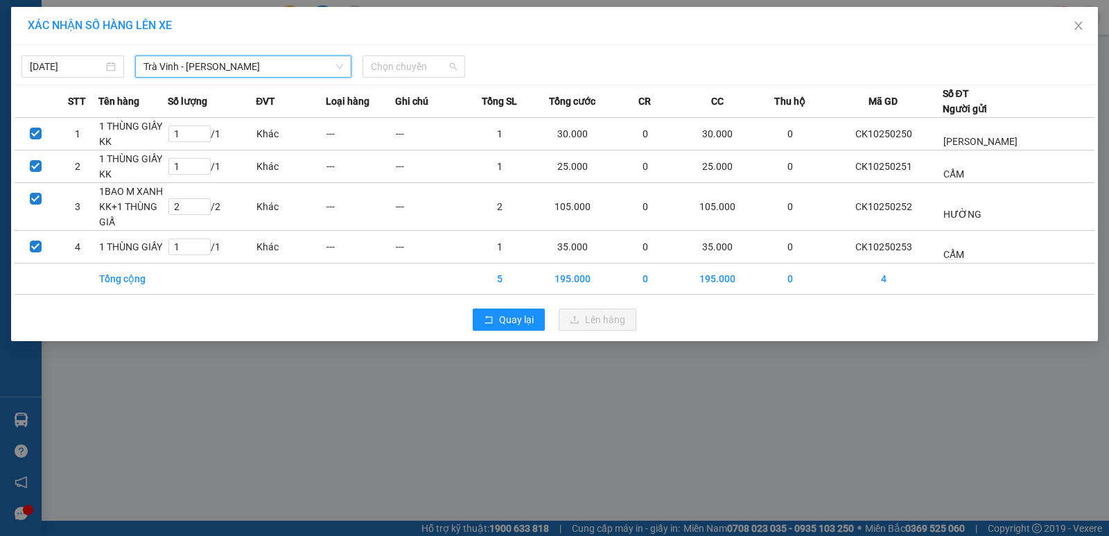
drag, startPoint x: 409, startPoint y: 65, endPoint x: 439, endPoint y: 130, distance: 71.0
click at [410, 67] on span "Chọn chuyến" at bounding box center [414, 66] width 86 height 21
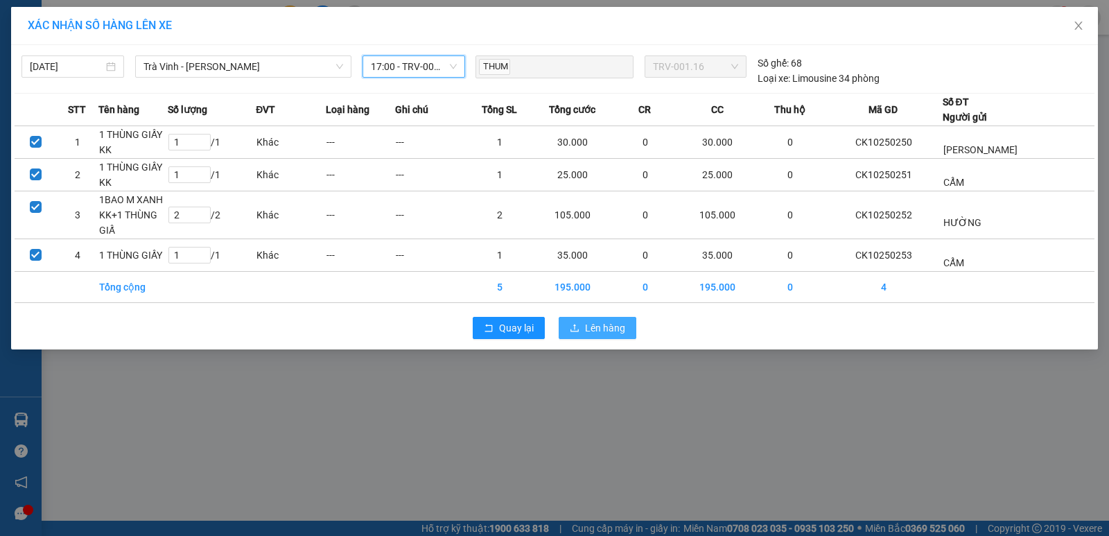
click at [613, 324] on span "Lên hàng" at bounding box center [605, 327] width 40 height 15
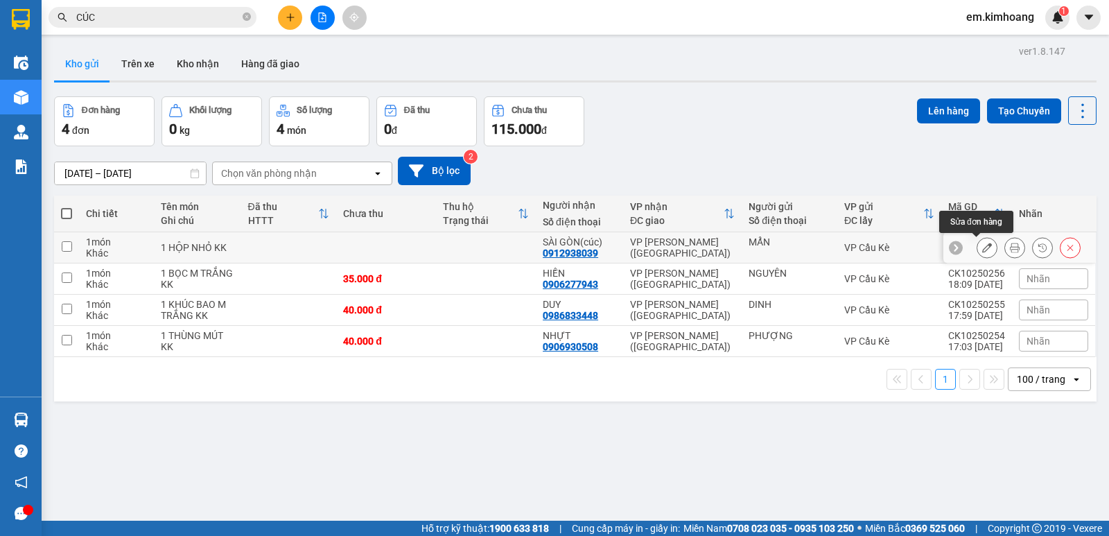
click at [982, 249] on icon at bounding box center [987, 248] width 10 height 10
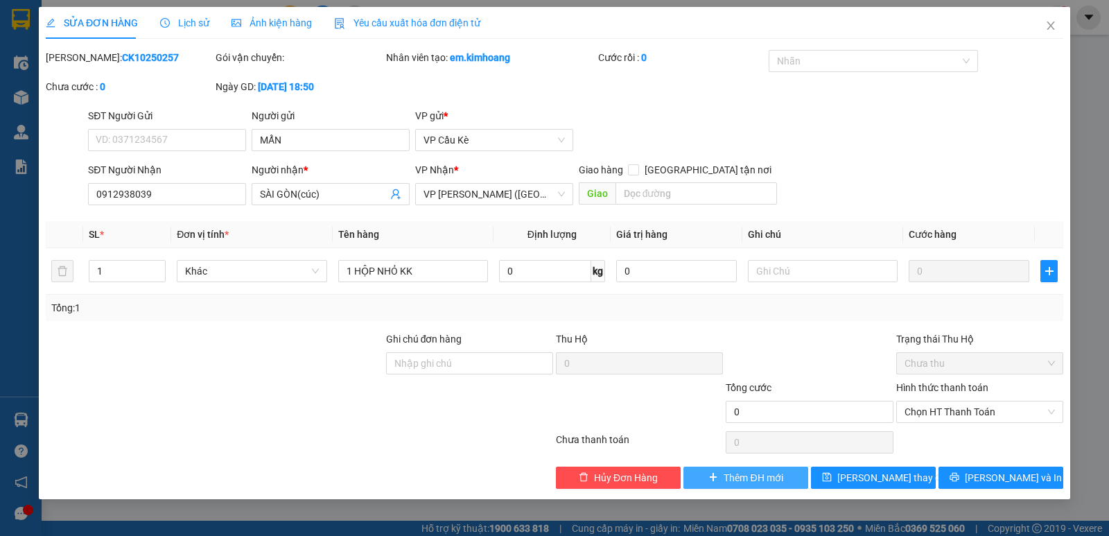
click at [762, 475] on span "Thêm ĐH mới" at bounding box center [752, 477] width 59 height 15
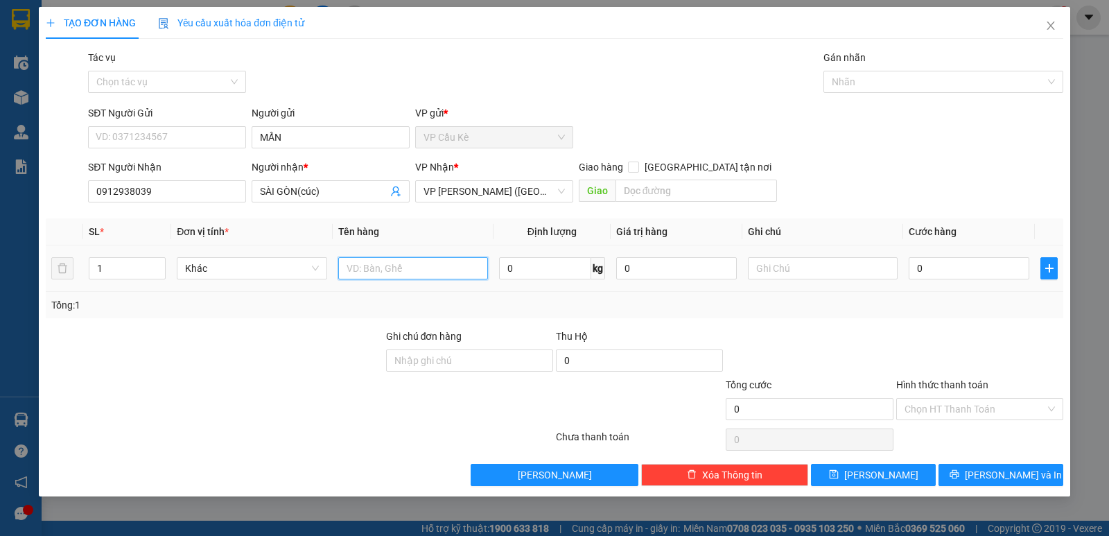
click at [439, 272] on input "text" at bounding box center [413, 268] width 150 height 22
type input "1 HỘP NHỎ KK"
click at [1004, 267] on input "0" at bounding box center [968, 268] width 121 height 22
click at [979, 403] on input "Hình thức thanh toán" at bounding box center [974, 408] width 141 height 21
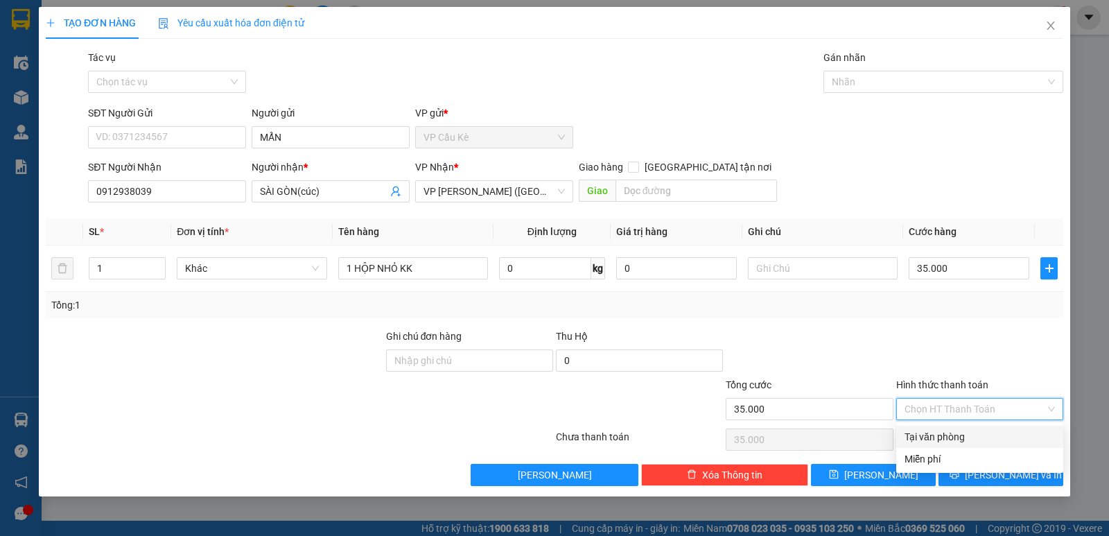
click at [977, 430] on div "Tại văn phòng" at bounding box center [979, 436] width 150 height 15
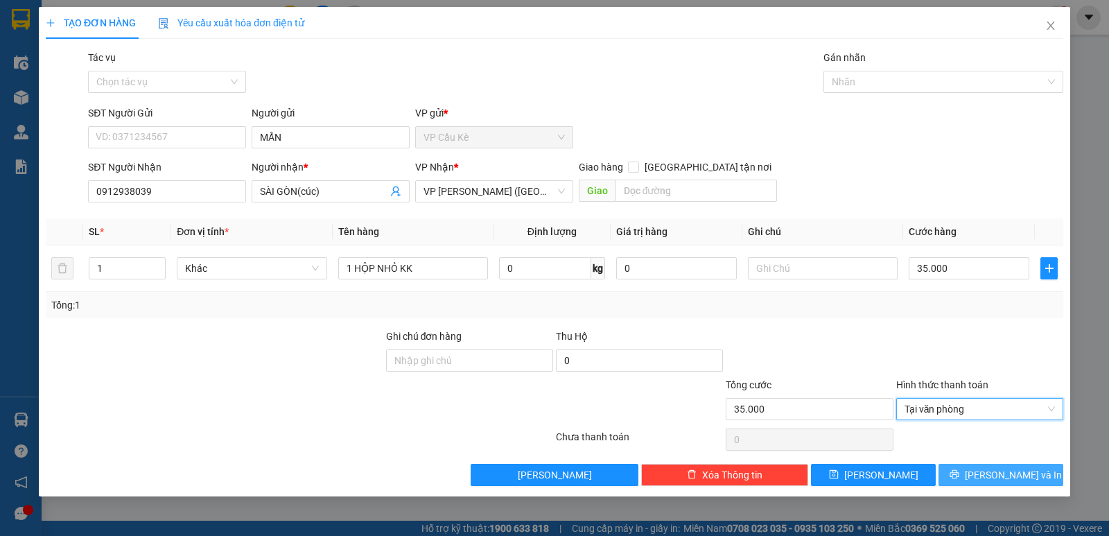
click at [958, 470] on icon "printer" at bounding box center [953, 474] width 9 height 9
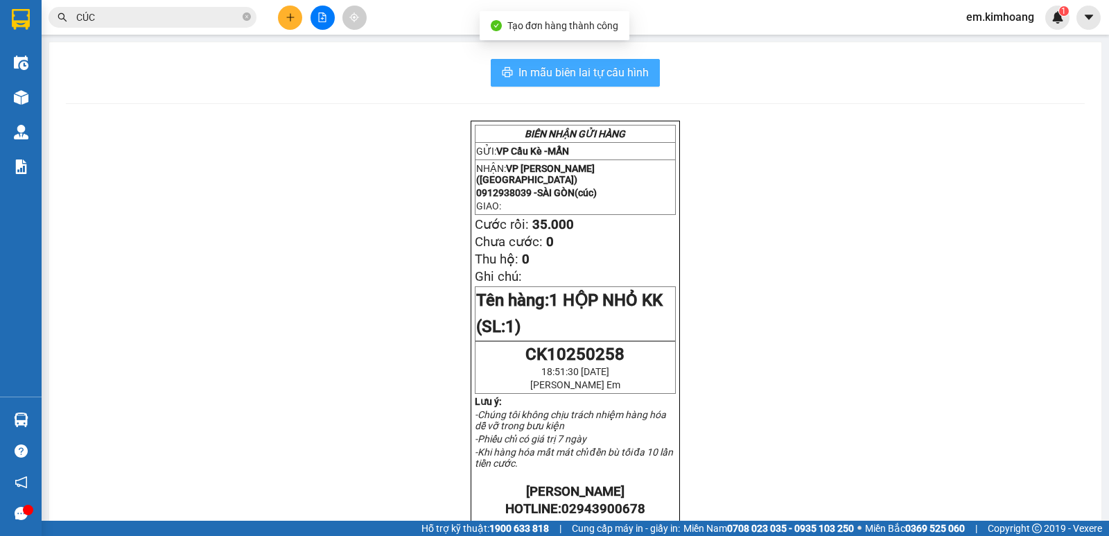
click at [570, 68] on span "In mẫu biên lai tự cấu hình" at bounding box center [583, 72] width 130 height 17
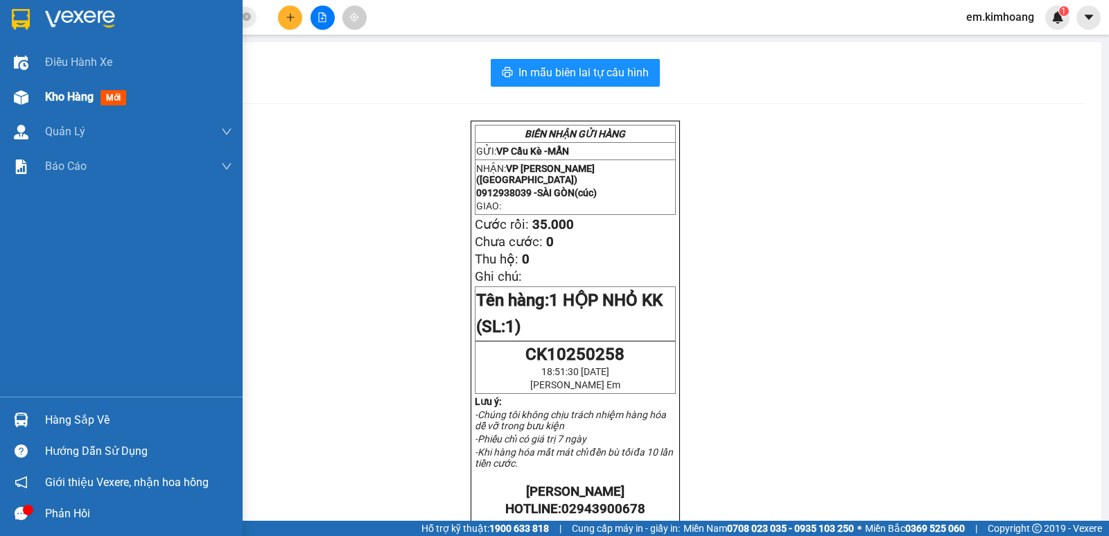
click at [90, 91] on span "Kho hàng" at bounding box center [69, 96] width 49 height 13
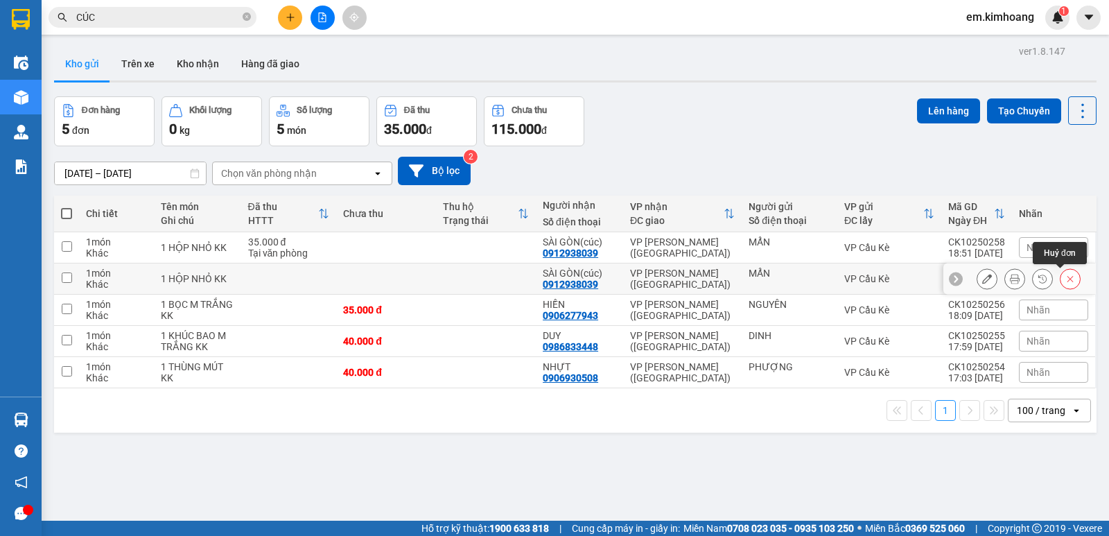
click at [1064, 275] on button at bounding box center [1069, 279] width 19 height 24
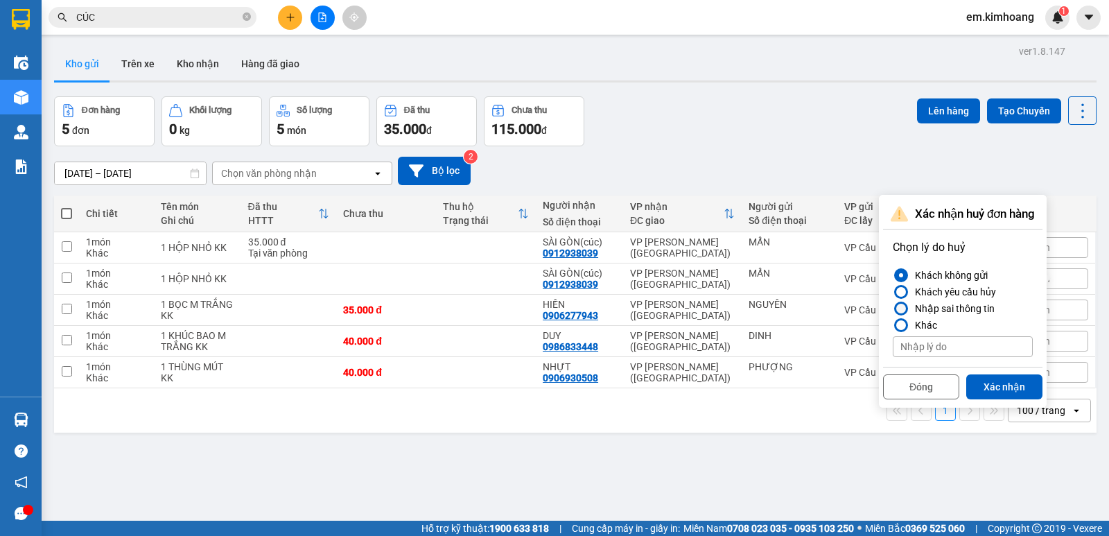
click at [962, 304] on div "Nhập sai thông tin" at bounding box center [951, 308] width 85 height 17
click at [892, 308] on input "Nhập sai thông tin" at bounding box center [892, 308] width 0 height 0
click at [1015, 382] on button "Xác nhận" at bounding box center [1004, 386] width 76 height 25
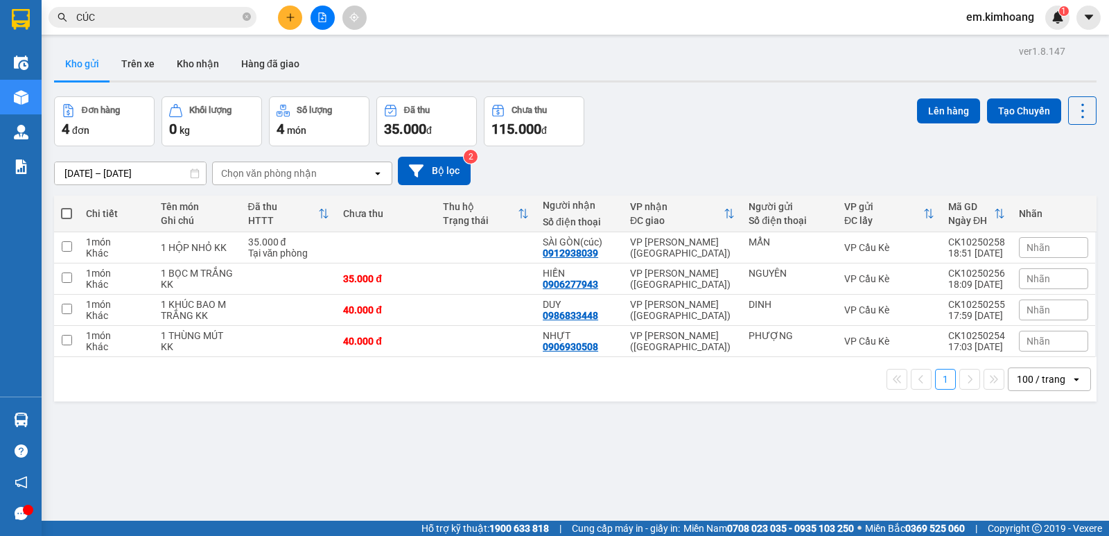
click at [1028, 380] on div "100 / trang" at bounding box center [1041, 379] width 49 height 14
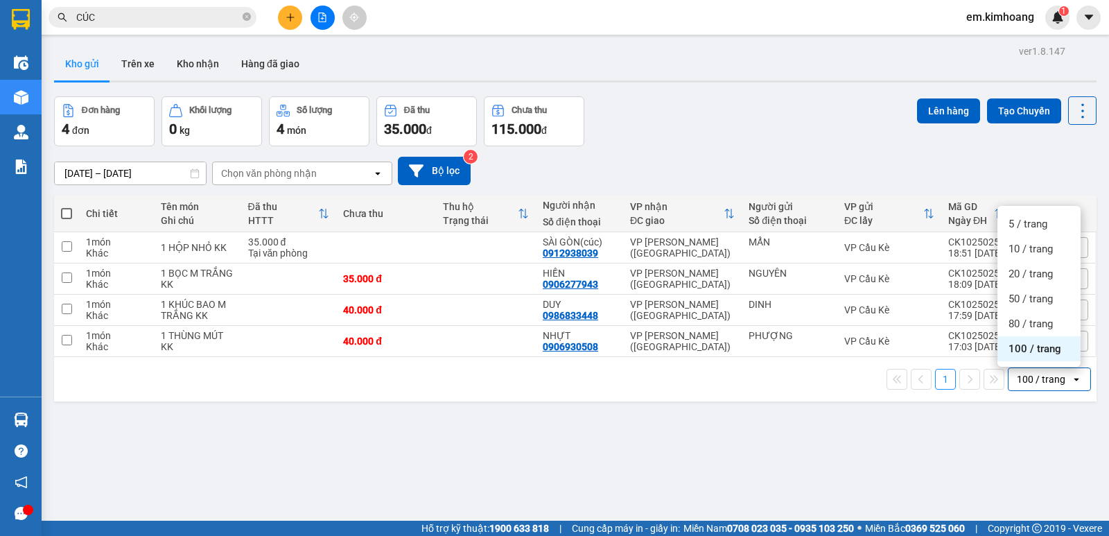
drag, startPoint x: 1028, startPoint y: 380, endPoint x: 1032, endPoint y: 414, distance: 34.2
click at [1031, 383] on div "100 / trang" at bounding box center [1041, 379] width 49 height 14
drag, startPoint x: 1032, startPoint y: 414, endPoint x: 1032, endPoint y: 423, distance: 9.0
click at [1032, 421] on div "ver 1.8.147 Kho gửi Trên xe Kho nhận Hàng đã giao Đơn hàng 4 đơn Khối lượng 0 k…" at bounding box center [575, 310] width 1053 height 536
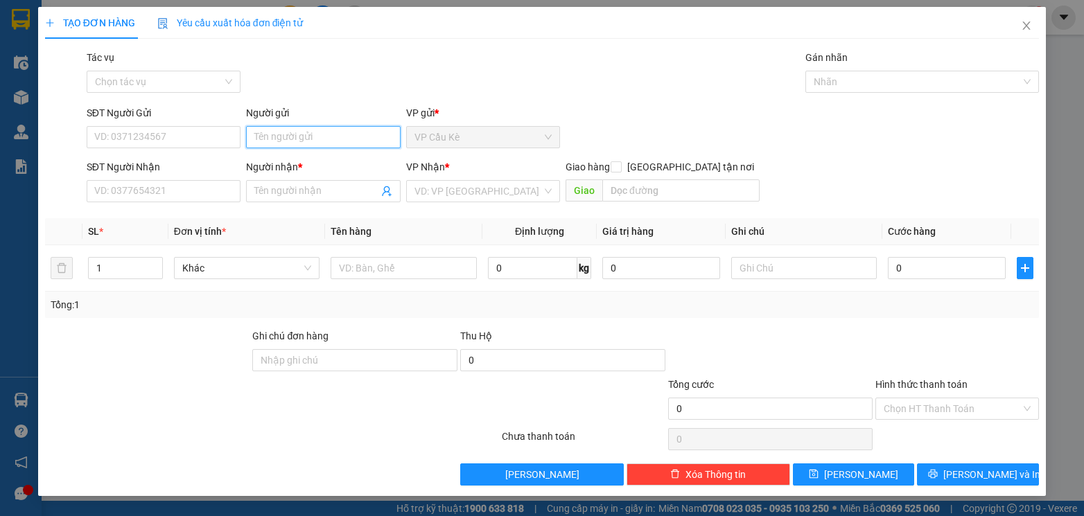
click at [291, 133] on input "Người gửi" at bounding box center [323, 137] width 154 height 22
type input "BS TRUYỀN"
click at [202, 173] on div "SĐT Người Nhận" at bounding box center [164, 166] width 154 height 15
click at [202, 180] on input "SĐT Người Nhận" at bounding box center [164, 191] width 154 height 22
click at [294, 192] on input "Người nhận *" at bounding box center [315, 191] width 123 height 15
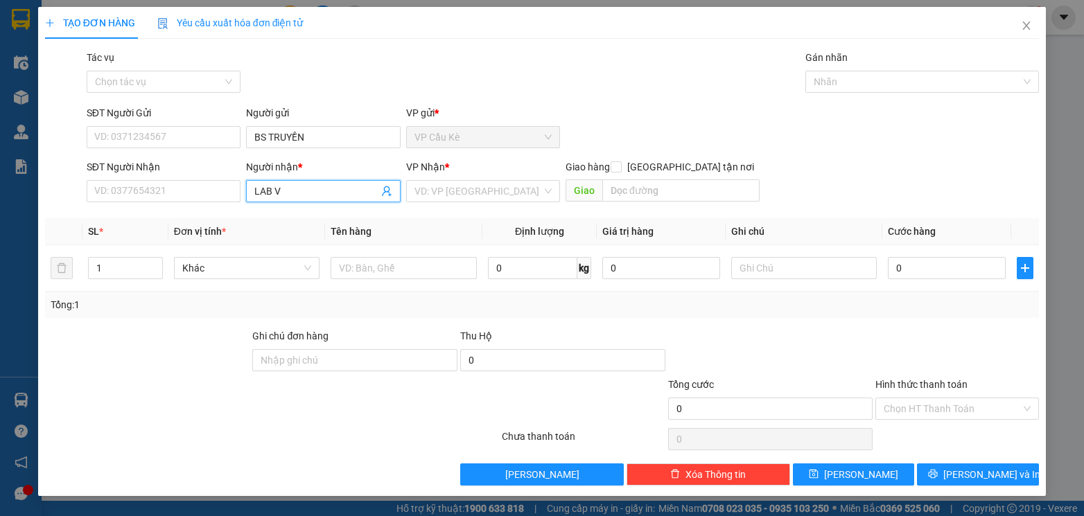
click at [327, 184] on input "LAB V" at bounding box center [315, 191] width 123 height 15
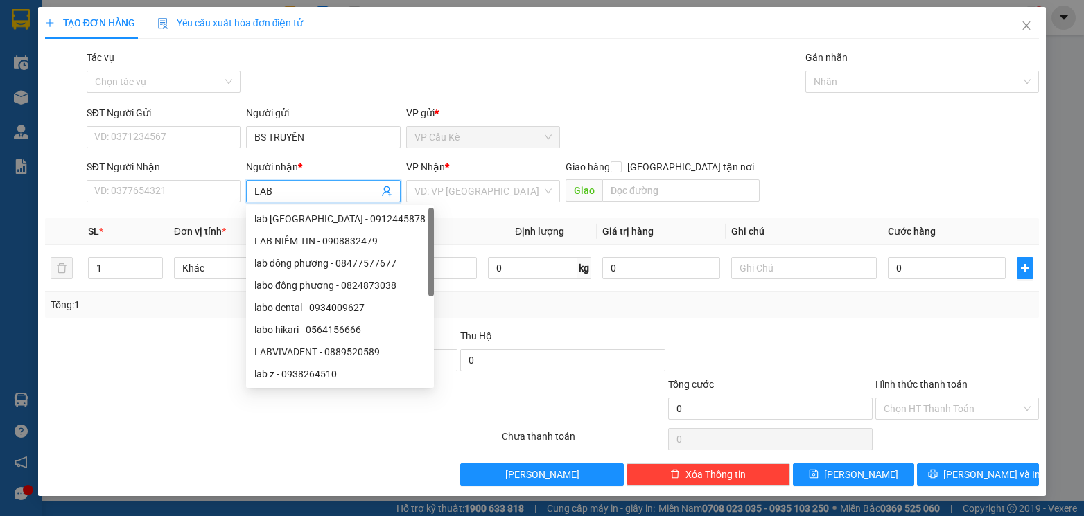
type input "LABV"
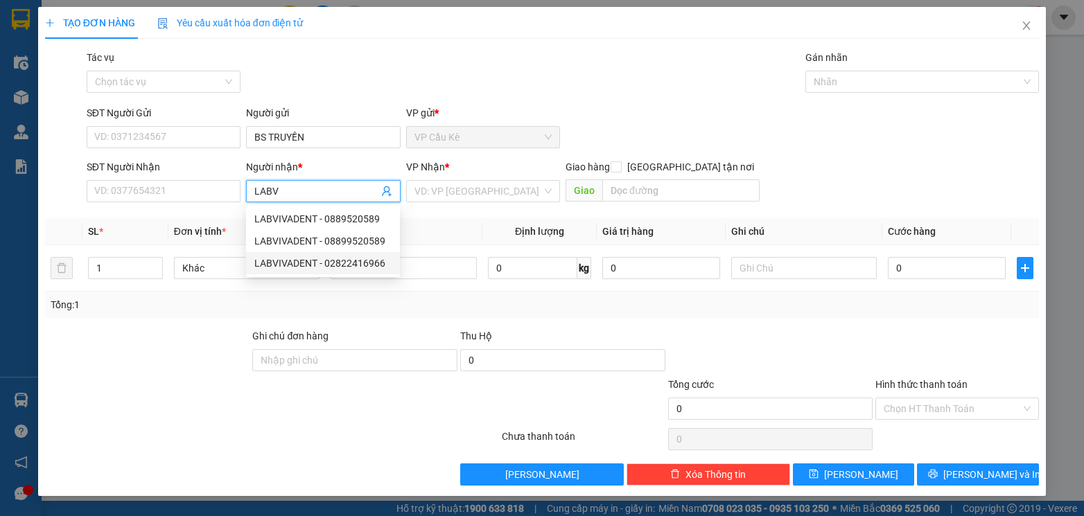
click at [322, 265] on div "LABVIVADENT - 02822416966" at bounding box center [322, 263] width 137 height 15
type input "02822416966"
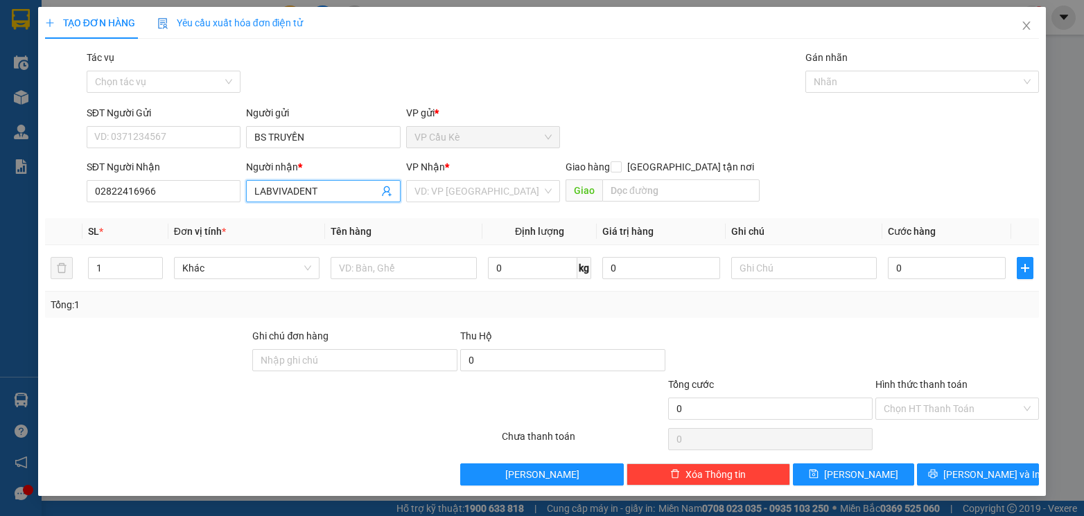
click at [351, 191] on input "LABVIVADENT" at bounding box center [315, 191] width 123 height 15
type input "LAB VIVADENT"
click at [448, 186] on input "search" at bounding box center [477, 191] width 127 height 21
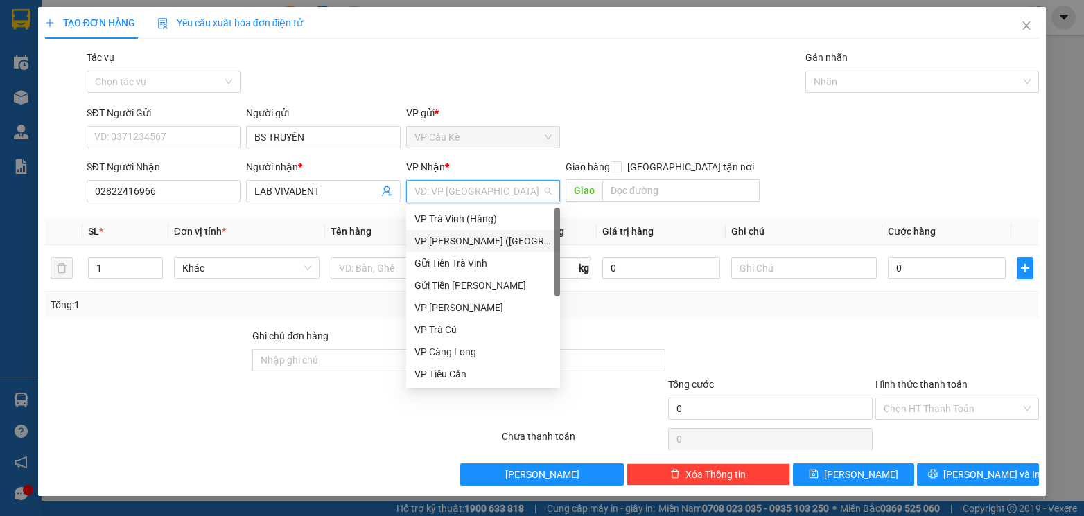
click at [461, 230] on div "VP [PERSON_NAME] ([GEOGRAPHIC_DATA])" at bounding box center [483, 241] width 154 height 22
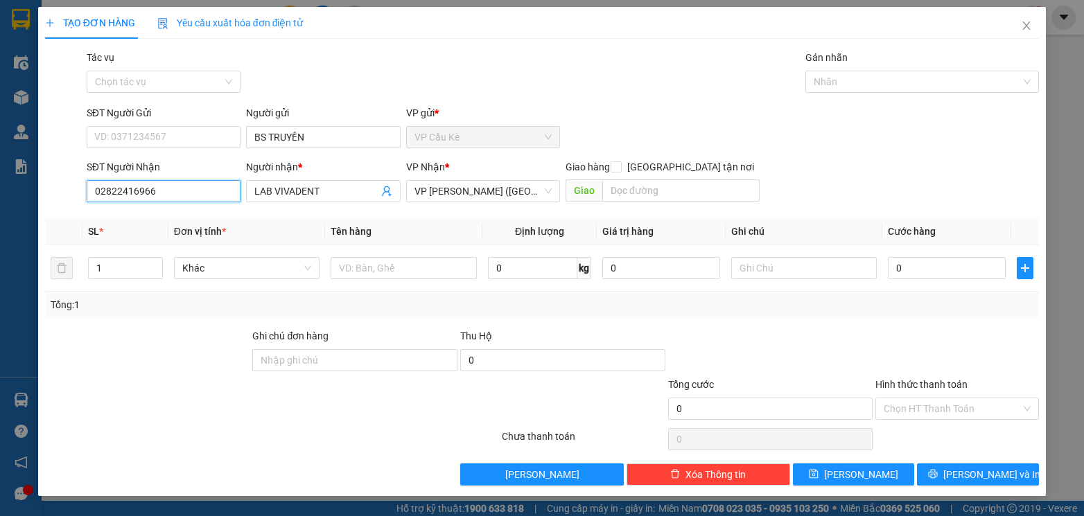
click at [180, 193] on input "02822416966" at bounding box center [164, 191] width 154 height 22
click at [223, 219] on div "02822406240 - lbo vivadent" at bounding box center [163, 218] width 137 height 15
type input "02822406240"
type input "lbo vivadent"
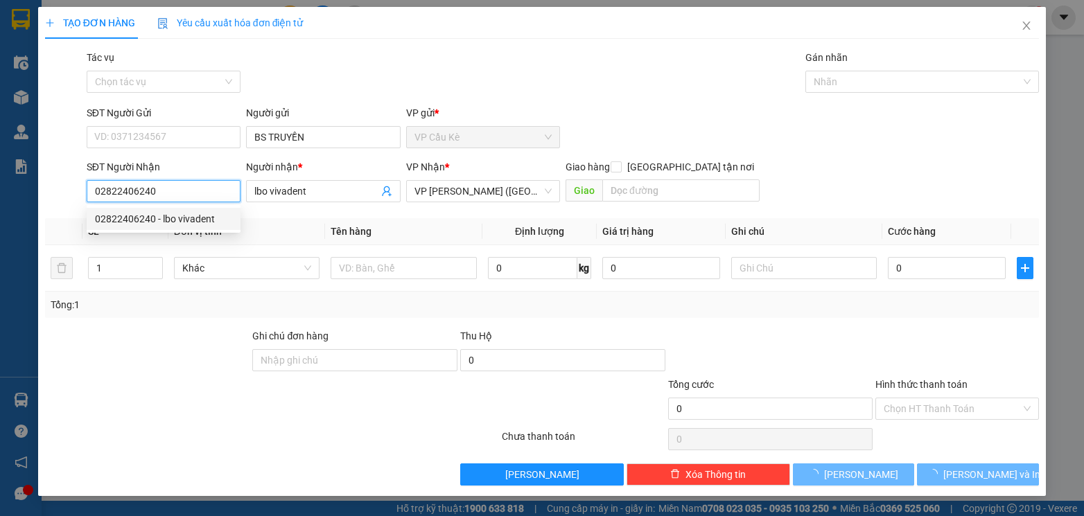
type input "35.000"
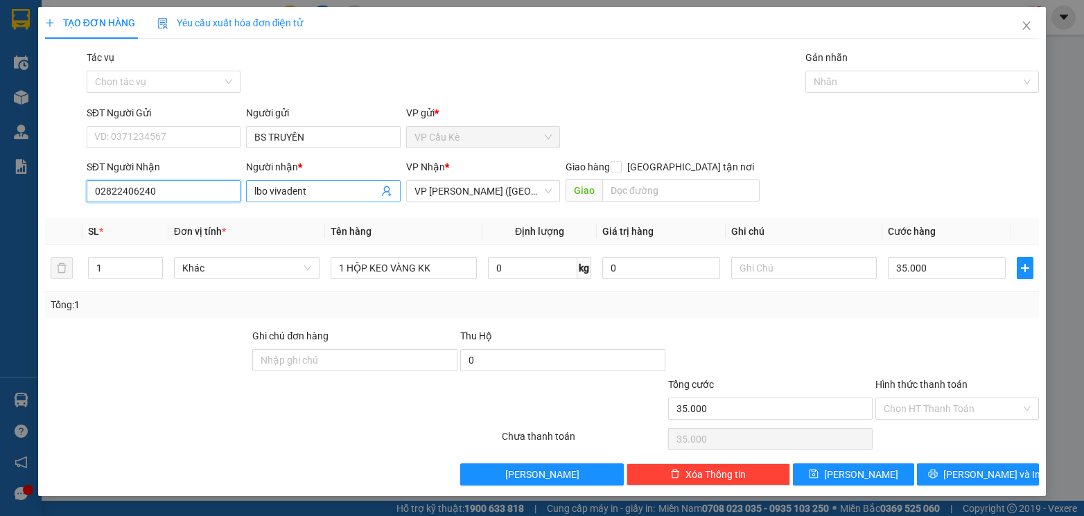
type input "02822406240"
click at [320, 191] on input "lbo vivadent" at bounding box center [315, 191] width 123 height 15
type input "l"
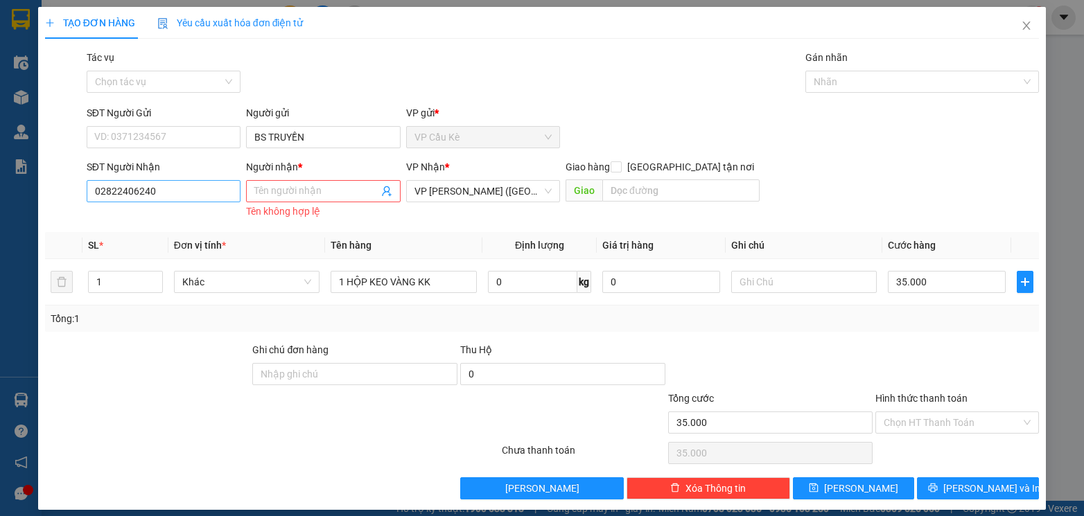
drag, startPoint x: 184, startPoint y: 209, endPoint x: 178, endPoint y: 192, distance: 17.5
click at [183, 202] on div "SĐT Người Nhận 02822406240" at bounding box center [163, 190] width 159 height 62
click at [177, 190] on input "02822406240" at bounding box center [164, 191] width 154 height 22
type input "0"
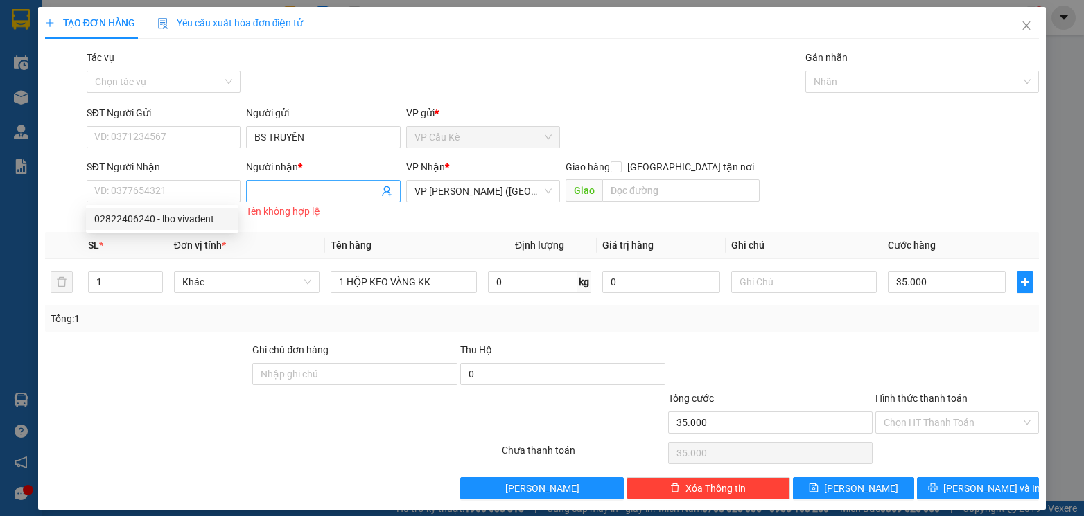
click at [308, 186] on input "Người nhận *" at bounding box center [315, 191] width 123 height 15
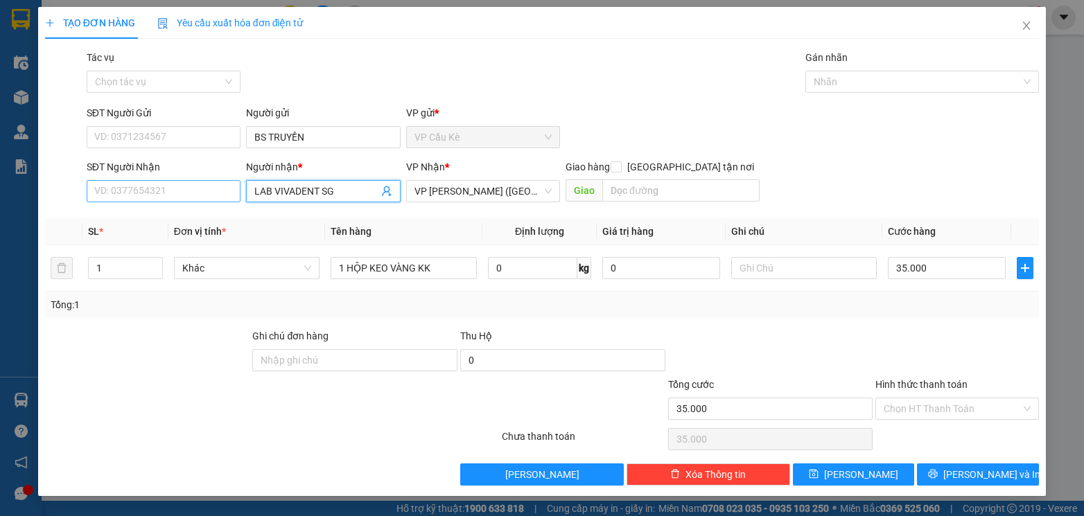
type input "LAB VIVADENT SG"
click at [161, 193] on input "SĐT Người Nhận" at bounding box center [164, 191] width 154 height 22
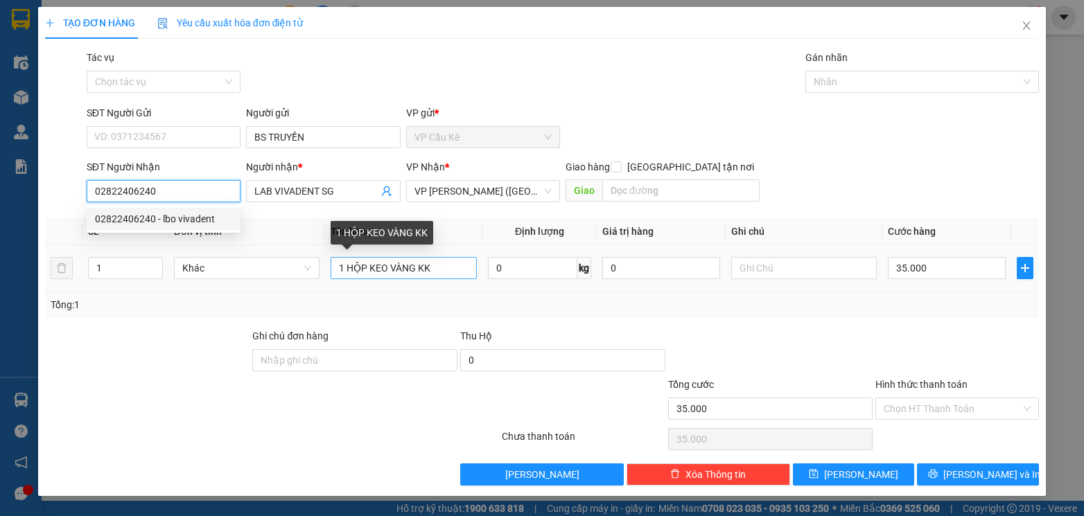
type input "02822406240"
click at [452, 267] on input "1 HỘP KEO VÀNG KK" at bounding box center [404, 268] width 146 height 22
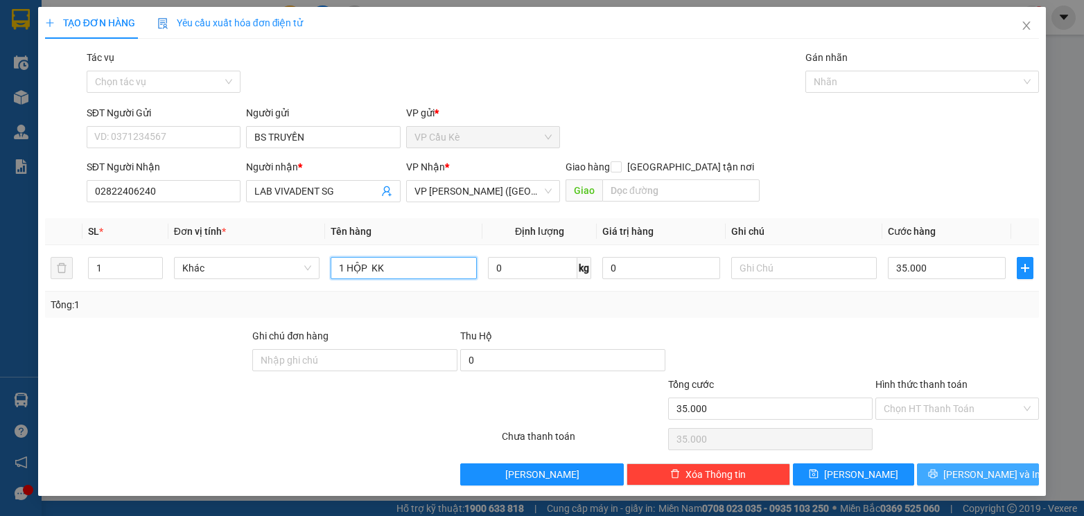
type input "1 HỘP KK"
click at [969, 466] on button "[PERSON_NAME] và In" at bounding box center [978, 475] width 122 height 22
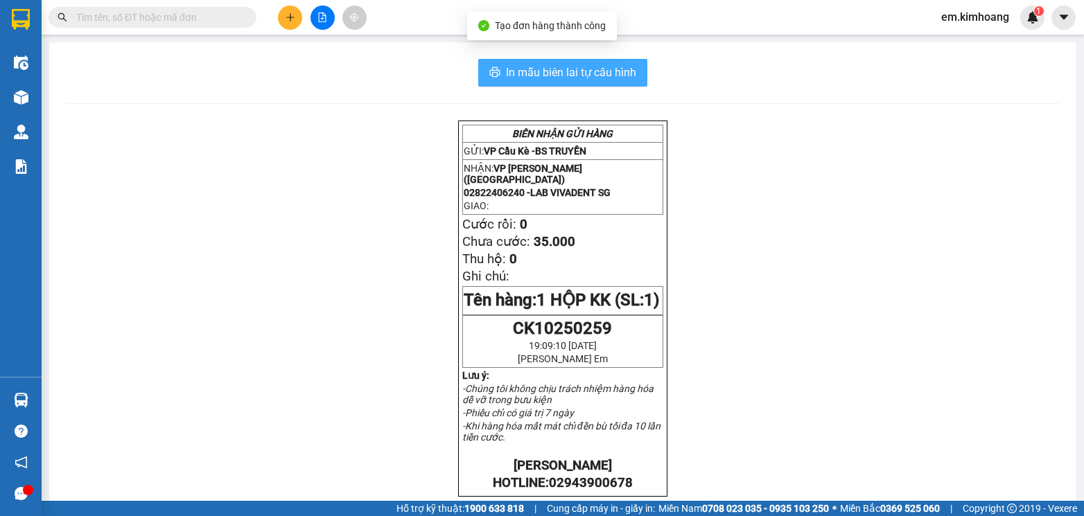
drag, startPoint x: 551, startPoint y: 69, endPoint x: 687, endPoint y: 185, distance: 178.4
click at [552, 69] on span "In mẫu biên lai tự cấu hình" at bounding box center [571, 72] width 130 height 17
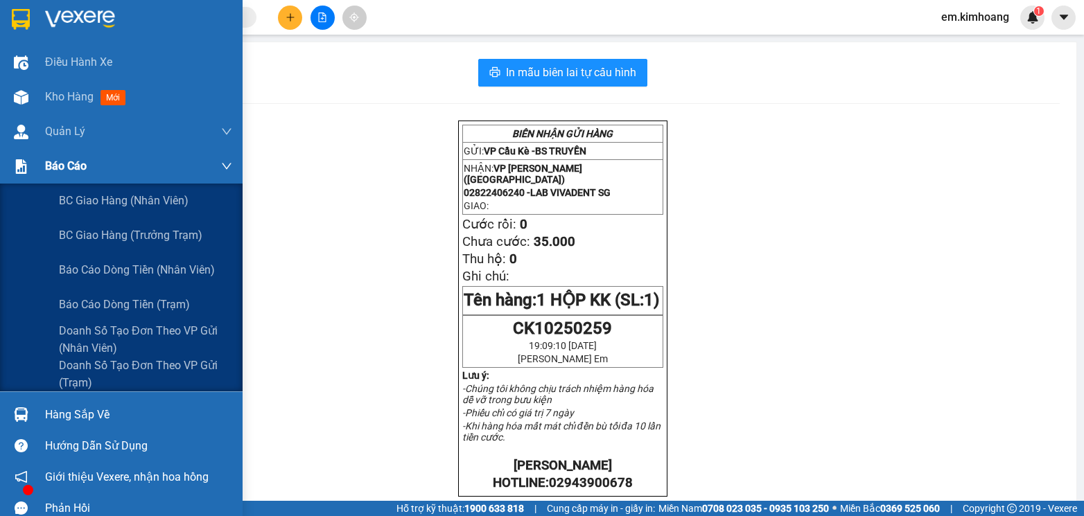
click at [1, 155] on div "Báo cáo" at bounding box center [121, 166] width 243 height 35
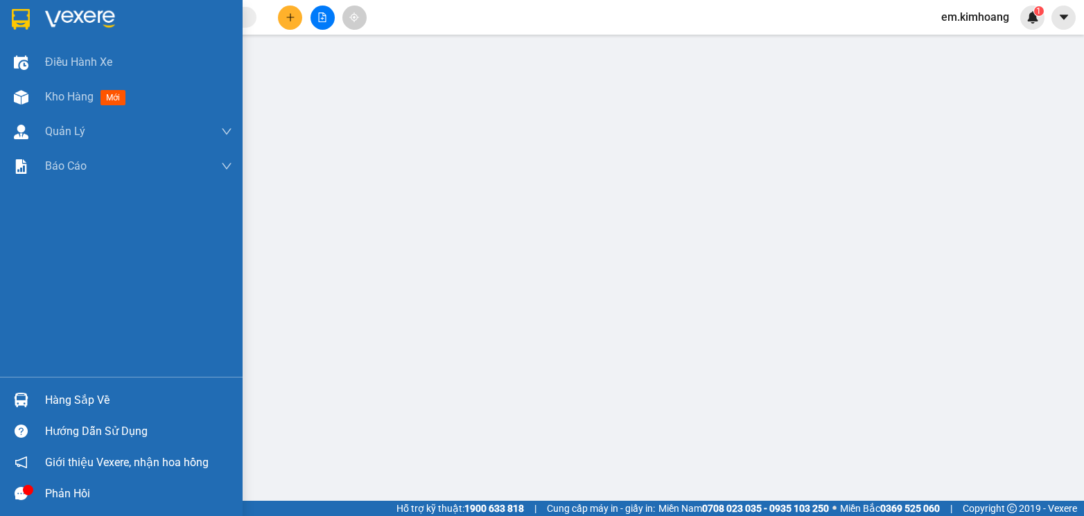
drag, startPoint x: 65, startPoint y: 90, endPoint x: 92, endPoint y: 247, distance: 158.9
click at [57, 100] on span "Kho hàng" at bounding box center [69, 96] width 49 height 13
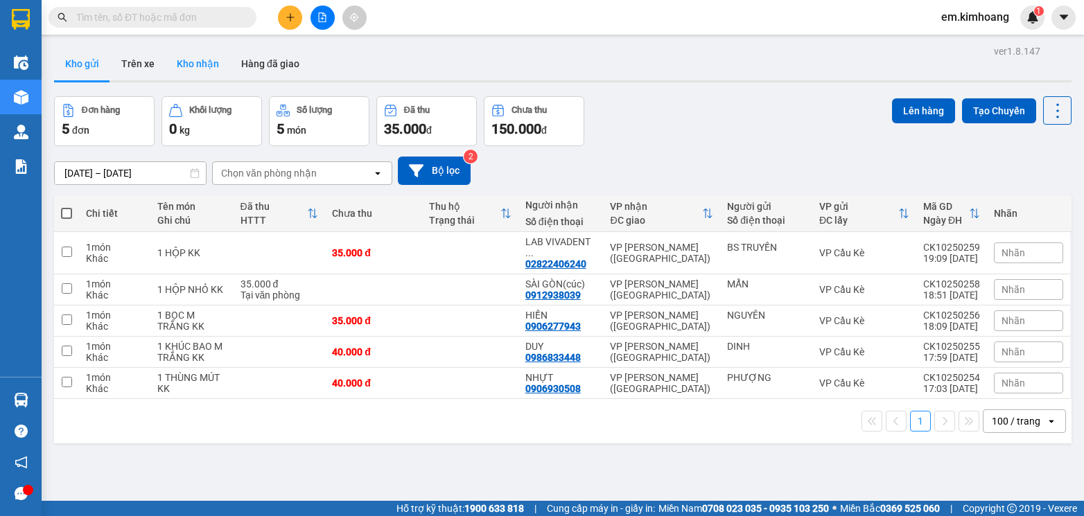
click at [202, 66] on button "Kho nhận" at bounding box center [198, 63] width 64 height 33
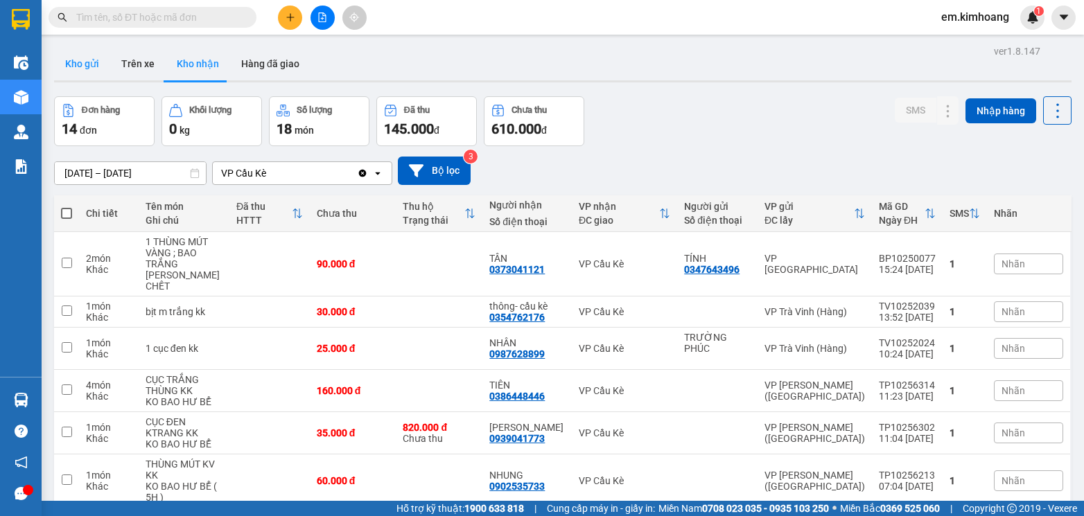
click at [74, 62] on button "Kho gửi" at bounding box center [82, 63] width 56 height 33
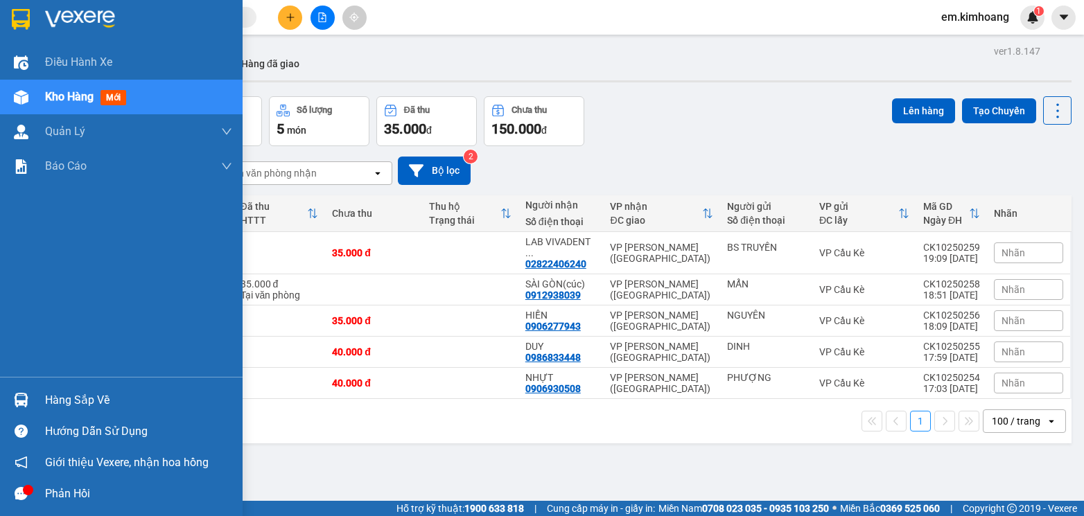
click at [77, 392] on div "Hàng sắp về" at bounding box center [138, 400] width 187 height 21
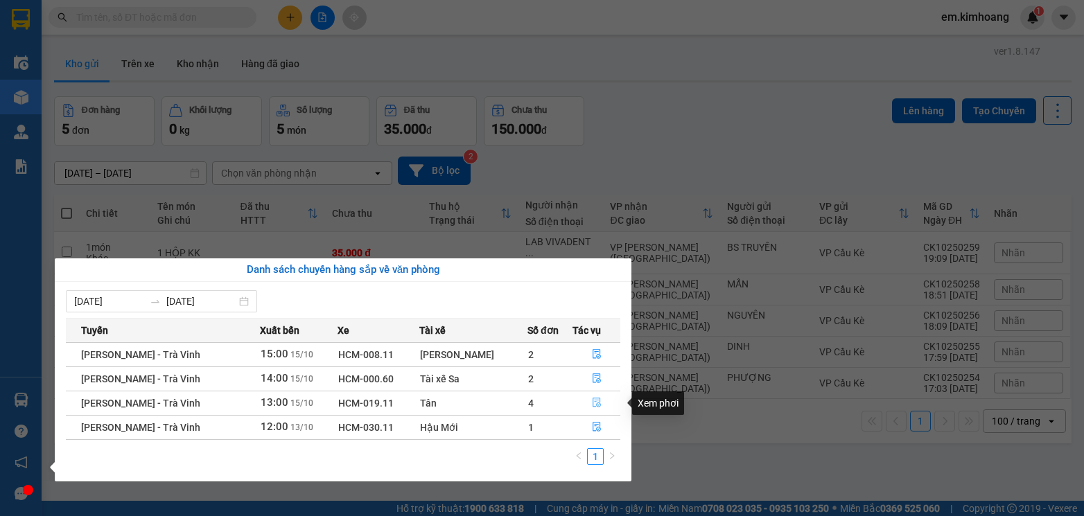
click at [592, 403] on icon "file-done" at bounding box center [597, 403] width 10 height 10
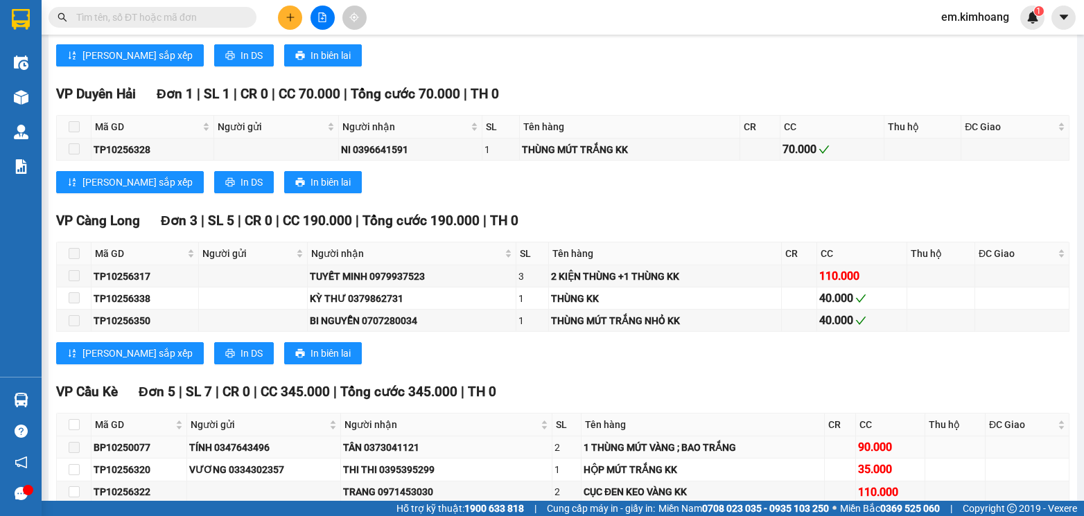
scroll to position [1453, 0]
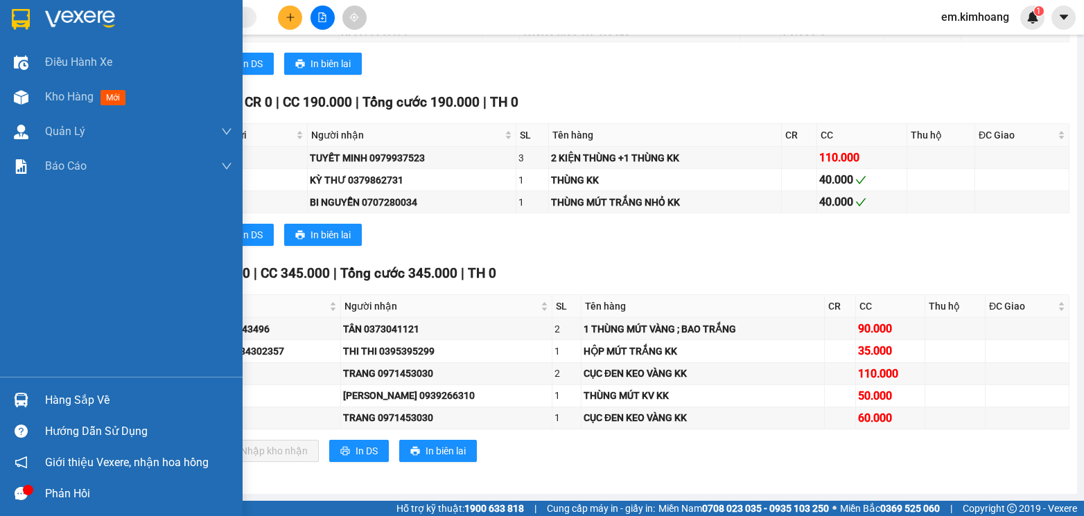
drag, startPoint x: 100, startPoint y: 407, endPoint x: 114, endPoint y: 389, distance: 22.7
click at [103, 407] on div "Hàng sắp về" at bounding box center [138, 400] width 187 height 21
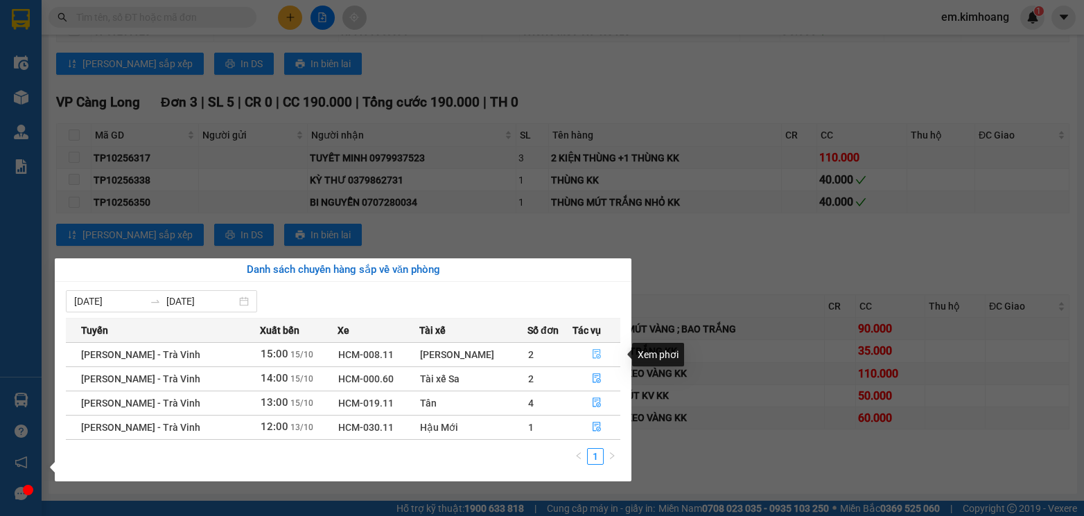
click at [592, 360] on span "file-done" at bounding box center [597, 354] width 10 height 11
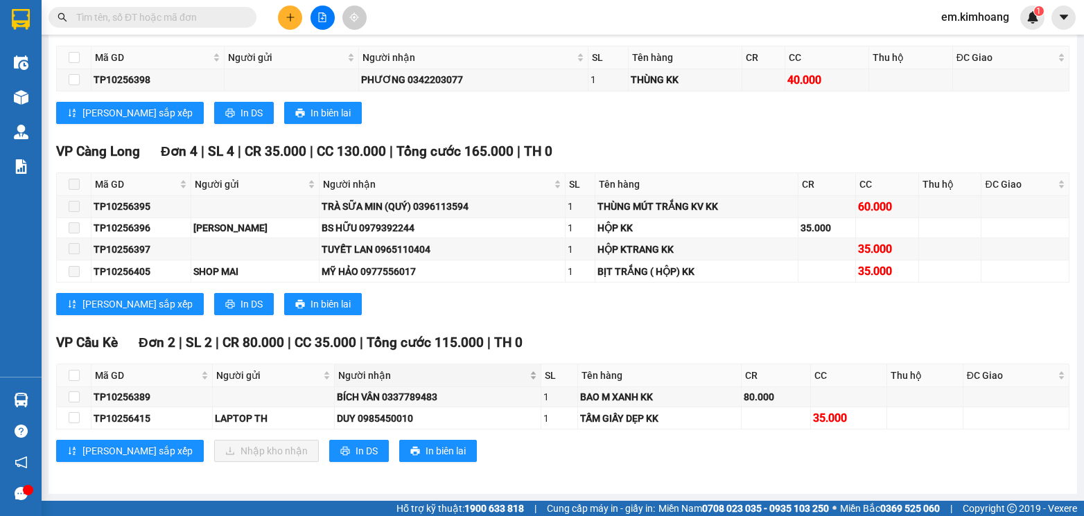
scroll to position [1284, 0]
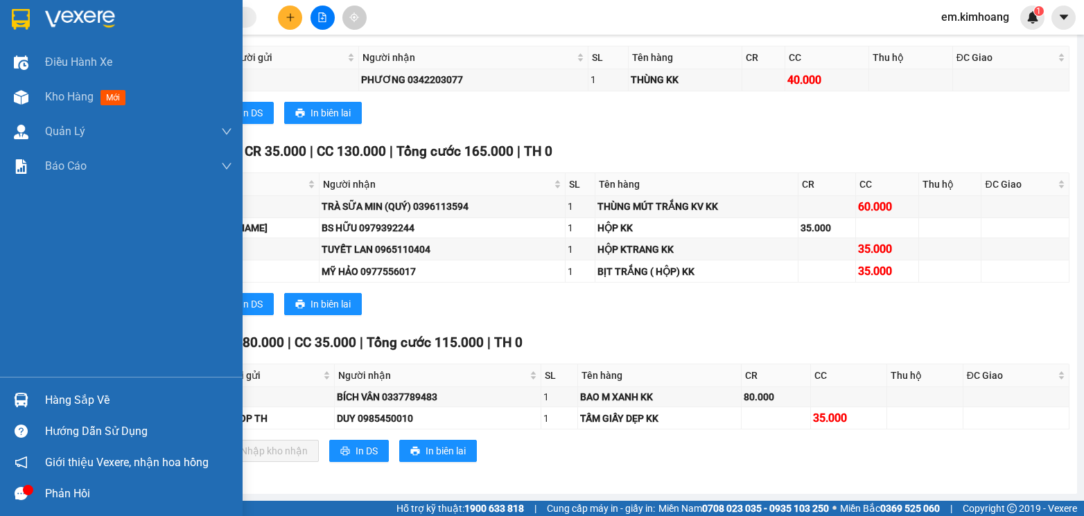
click at [101, 401] on div "Hàng sắp về" at bounding box center [138, 400] width 187 height 21
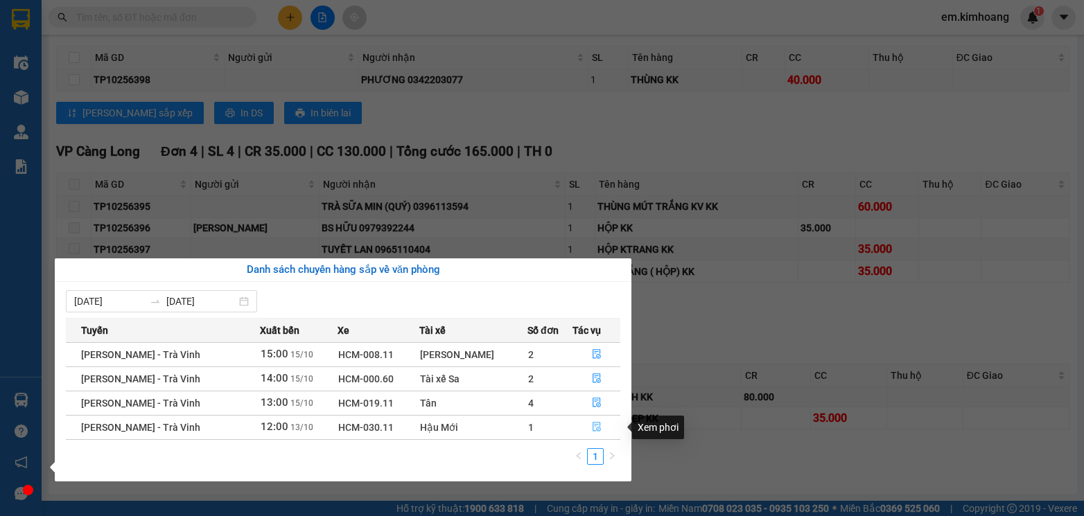
click at [594, 425] on icon "file-done" at bounding box center [597, 427] width 10 height 10
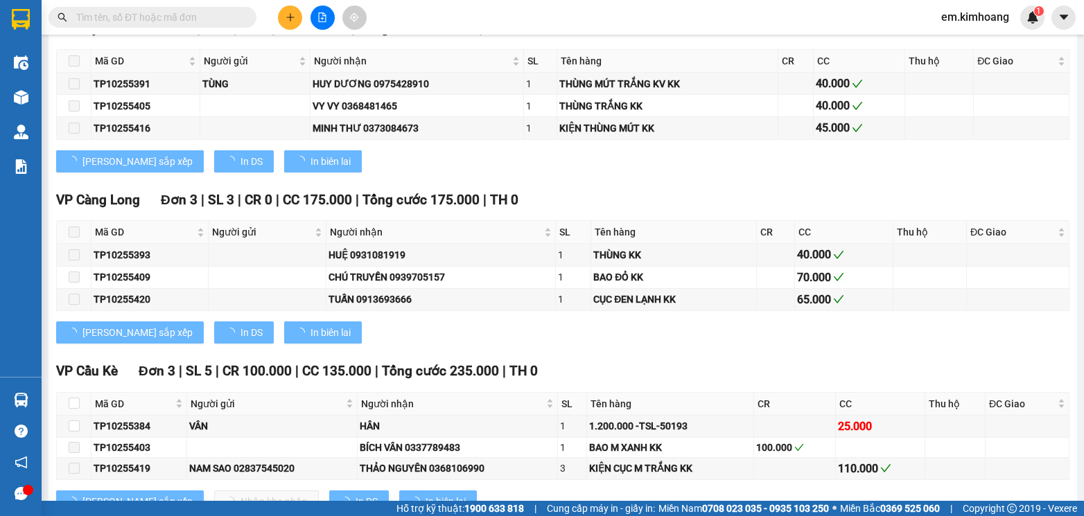
scroll to position [1346, 0]
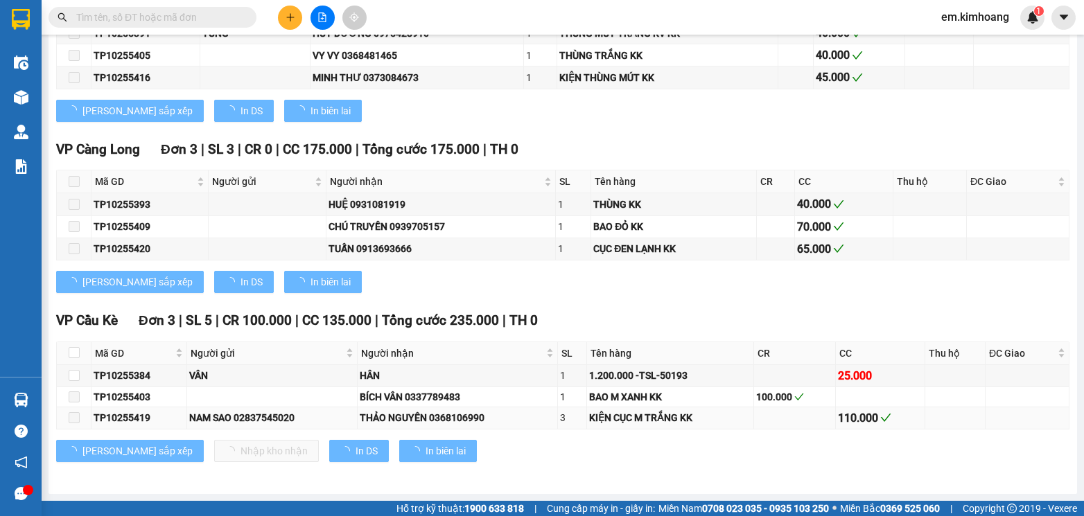
type input "[DATE]"
